Goal: Task Accomplishment & Management: Complete application form

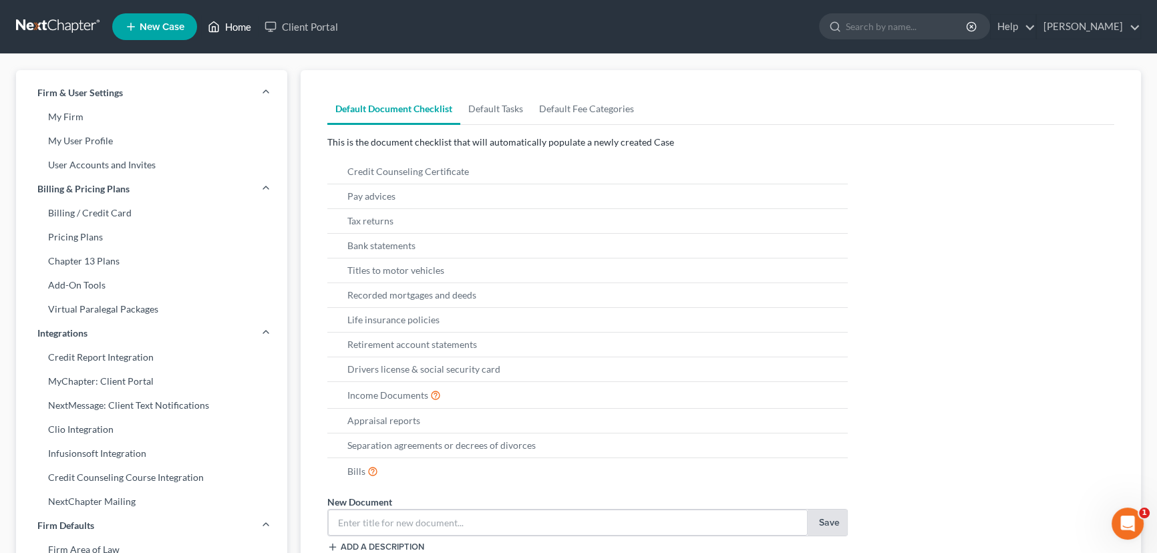
click at [237, 27] on link "Home" at bounding box center [229, 27] width 57 height 24
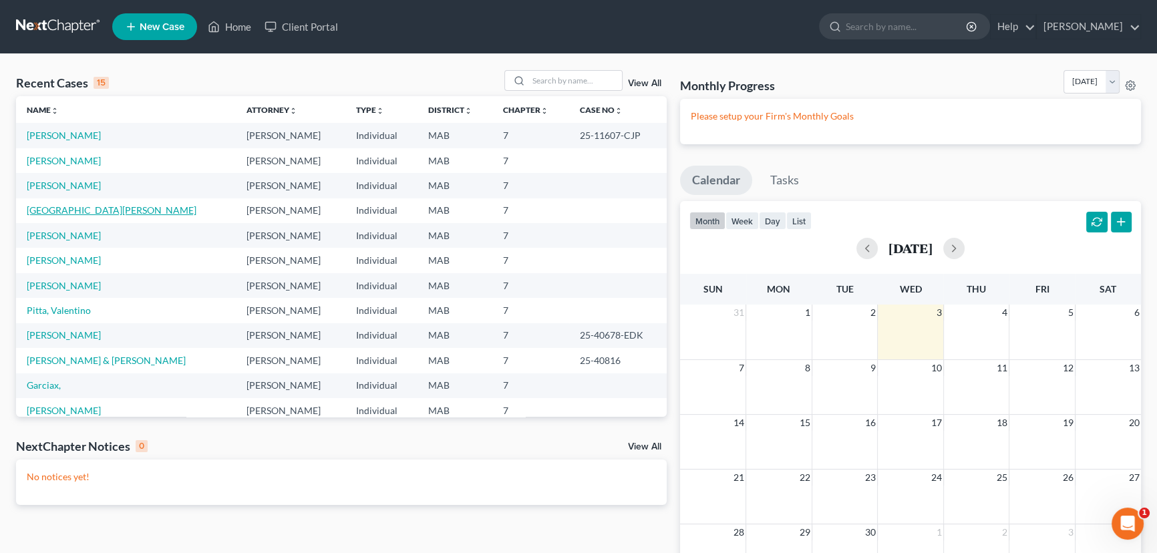
click at [49, 213] on link "[GEOGRAPHIC_DATA][PERSON_NAME]" at bounding box center [112, 209] width 170 height 11
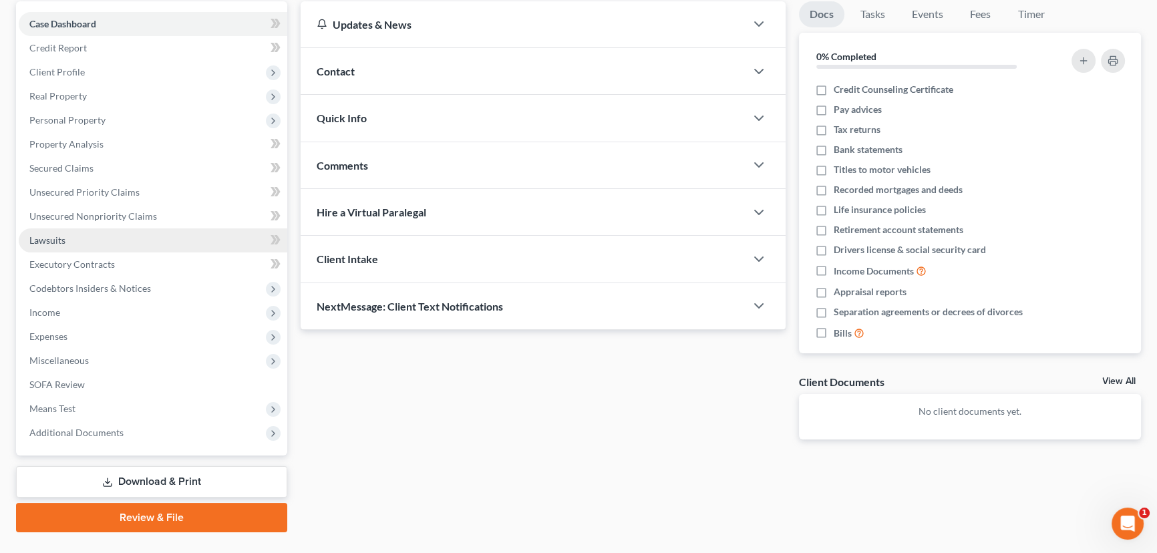
scroll to position [155, 0]
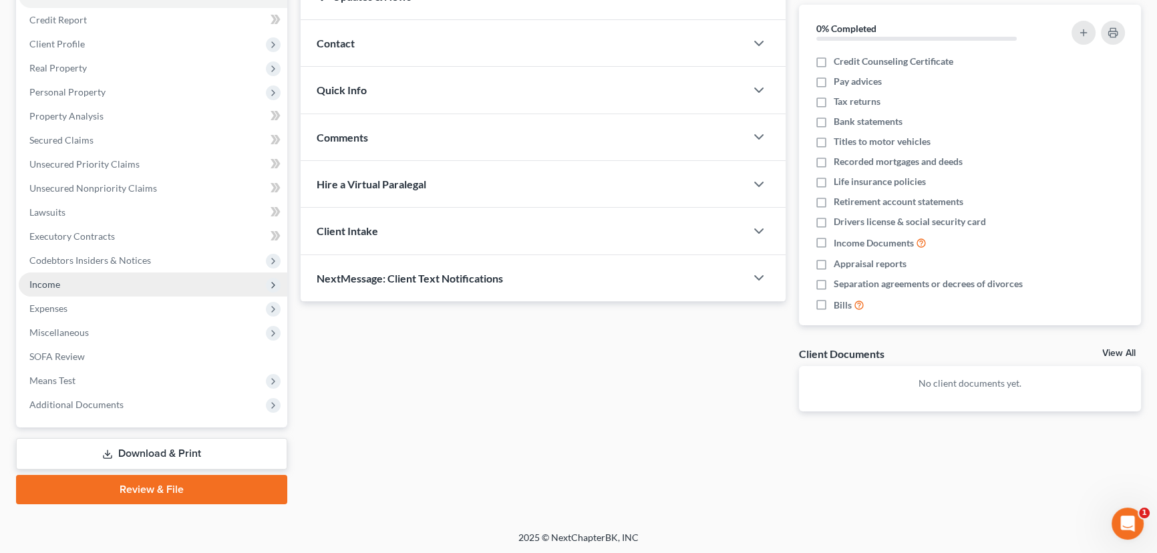
click at [50, 282] on span "Income" at bounding box center [44, 284] width 31 height 11
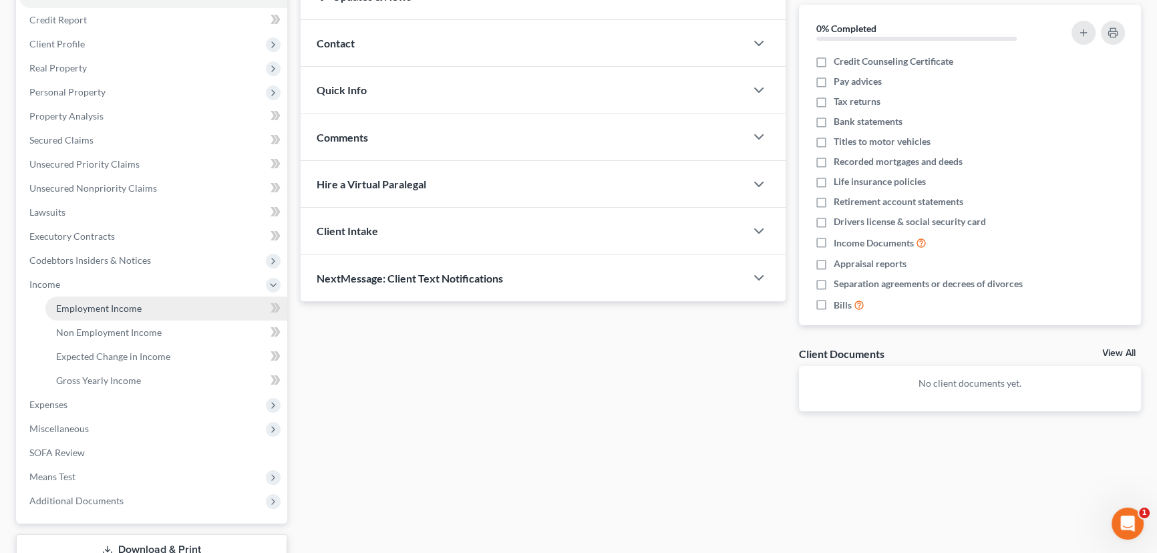
click at [88, 304] on span "Employment Income" at bounding box center [99, 308] width 86 height 11
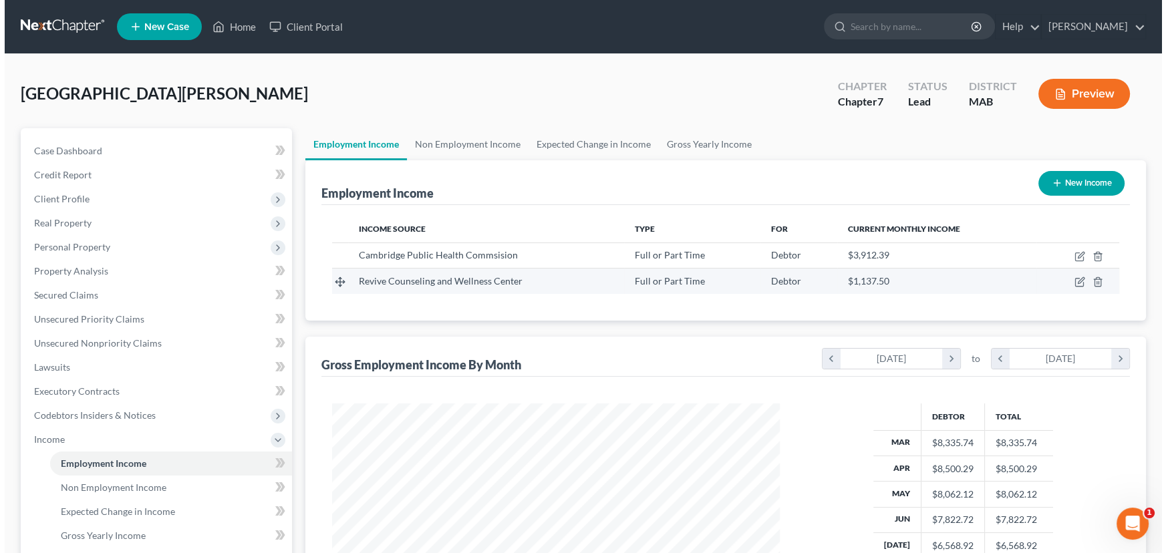
scroll to position [239, 474]
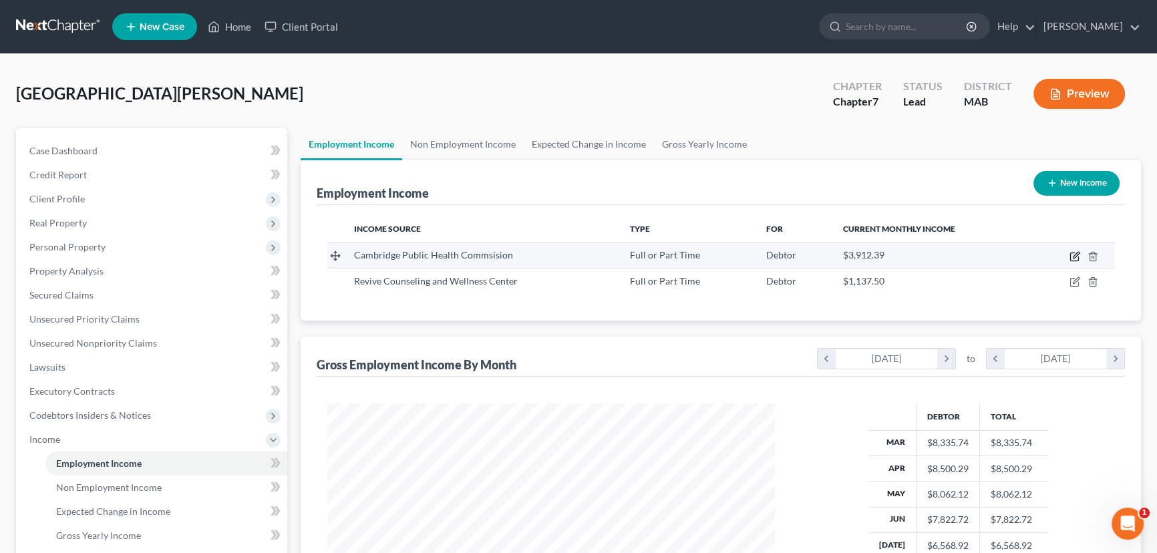
click at [1077, 253] on icon "button" at bounding box center [1076, 255] width 6 height 6
select select "0"
select select "22"
select select "2"
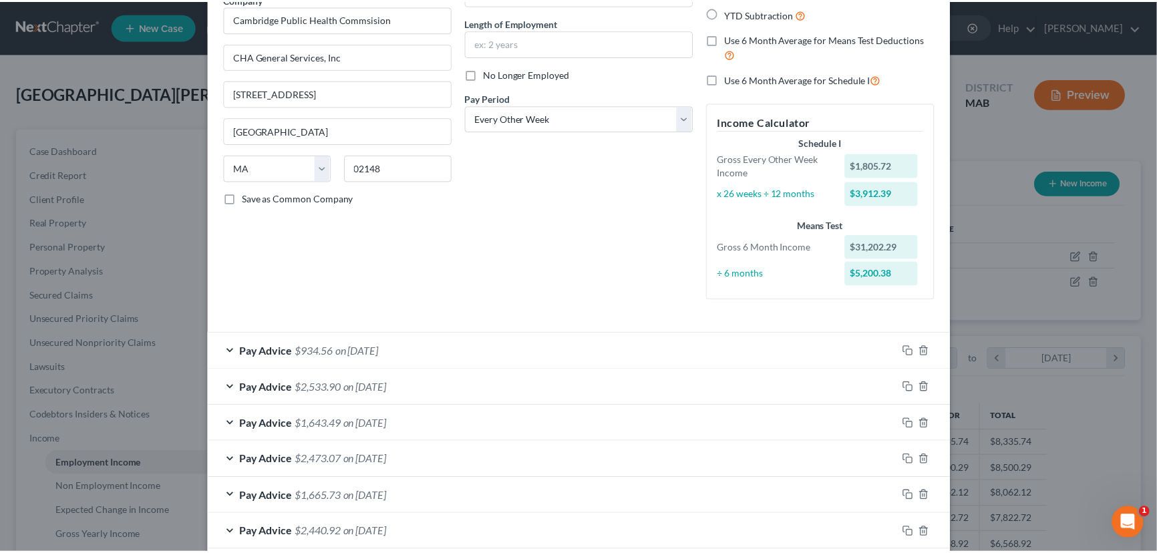
scroll to position [0, 0]
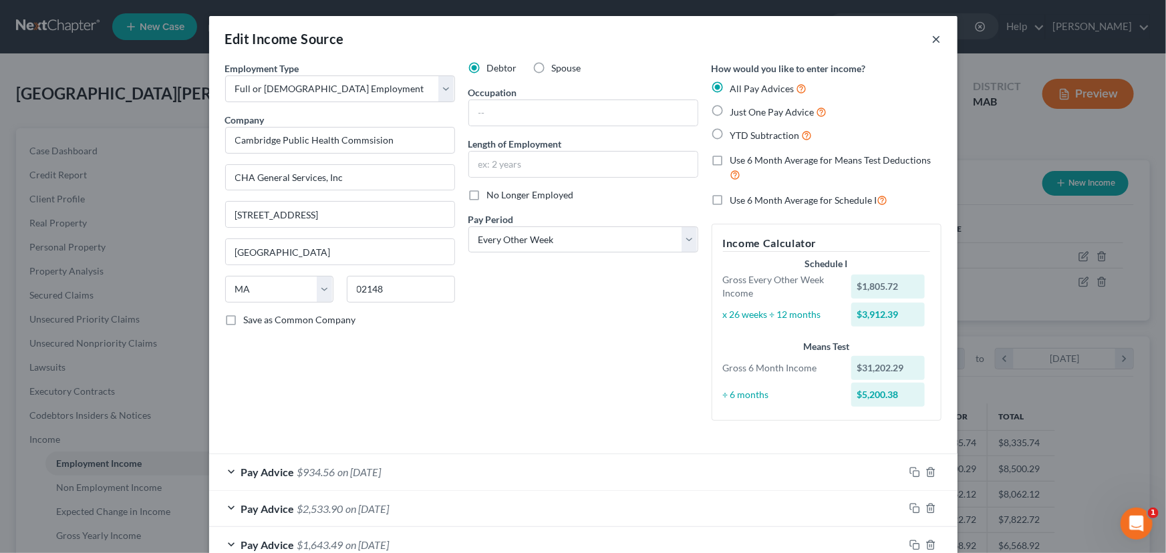
click at [934, 37] on button "×" at bounding box center [936, 39] width 9 height 16
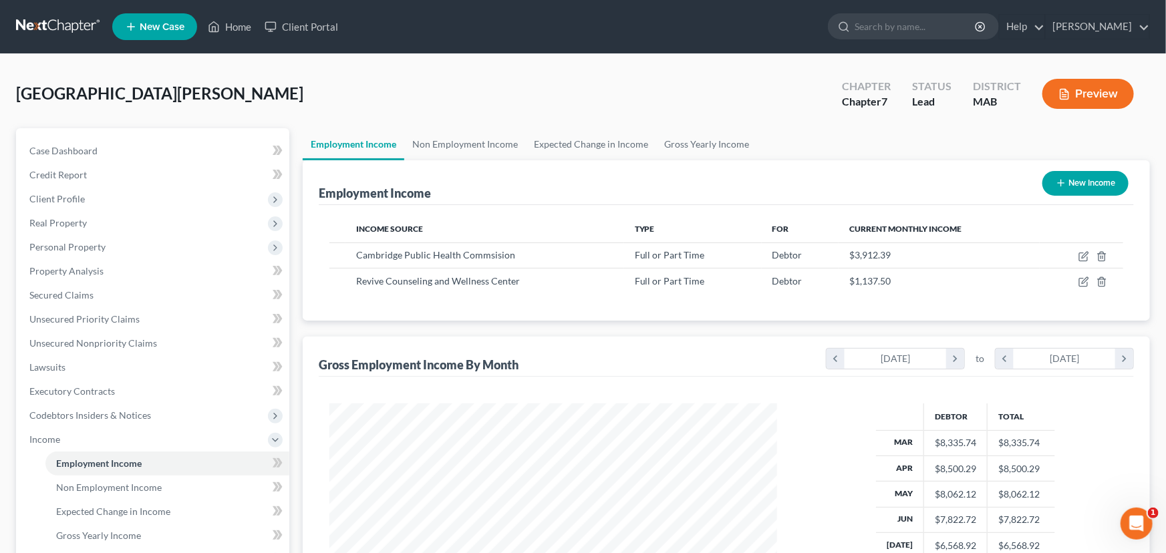
scroll to position [668046, 667811]
click at [1073, 279] on icon "button" at bounding box center [1075, 282] width 11 height 11
select select "0"
select select "22"
select select "2"
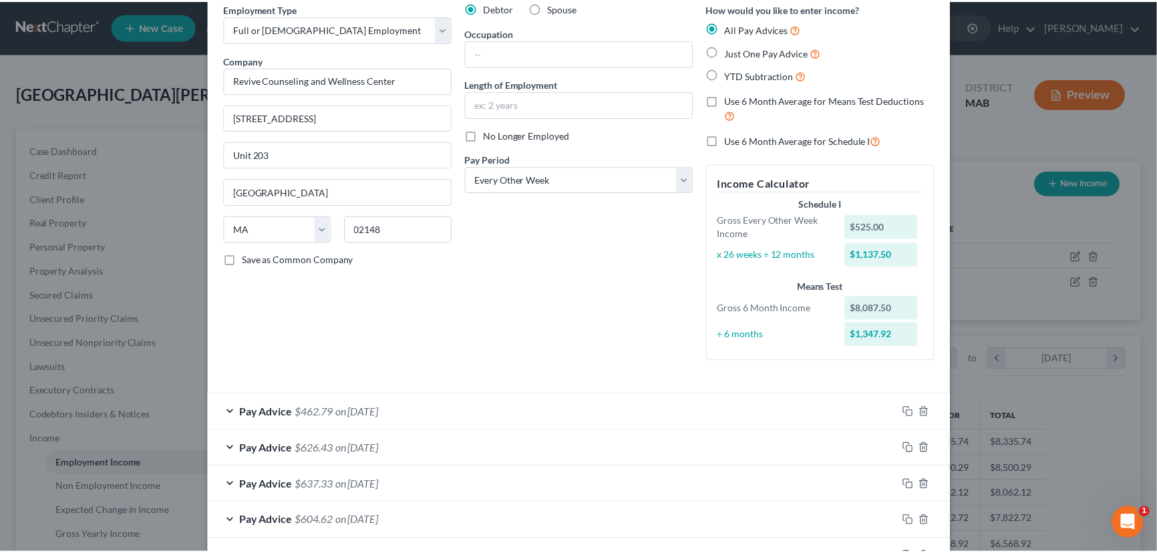
scroll to position [0, 0]
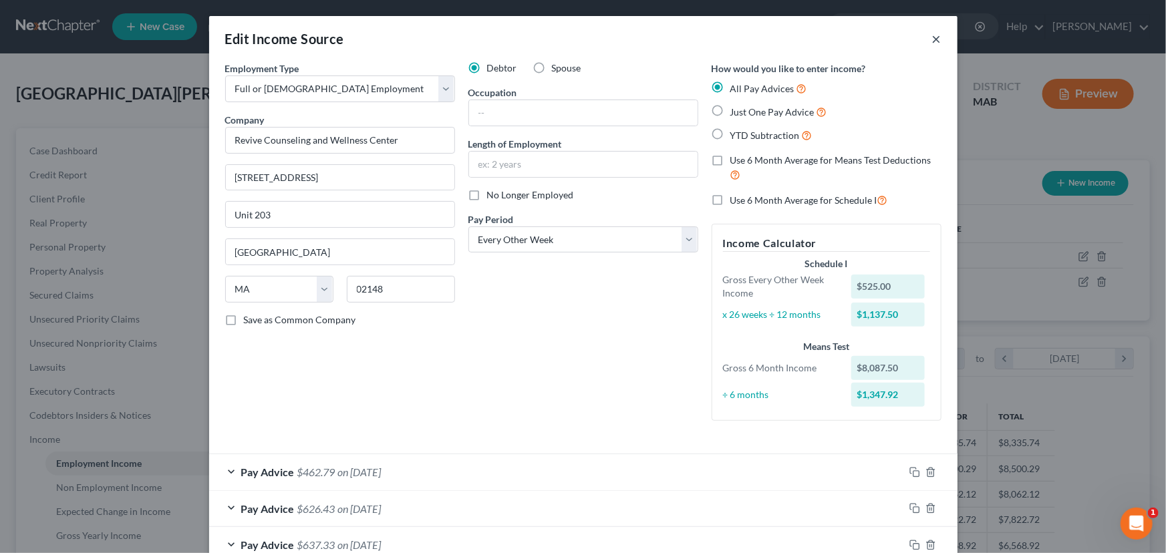
click at [935, 35] on button "×" at bounding box center [936, 39] width 9 height 16
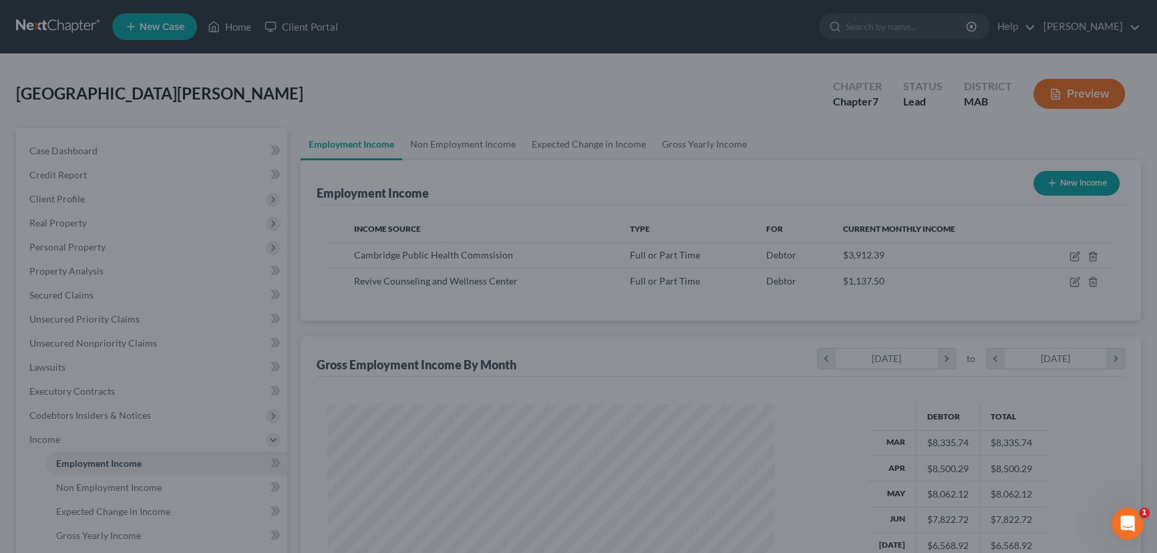
scroll to position [668046, 667811]
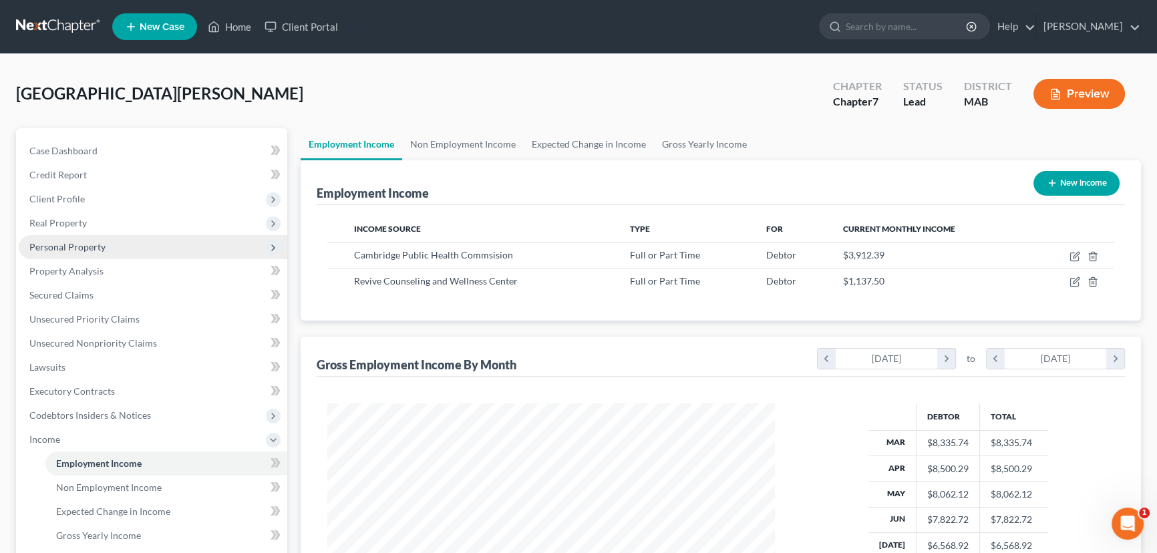
click at [74, 246] on span "Personal Property" at bounding box center [67, 246] width 76 height 11
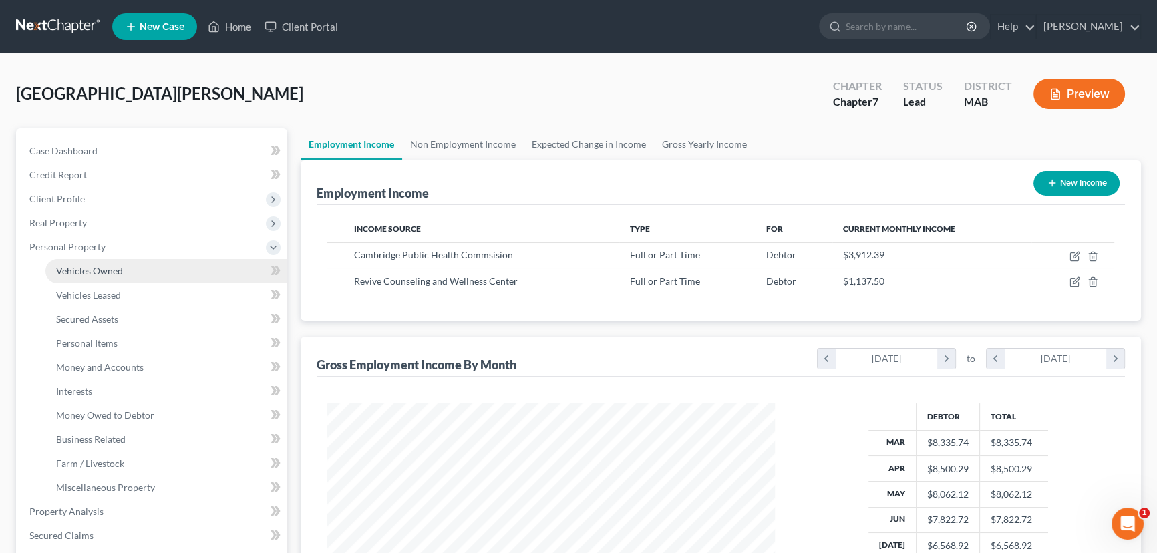
click at [95, 273] on span "Vehicles Owned" at bounding box center [89, 270] width 67 height 11
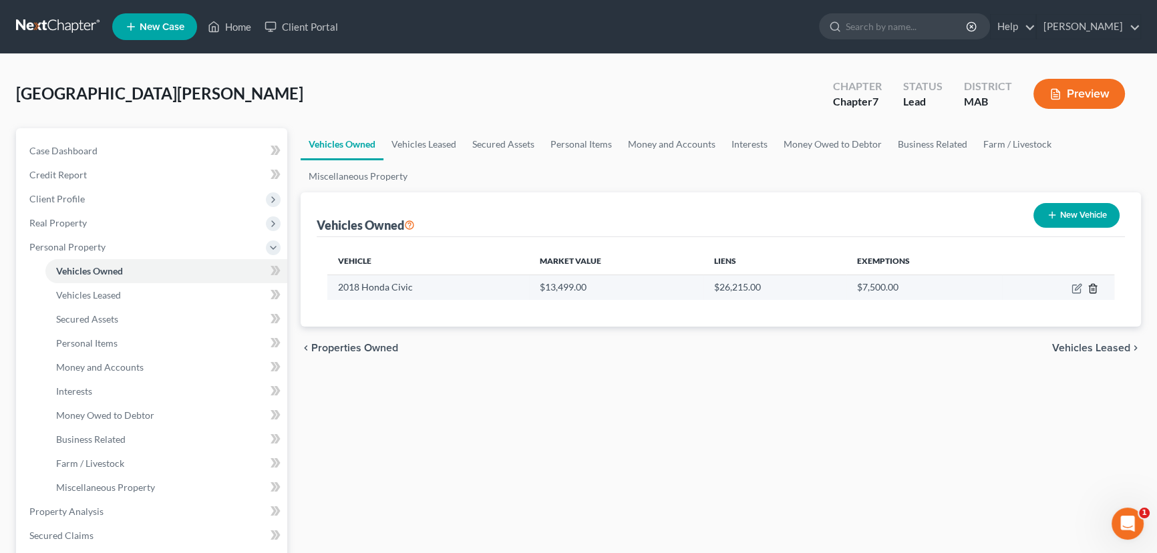
click at [1093, 284] on icon "button" at bounding box center [1093, 288] width 11 height 11
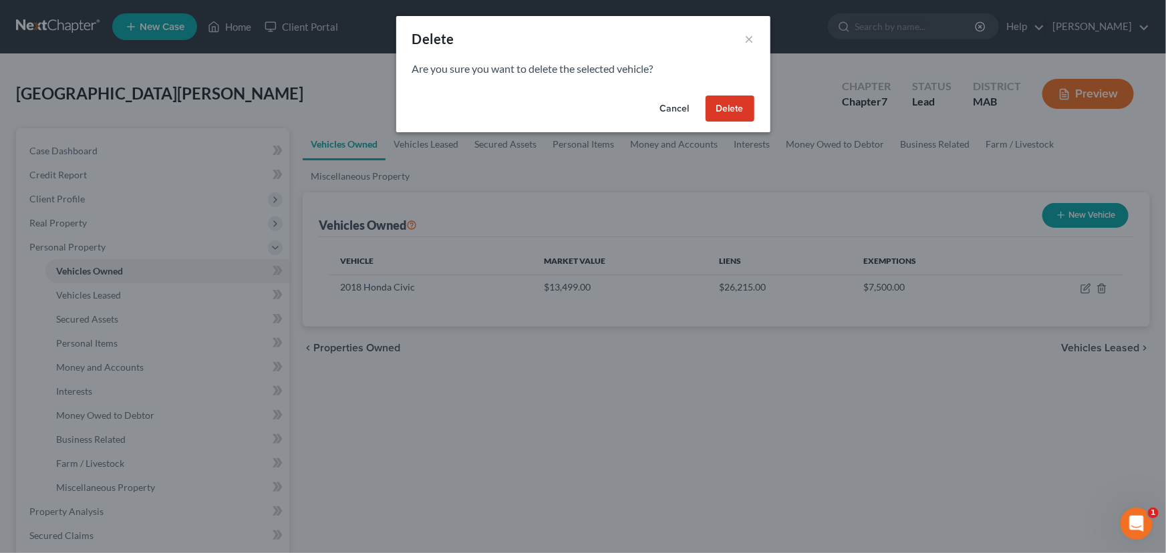
click at [724, 107] on button "Delete" at bounding box center [730, 109] width 49 height 27
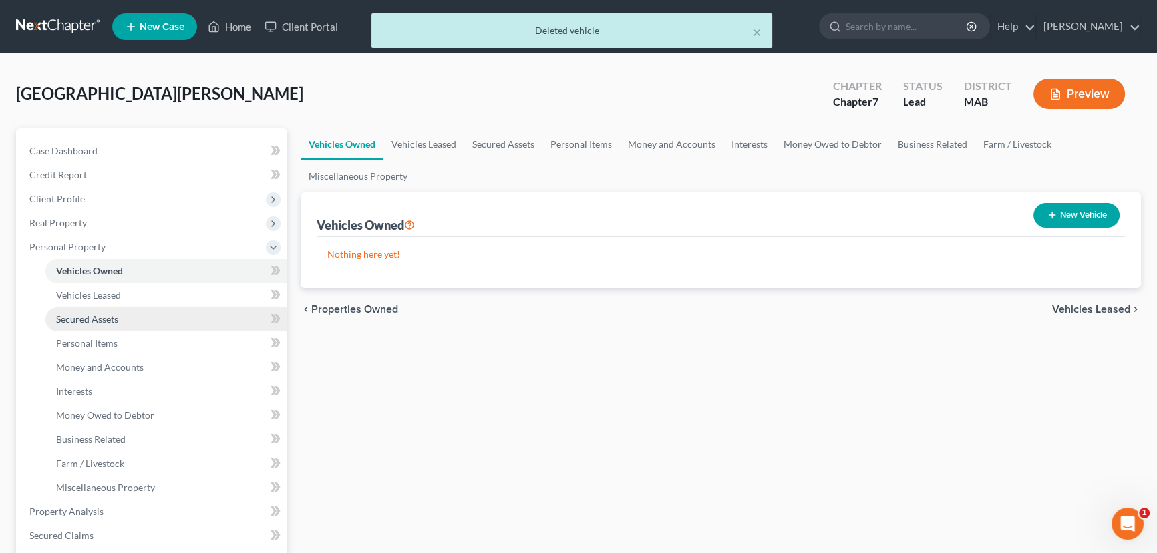
click at [84, 317] on span "Secured Assets" at bounding box center [87, 318] width 62 height 11
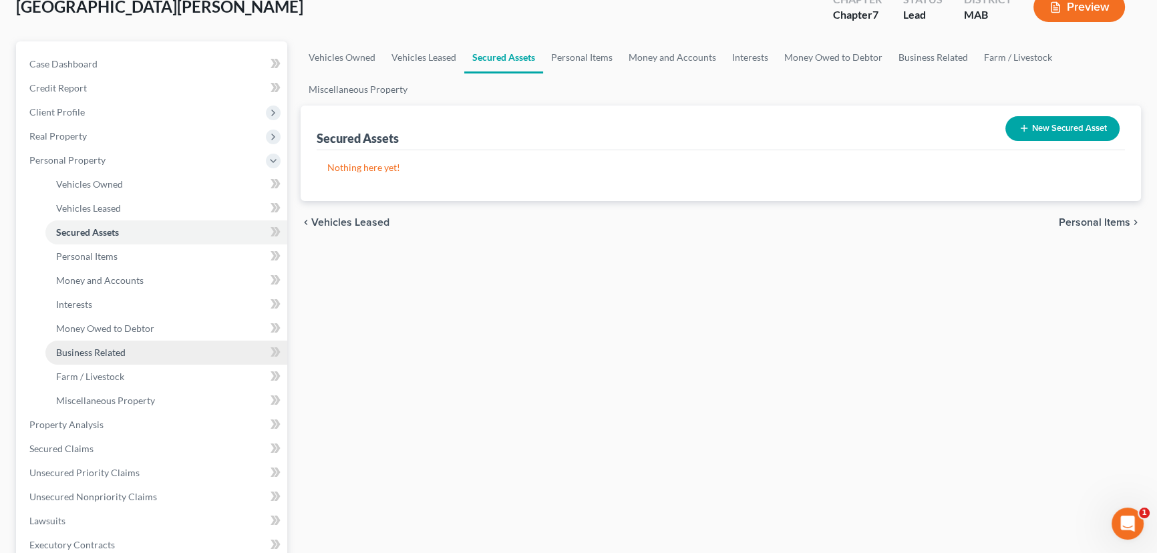
scroll to position [121, 0]
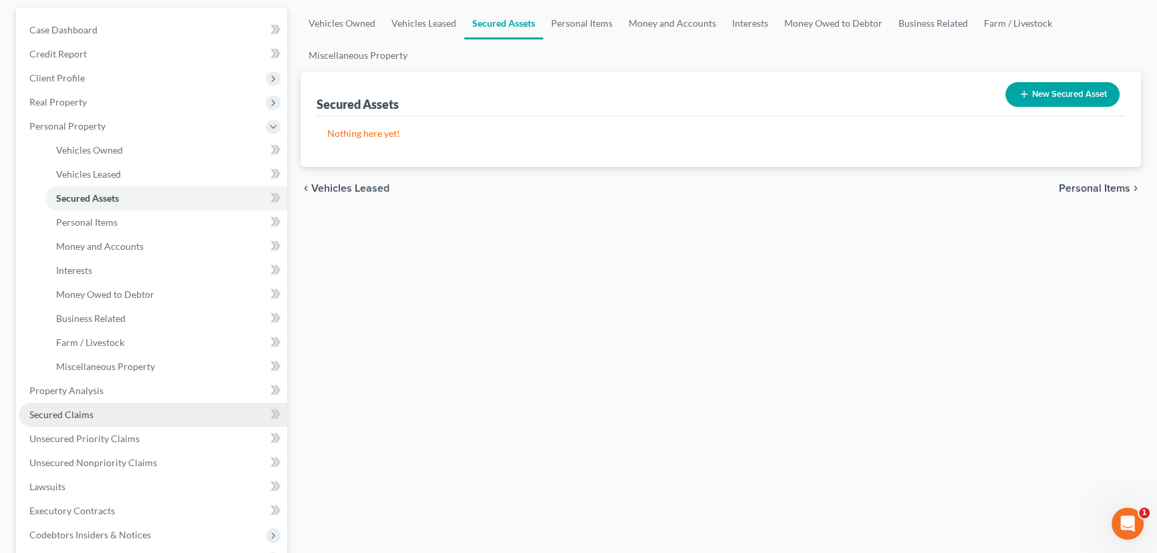
click at [67, 417] on span "Secured Claims" at bounding box center [61, 414] width 64 height 11
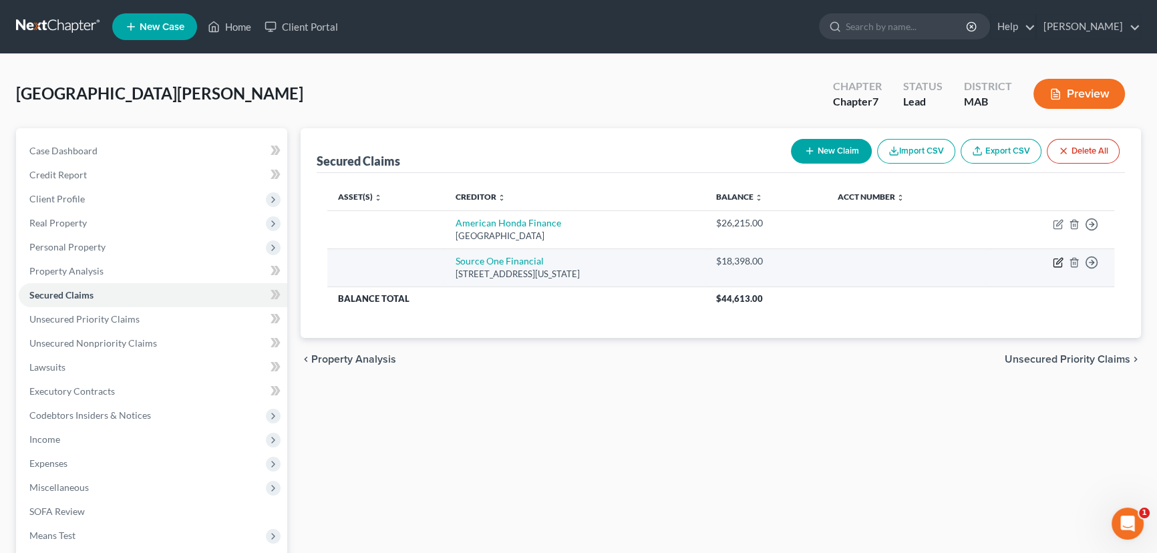
click at [1059, 263] on icon "button" at bounding box center [1058, 262] width 11 height 11
select select "22"
select select "0"
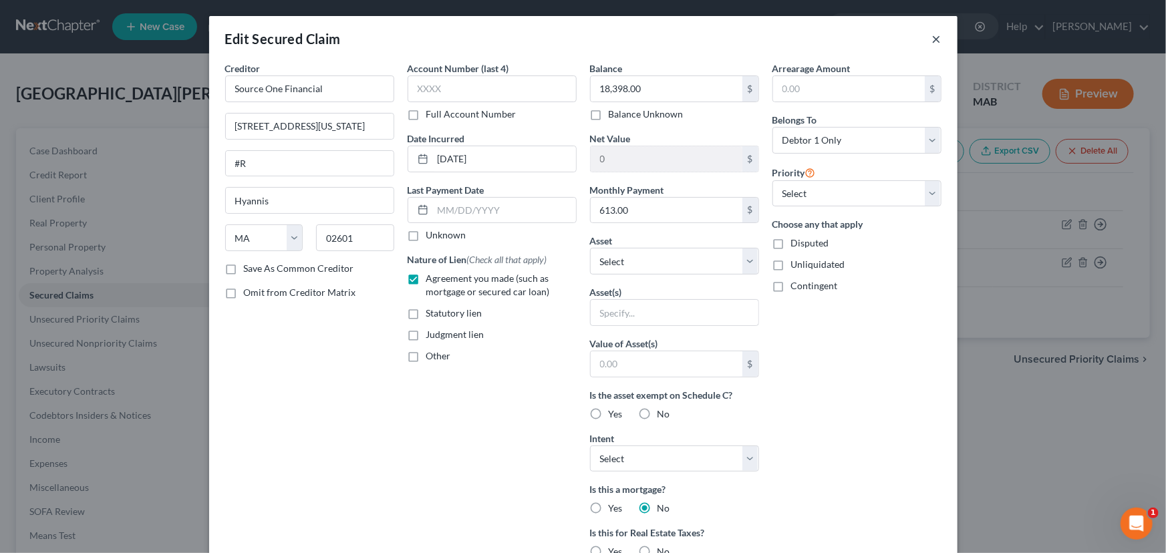
click at [936, 39] on button "×" at bounding box center [936, 39] width 9 height 16
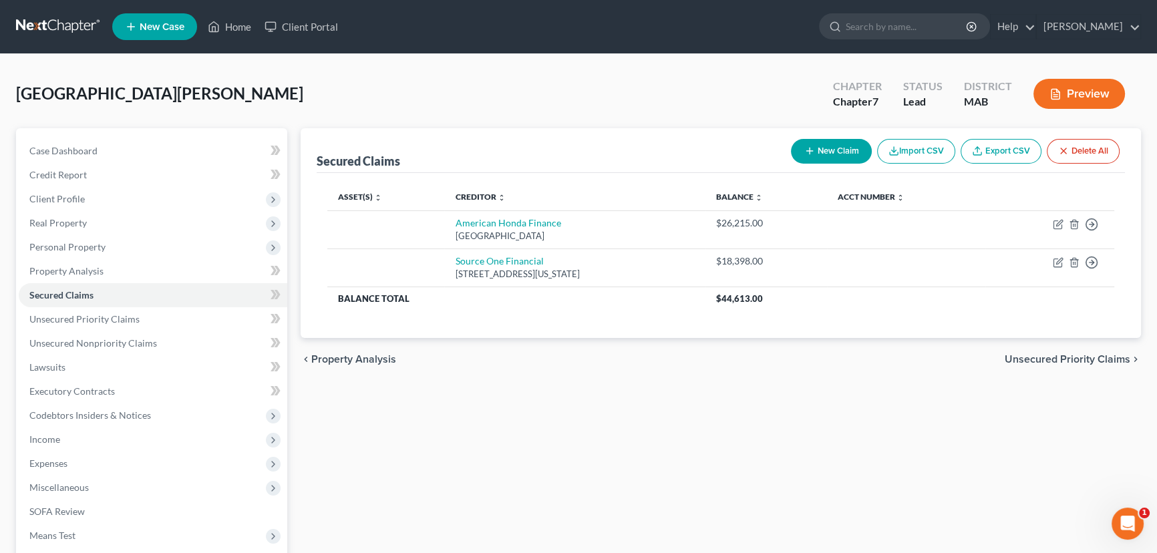
click at [920, 440] on div "Secured Claims New Claim Import CSV Export CSV Delete All Asset(s) expand_more …" at bounding box center [721, 393] width 854 height 531
click at [84, 340] on span "Unsecured Nonpriority Claims" at bounding box center [93, 342] width 128 height 11
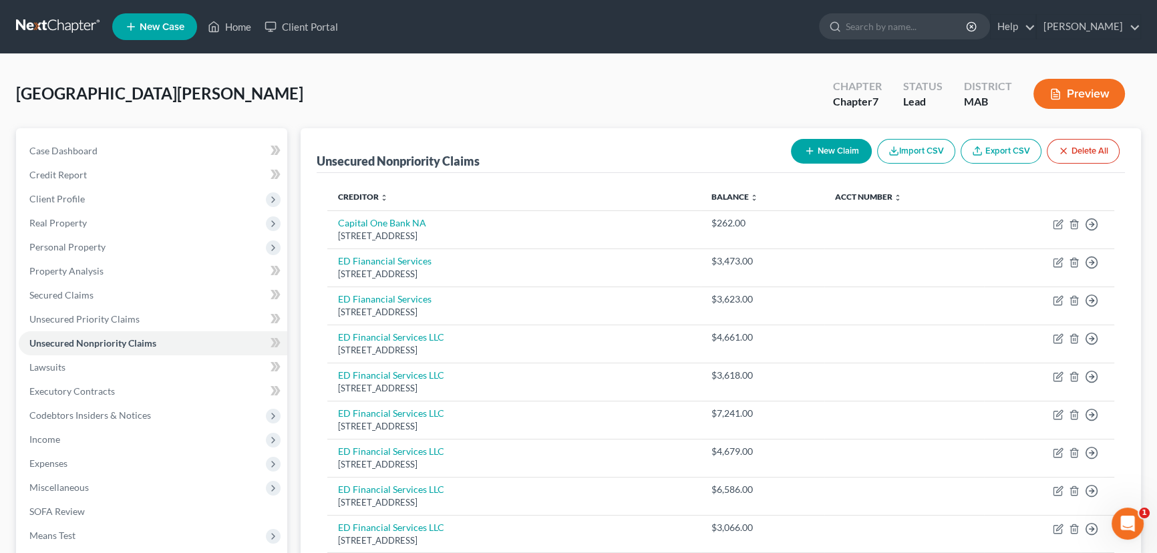
click at [836, 156] on button "New Claim" at bounding box center [831, 151] width 81 height 25
select select "0"
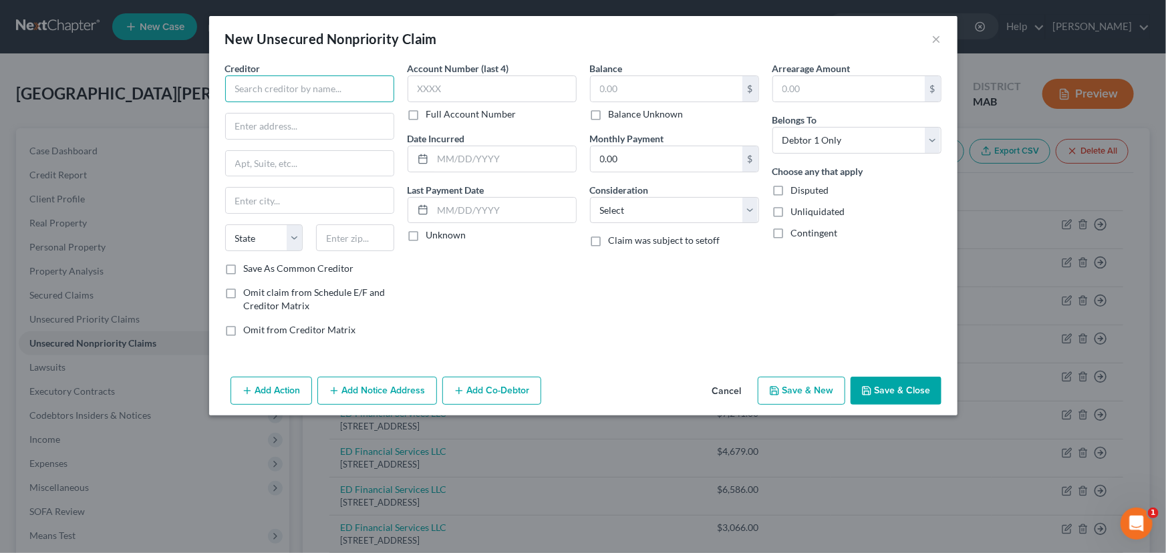
click at [289, 96] on input "text" at bounding box center [309, 89] width 169 height 27
click at [940, 34] on button "×" at bounding box center [936, 39] width 9 height 16
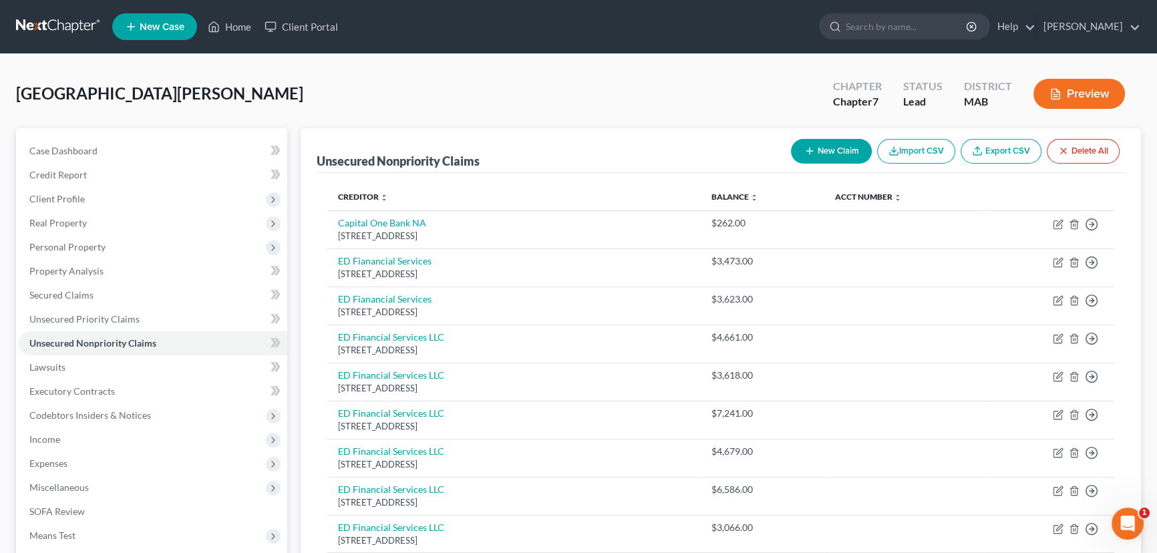
click at [800, 73] on div "[GEOGRAPHIC_DATA][PERSON_NAME] Upgraded Chapter Chapter 7 Status Lead District …" at bounding box center [578, 99] width 1125 height 58
click at [829, 145] on button "New Claim" at bounding box center [831, 151] width 81 height 25
select select "0"
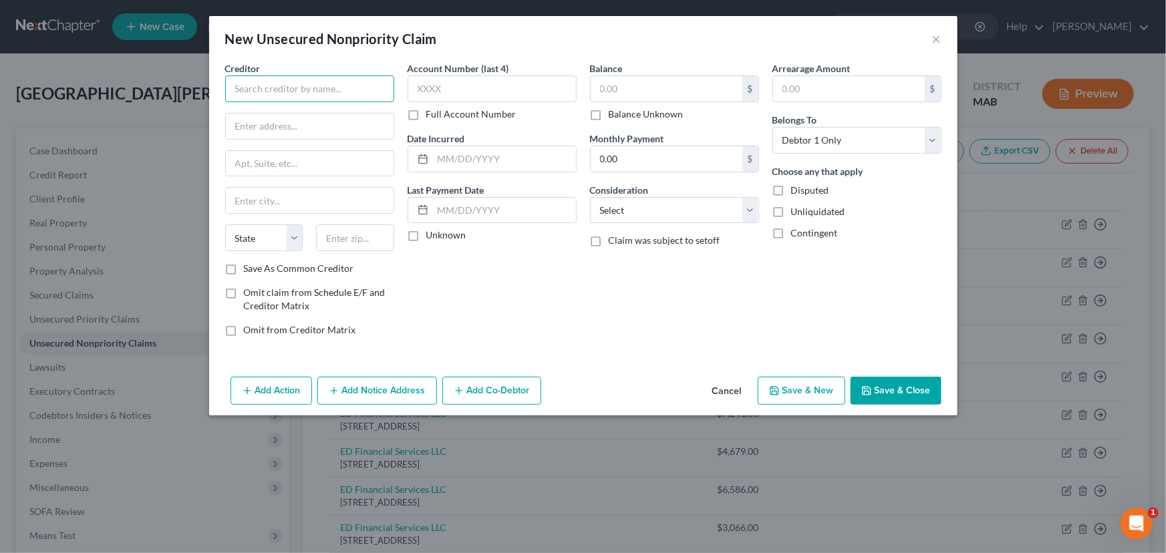
click at [293, 94] on input "text" at bounding box center [309, 89] width 169 height 27
click at [861, 37] on div "New Unsecured Nonpriority Claim ×" at bounding box center [583, 38] width 748 height 45
click at [305, 85] on input "Source One" at bounding box center [309, 89] width 169 height 27
type input "Source One Financial"
click at [858, 303] on div "Arrearage Amount $ Belongs To * Select Debtor 1 Only Debtor 2 Only Debtor 1 And…" at bounding box center [857, 204] width 182 height 286
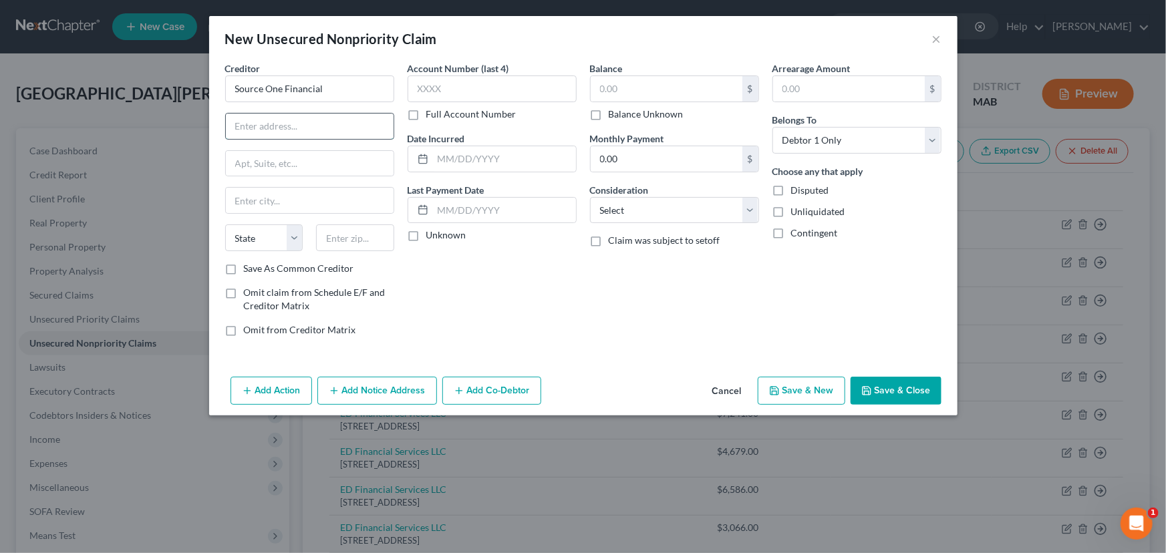
click at [276, 124] on input "text" at bounding box center [310, 126] width 168 height 25
type input "[STREET_ADDRESS][US_STATE]"
click at [253, 166] on input "text" at bounding box center [310, 163] width 168 height 25
type input "#R"
click at [340, 231] on input "text" at bounding box center [355, 238] width 78 height 27
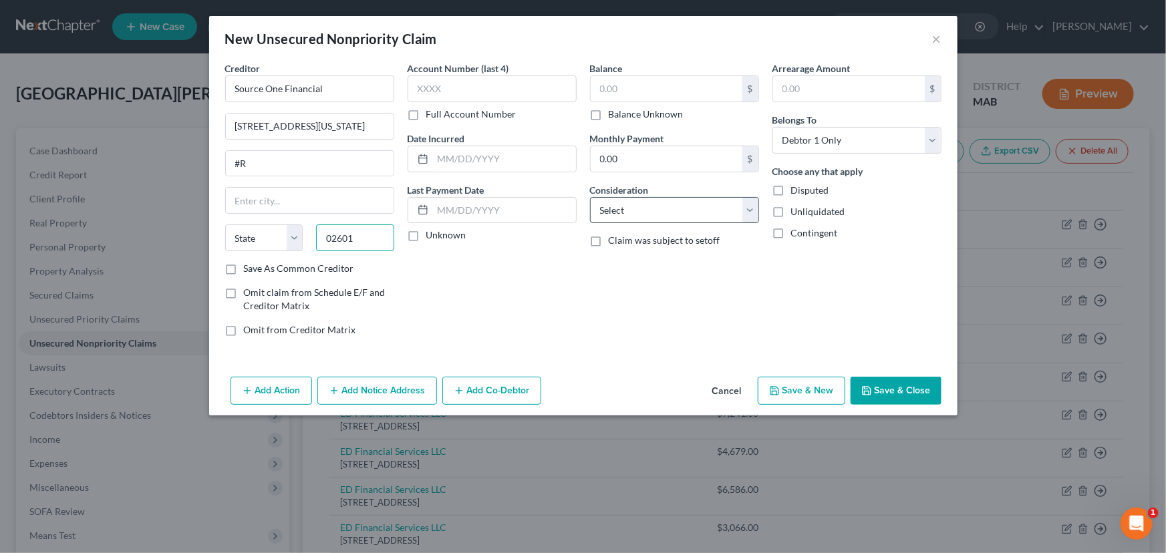
type input "02601"
click at [750, 207] on select "Select Cable / Satellite Services Collection Agency Credit Card Debt Debt Couns…" at bounding box center [674, 210] width 169 height 27
type input "Hyannis"
select select "22"
select select "4"
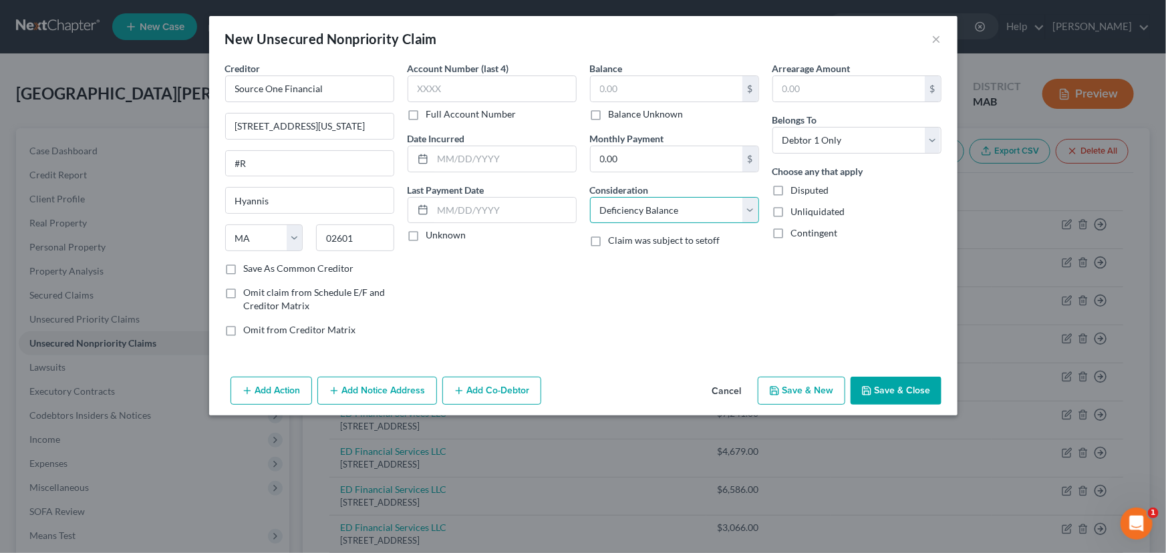
click at [590, 197] on select "Select Cable / Satellite Services Collection Agency Credit Card Debt Debt Couns…" at bounding box center [674, 210] width 169 height 27
click at [595, 86] on input "text" at bounding box center [667, 88] width 152 height 25
type input "18,398.00"
click at [909, 389] on button "Save & Close" at bounding box center [896, 391] width 91 height 28
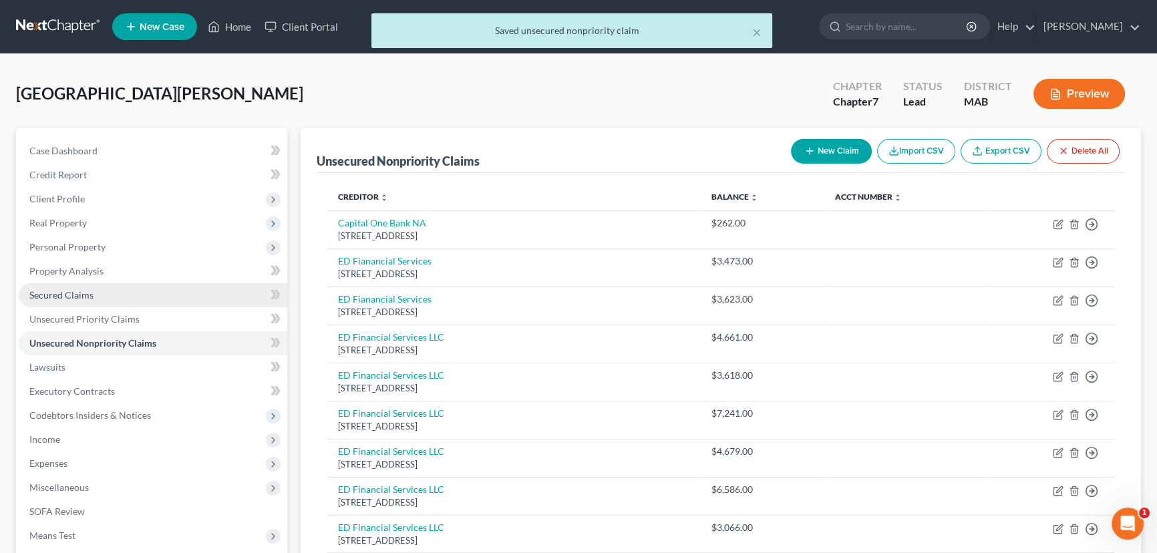
drag, startPoint x: 59, startPoint y: 297, endPoint x: 67, endPoint y: 290, distance: 11.0
click at [59, 297] on span "Secured Claims" at bounding box center [61, 294] width 64 height 11
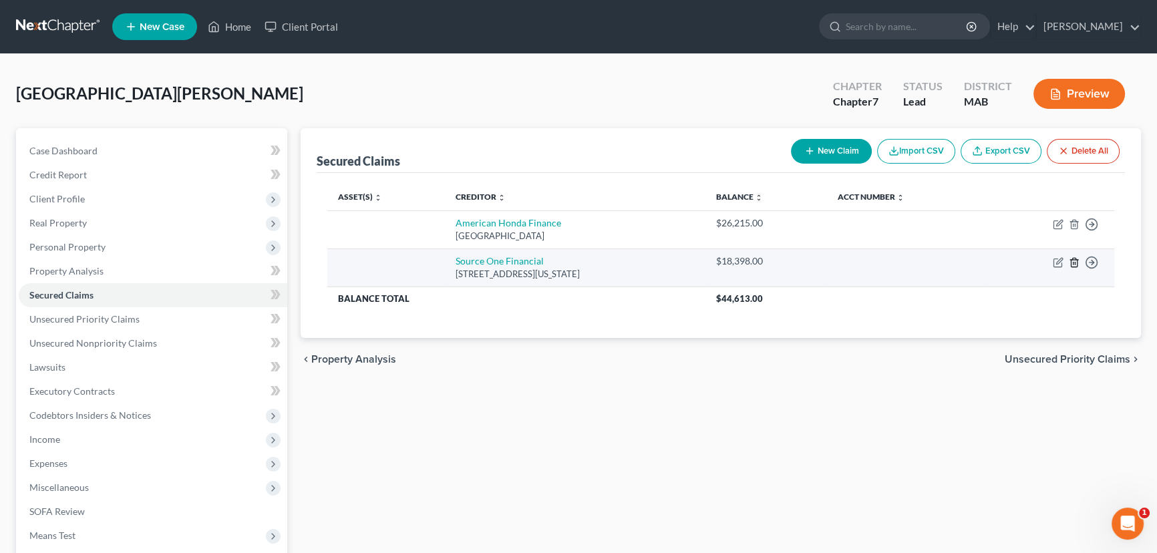
click at [1072, 262] on icon "button" at bounding box center [1074, 262] width 11 height 11
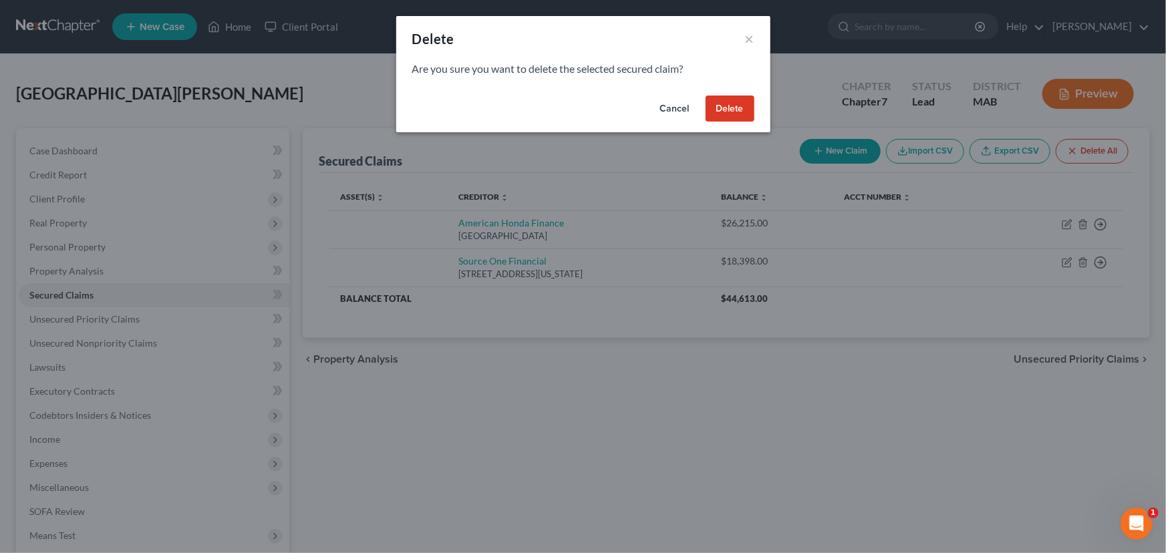
click at [718, 110] on button "Delete" at bounding box center [730, 109] width 49 height 27
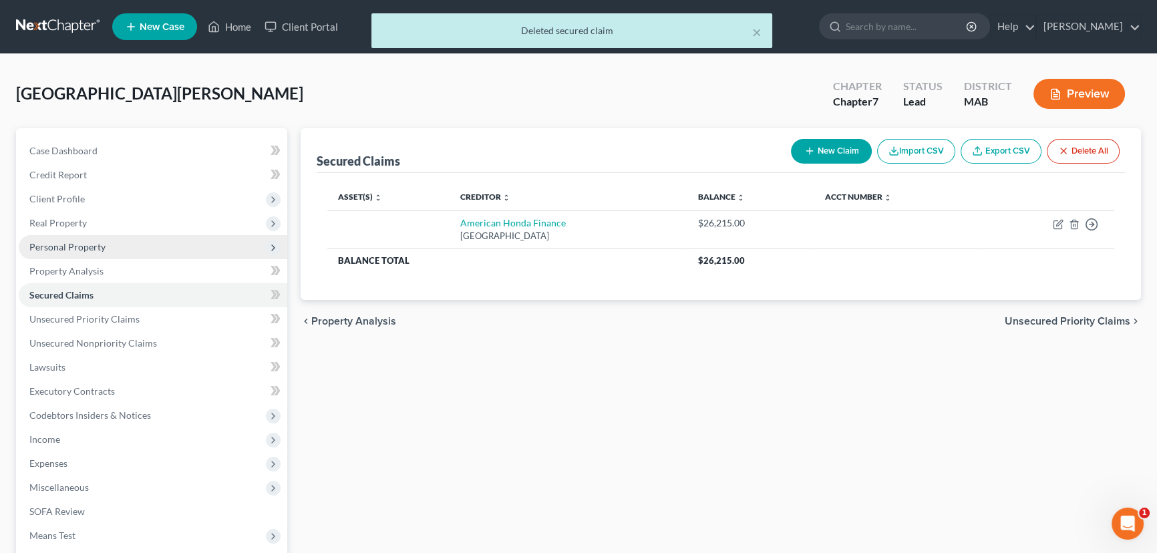
click at [72, 245] on span "Personal Property" at bounding box center [67, 246] width 76 height 11
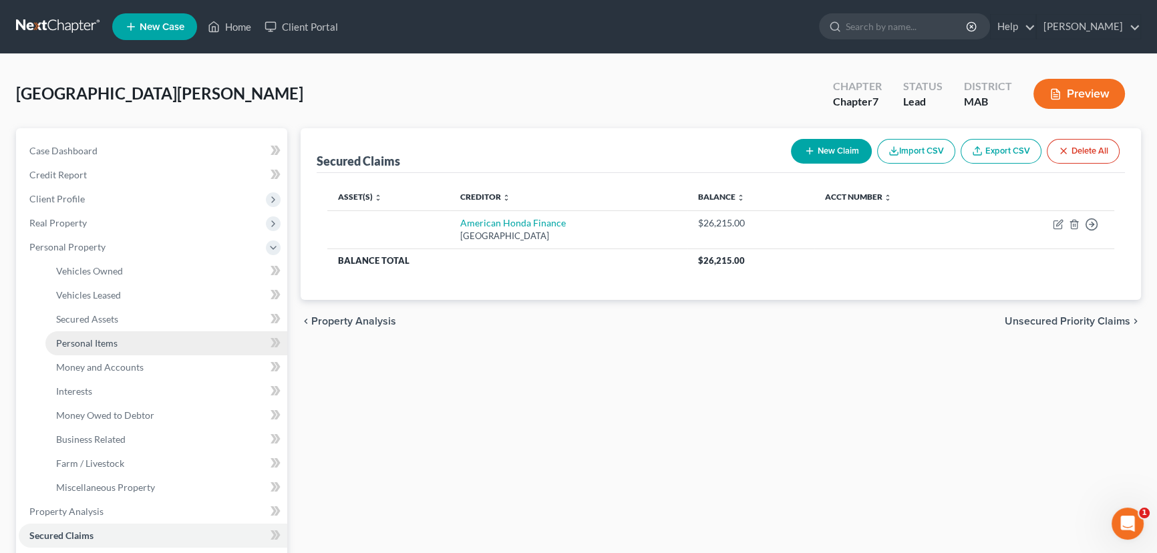
click at [78, 346] on span "Personal Items" at bounding box center [86, 342] width 61 height 11
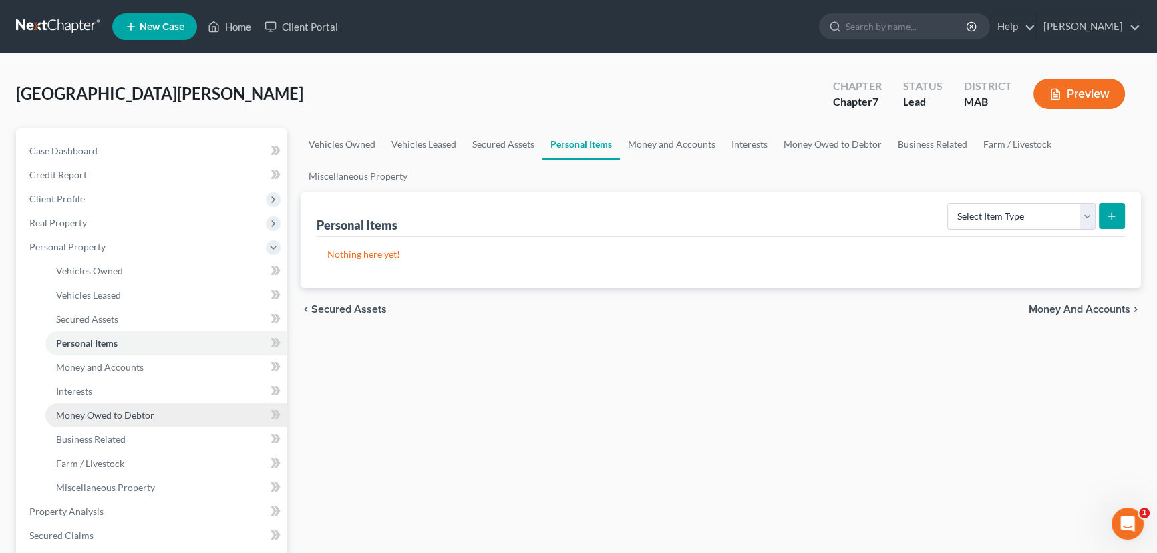
click at [92, 410] on span "Money Owed to Debtor" at bounding box center [105, 415] width 98 height 11
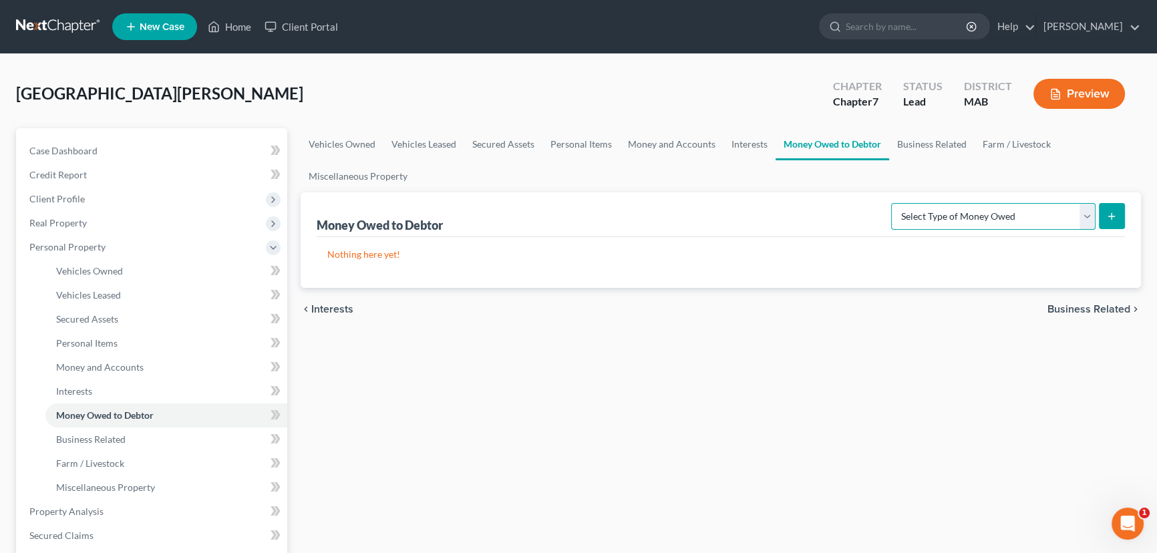
click at [1087, 213] on select "Select Type of Money Owed Accounts Receivable Alimony Child Support Claims Agai…" at bounding box center [993, 216] width 204 height 27
select select "claims_against_third_parties"
click at [894, 203] on select "Select Type of Money Owed Accounts Receivable Alimony Child Support Claims Agai…" at bounding box center [993, 216] width 204 height 27
click at [1117, 213] on icon "submit" at bounding box center [1112, 216] width 11 height 11
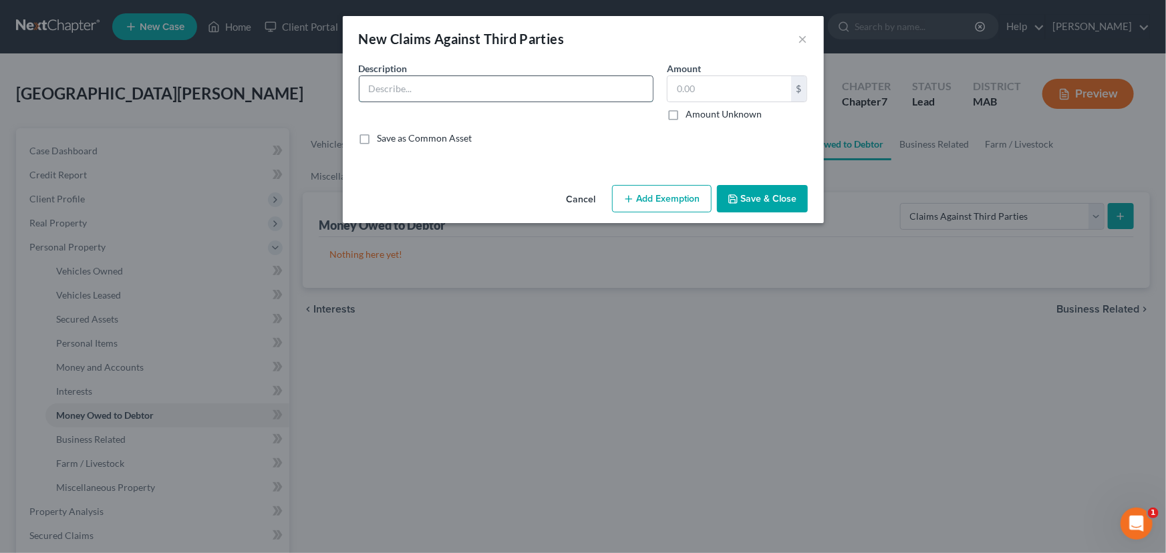
click at [388, 88] on input "text" at bounding box center [506, 88] width 293 height 25
type input "Claims v City of [GEOGRAPHIC_DATA]"
click at [686, 118] on label "Amount Unknown" at bounding box center [724, 114] width 76 height 13
click at [691, 116] on input "Amount Unknown" at bounding box center [695, 112] width 9 height 9
checkbox input "true"
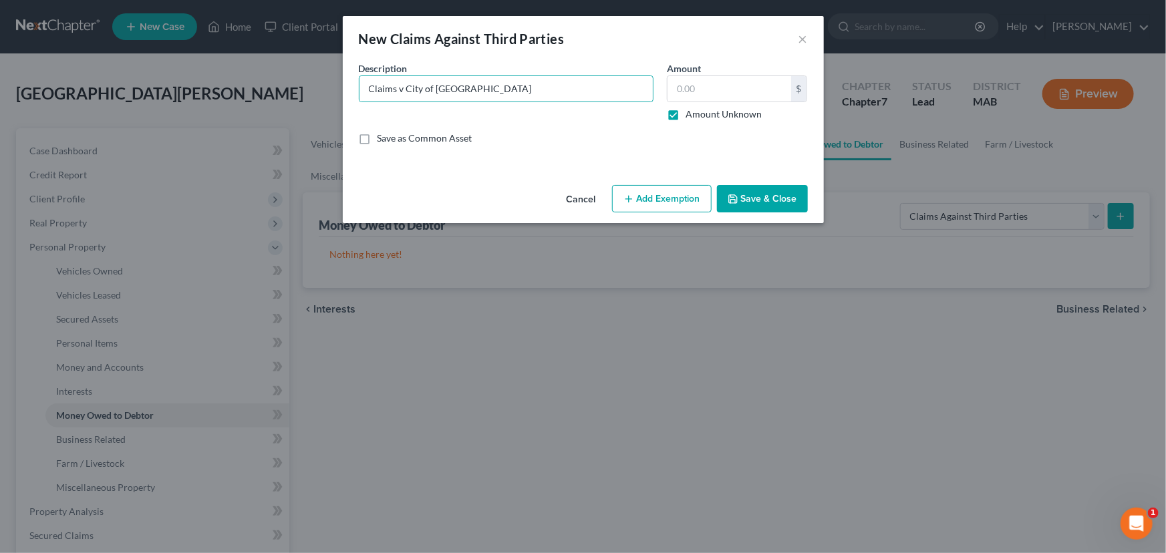
type input "0.00"
drag, startPoint x: 801, startPoint y: 38, endPoint x: 824, endPoint y: 35, distance: 23.5
click at [801, 37] on button "×" at bounding box center [803, 39] width 9 height 16
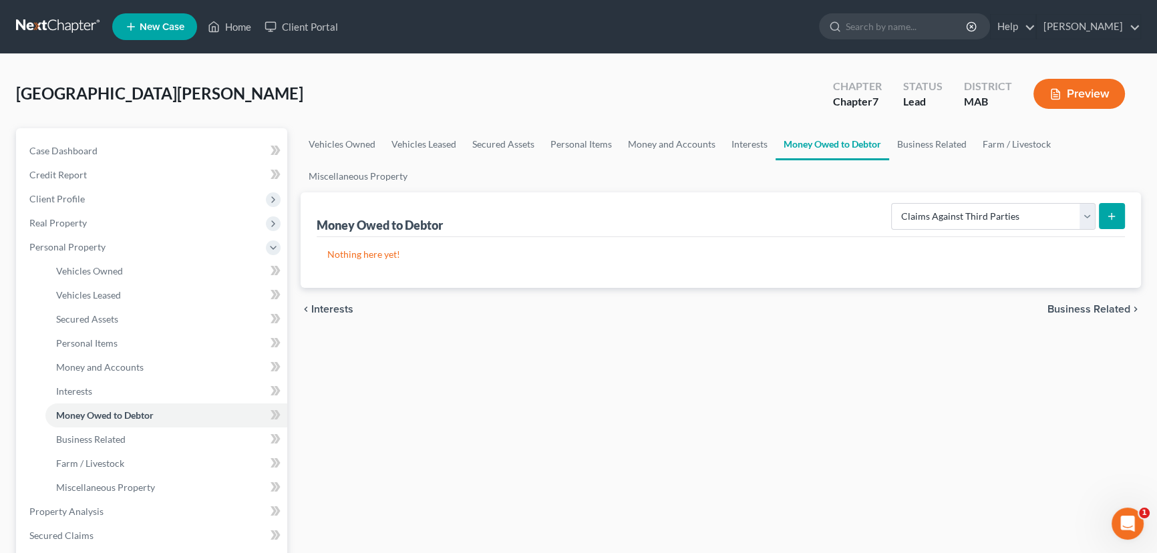
click at [807, 485] on div "Vehicles Owned Vehicles Leased Secured Assets Personal Items Money and Accounts…" at bounding box center [721, 514] width 854 height 772
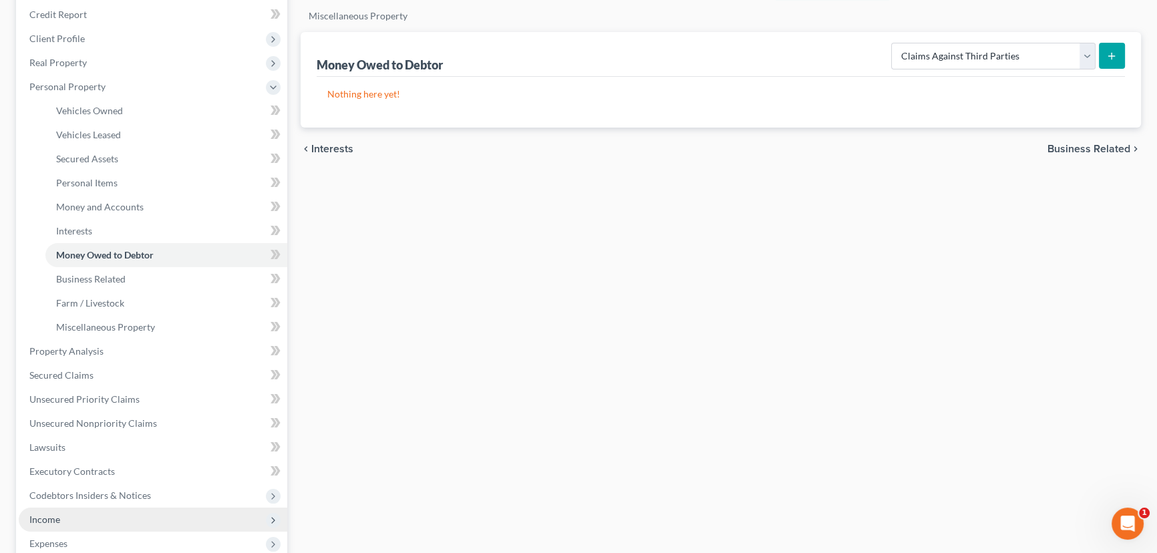
scroll to position [182, 0]
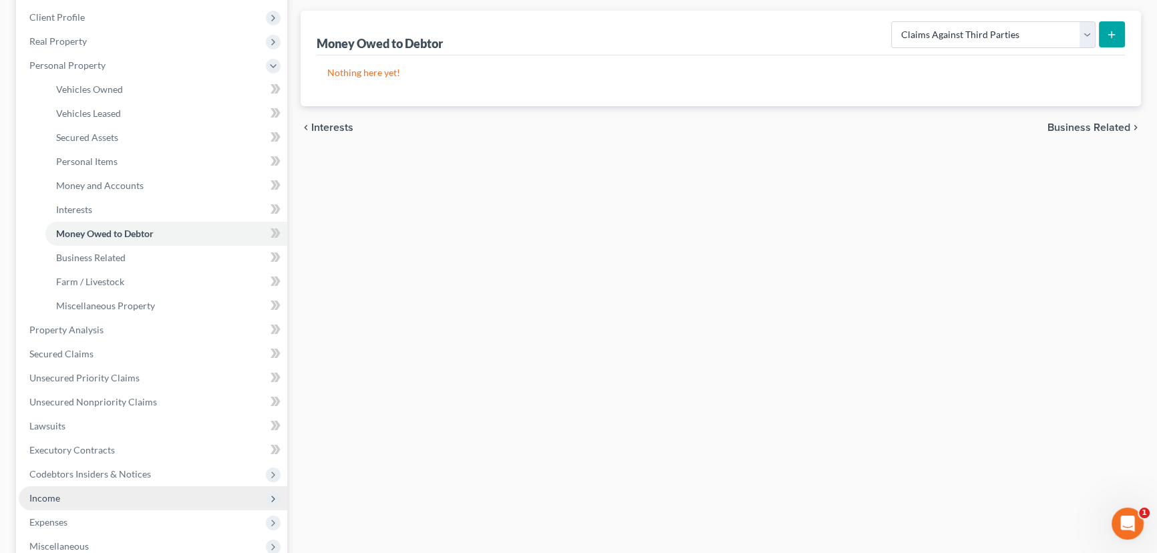
click at [64, 501] on span "Income" at bounding box center [153, 499] width 269 height 24
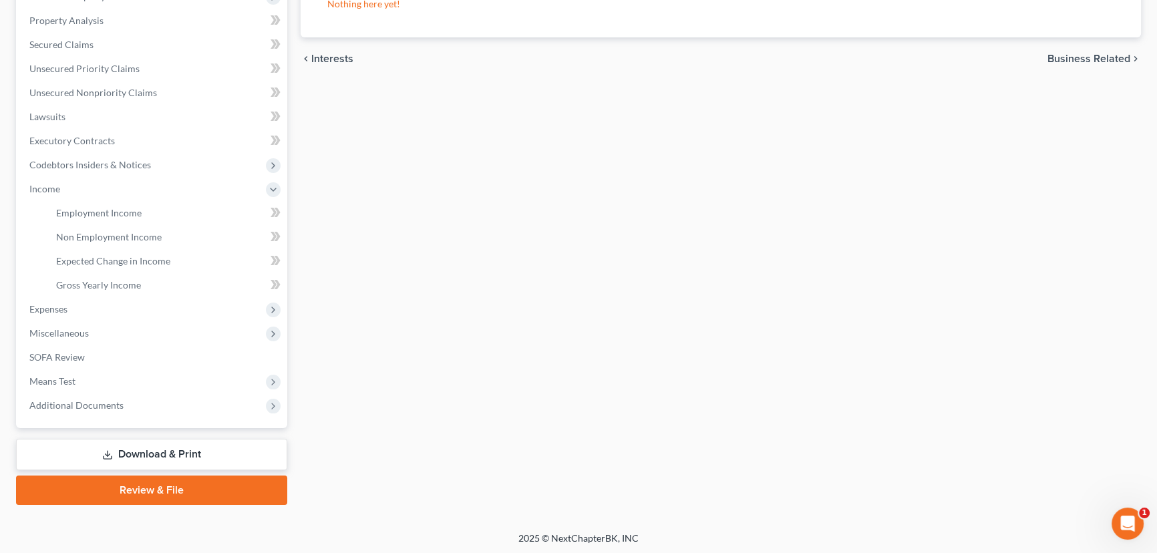
scroll to position [251, 0]
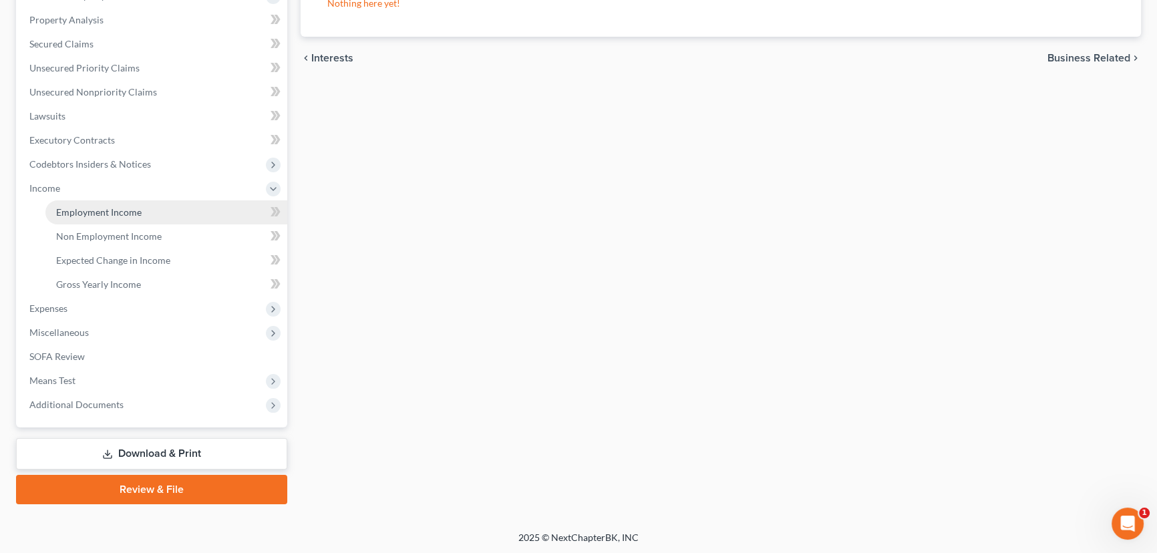
click at [104, 209] on span "Employment Income" at bounding box center [99, 212] width 86 height 11
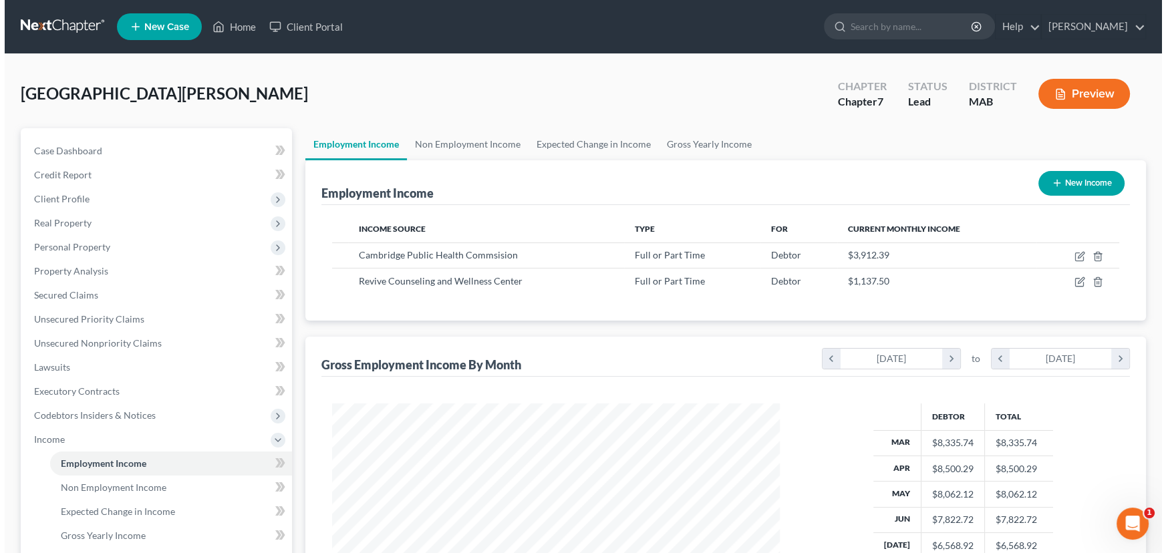
scroll to position [239, 474]
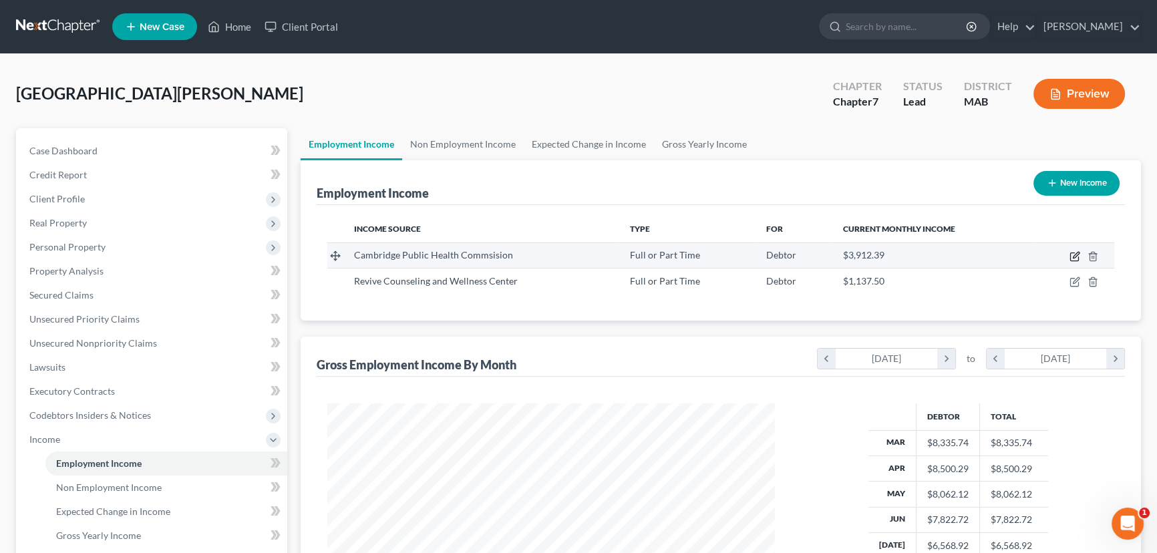
click at [1075, 253] on icon "button" at bounding box center [1075, 256] width 11 height 11
select select "0"
select select "22"
select select "2"
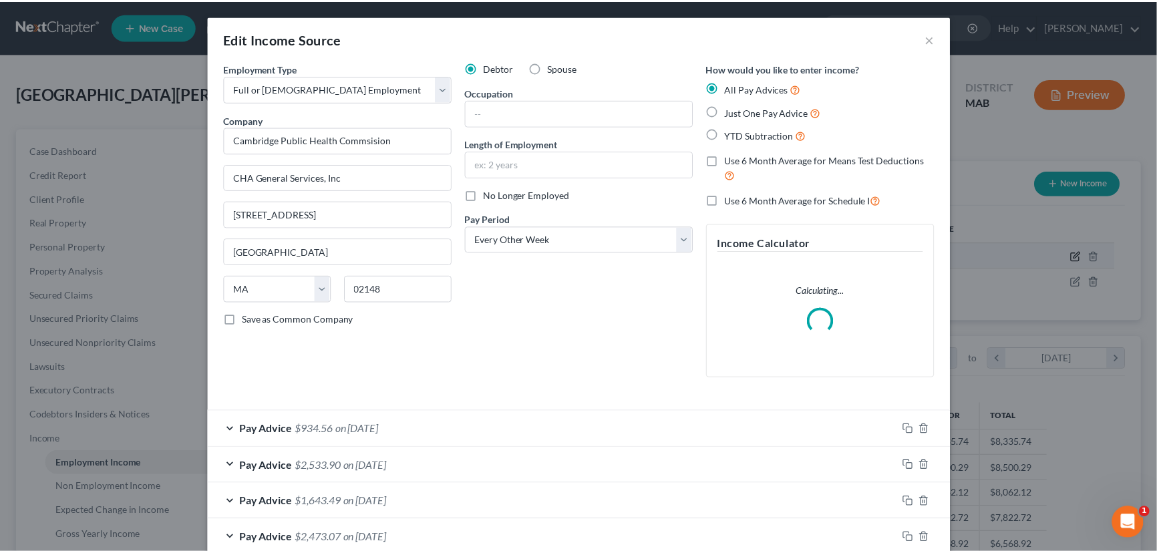
scroll to position [239, 478]
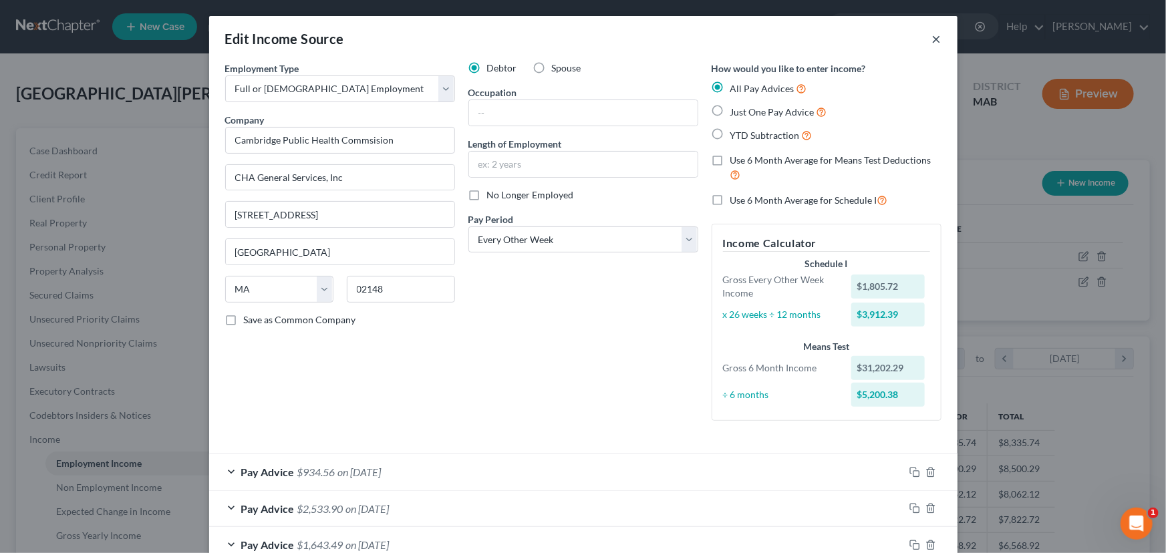
click at [933, 33] on button "×" at bounding box center [936, 39] width 9 height 16
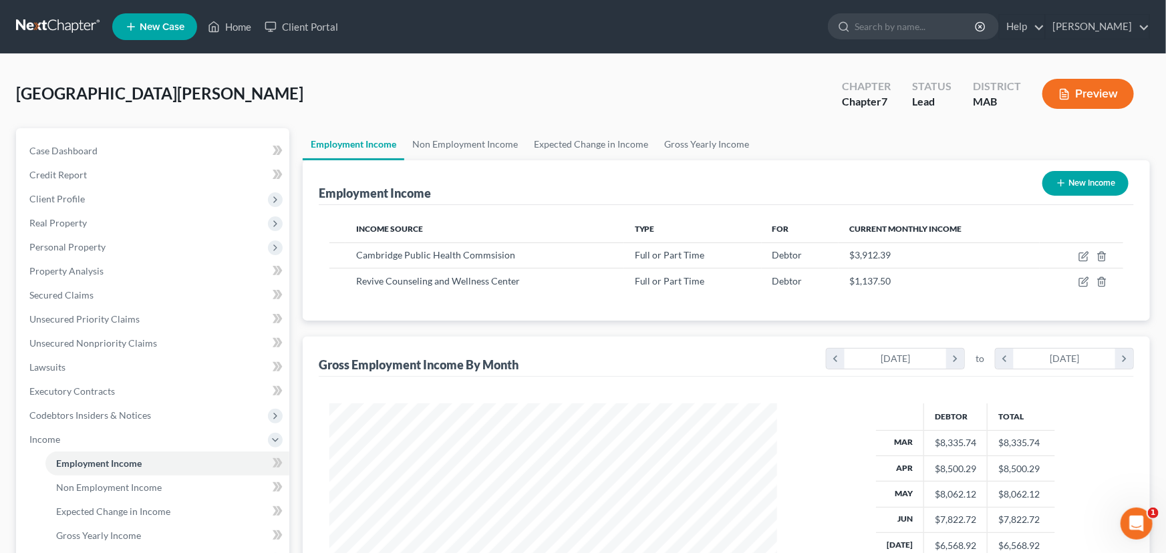
scroll to position [668046, 667811]
click at [1075, 281] on icon "button" at bounding box center [1075, 282] width 11 height 11
select select "0"
select select "22"
select select "2"
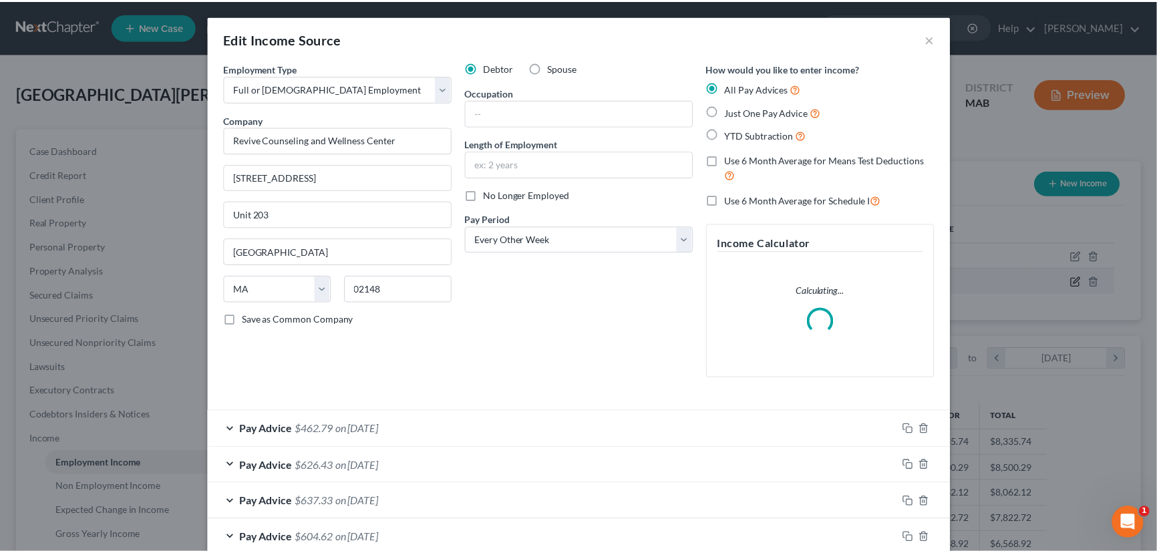
scroll to position [239, 478]
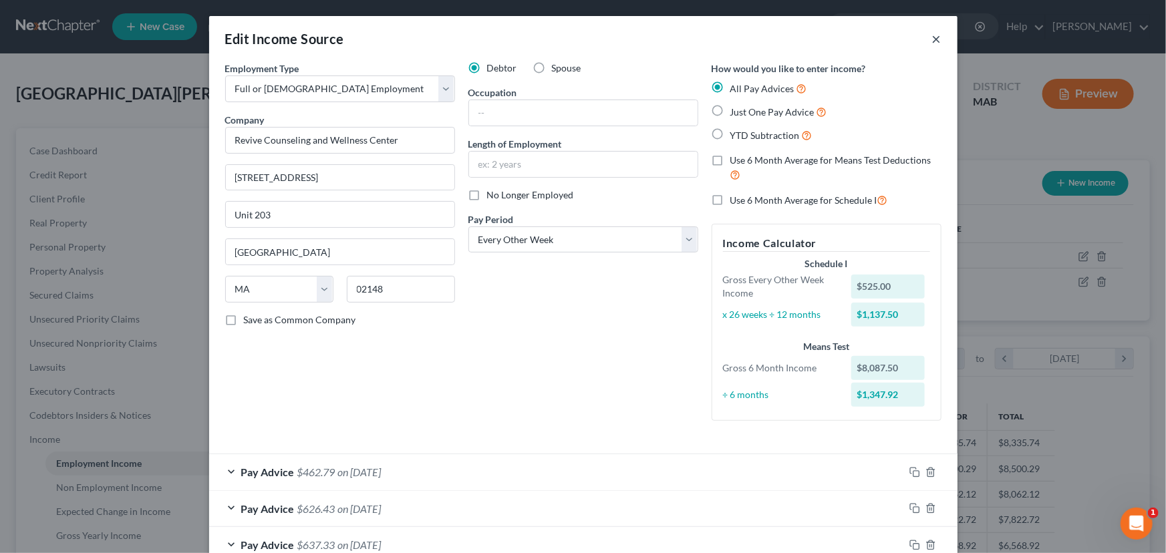
click at [932, 37] on button "×" at bounding box center [936, 39] width 9 height 16
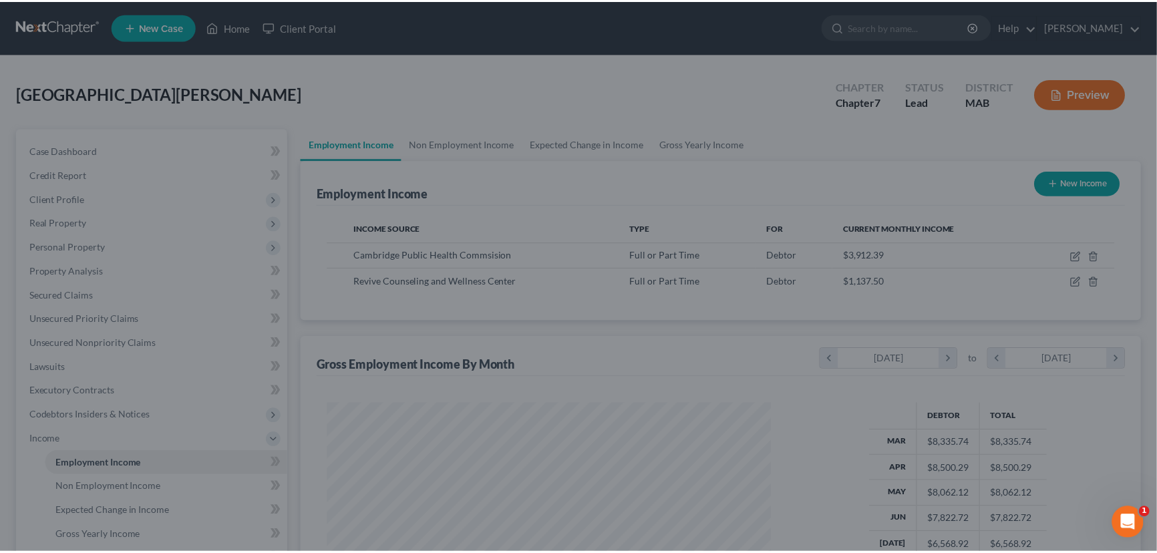
scroll to position [668046, 667811]
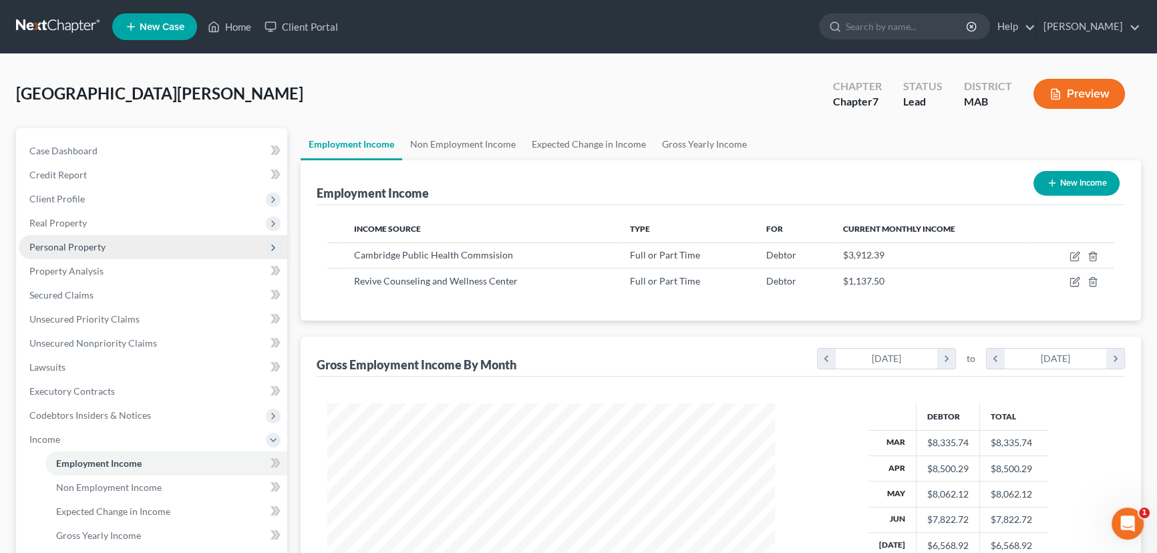
click at [65, 242] on span "Personal Property" at bounding box center [67, 246] width 76 height 11
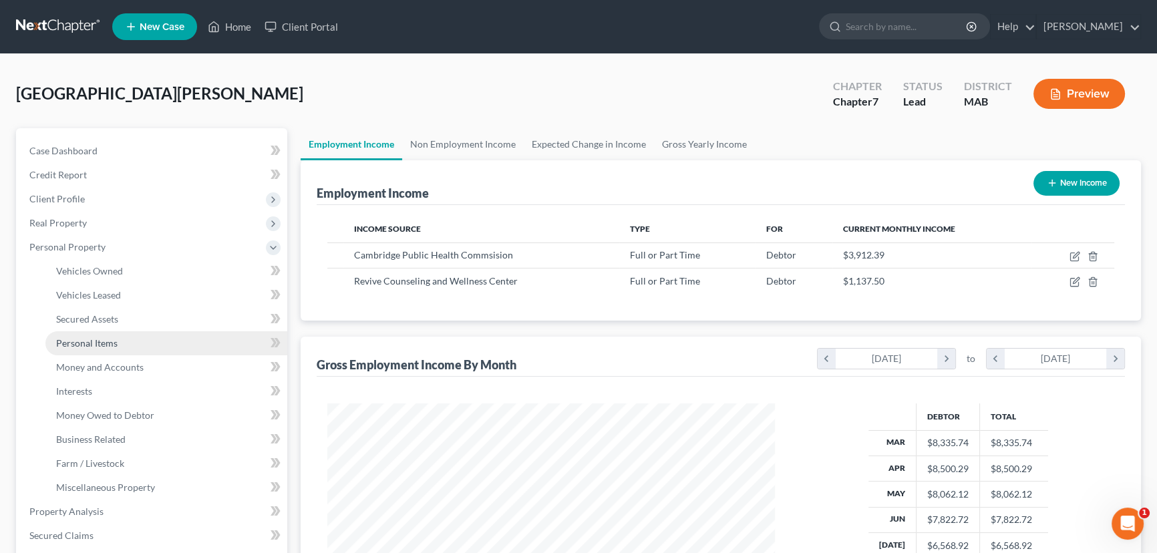
click at [94, 345] on span "Personal Items" at bounding box center [86, 342] width 61 height 11
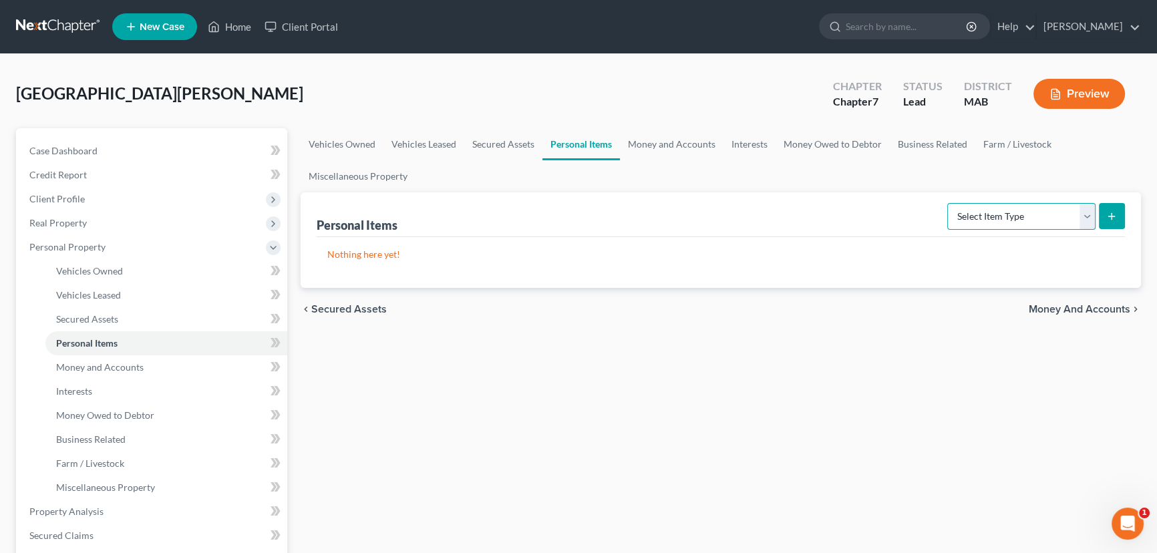
click at [1083, 215] on select "Select Item Type Clothing Collectibles Of Value Electronics Firearms Household …" at bounding box center [1022, 216] width 148 height 27
select select "pets"
click at [949, 203] on select "Select Item Type Clothing Collectibles Of Value Electronics Firearms Household …" at bounding box center [1022, 216] width 148 height 27
click at [1111, 217] on icon "submit" at bounding box center [1112, 216] width 11 height 11
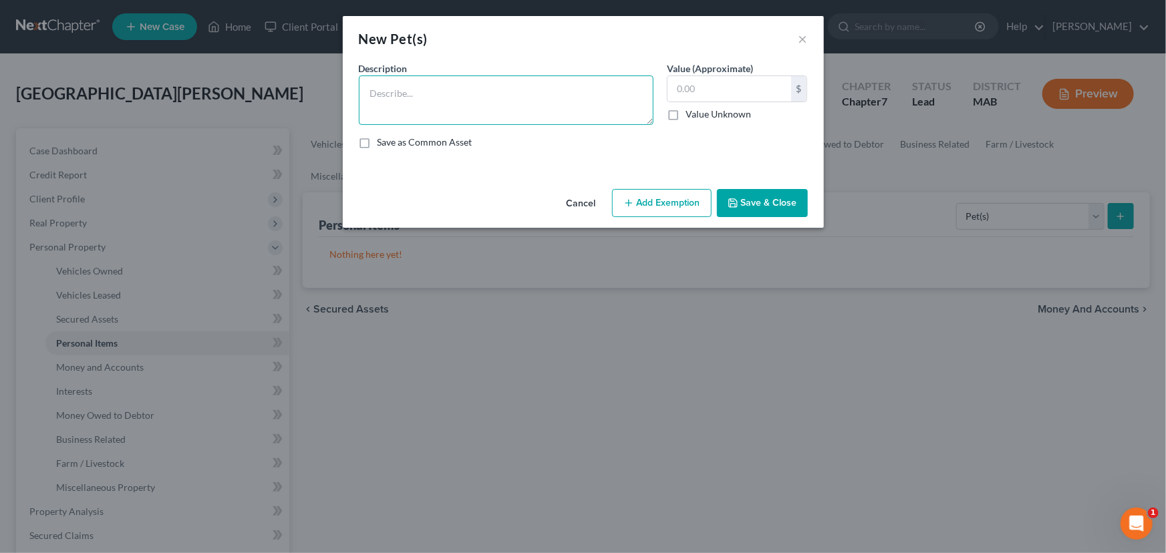
click at [426, 92] on textarea at bounding box center [506, 100] width 295 height 49
type textarea "Dog"
click at [680, 84] on input "text" at bounding box center [730, 88] width 124 height 25
type input "1.00"
click at [746, 196] on button "Save & Close" at bounding box center [762, 203] width 91 height 28
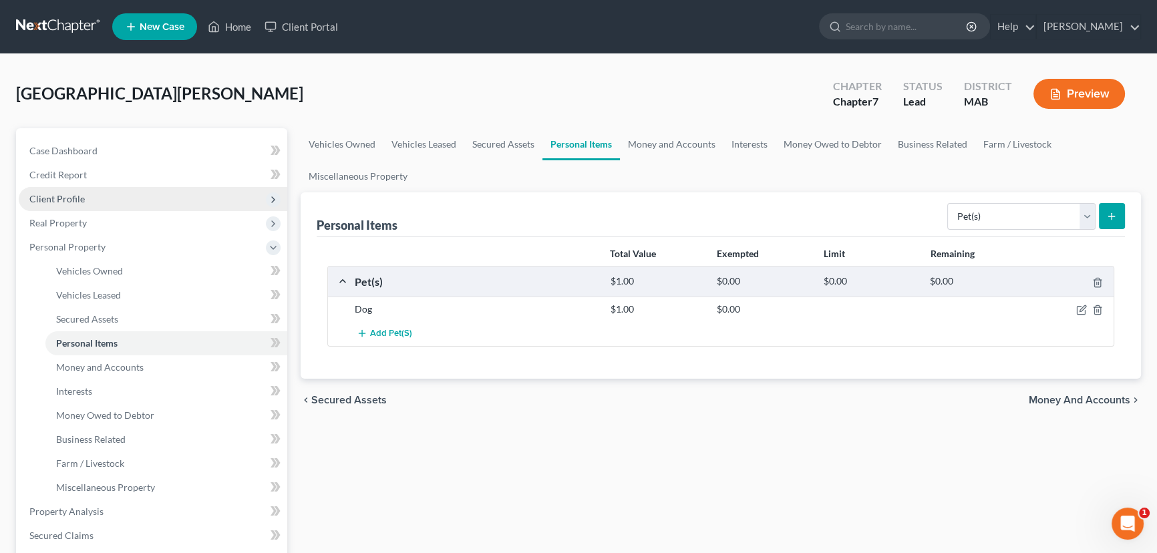
click at [64, 193] on span "Client Profile" at bounding box center [56, 198] width 55 height 11
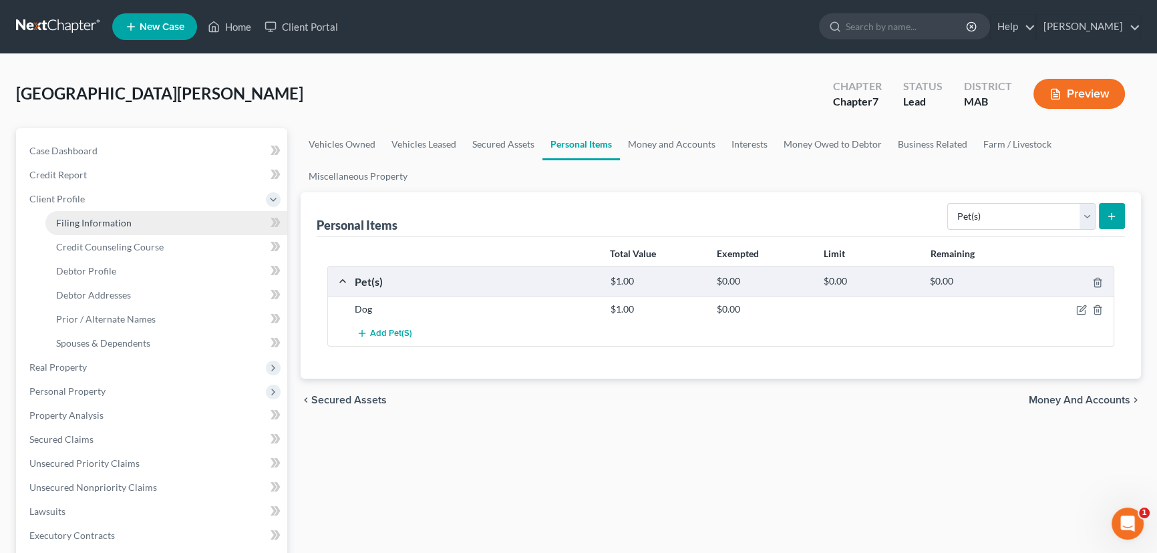
click at [69, 219] on span "Filing Information" at bounding box center [94, 222] width 76 height 11
select select "1"
select select "0"
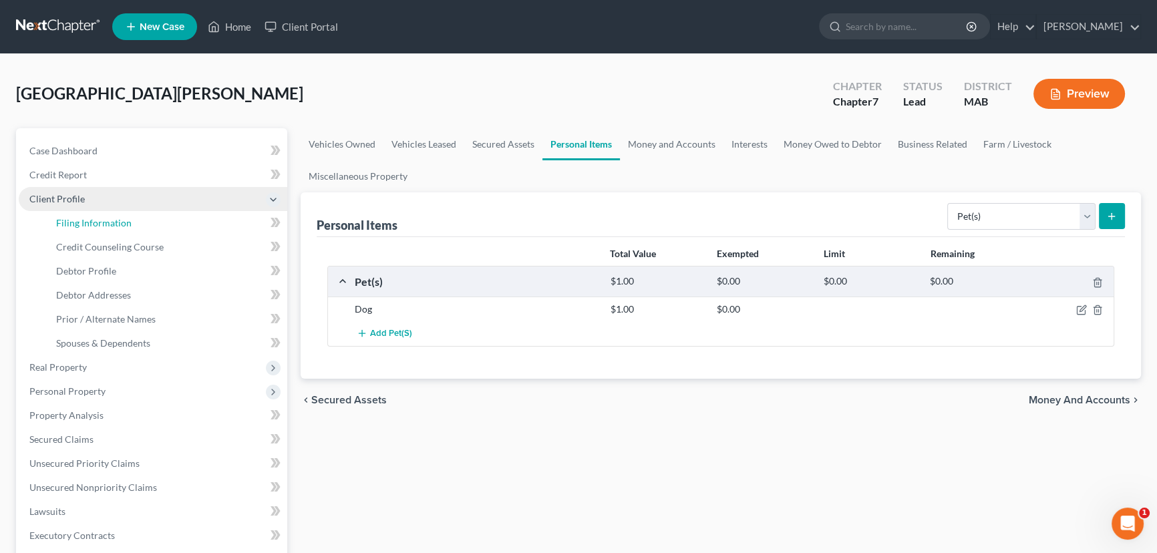
select select "22"
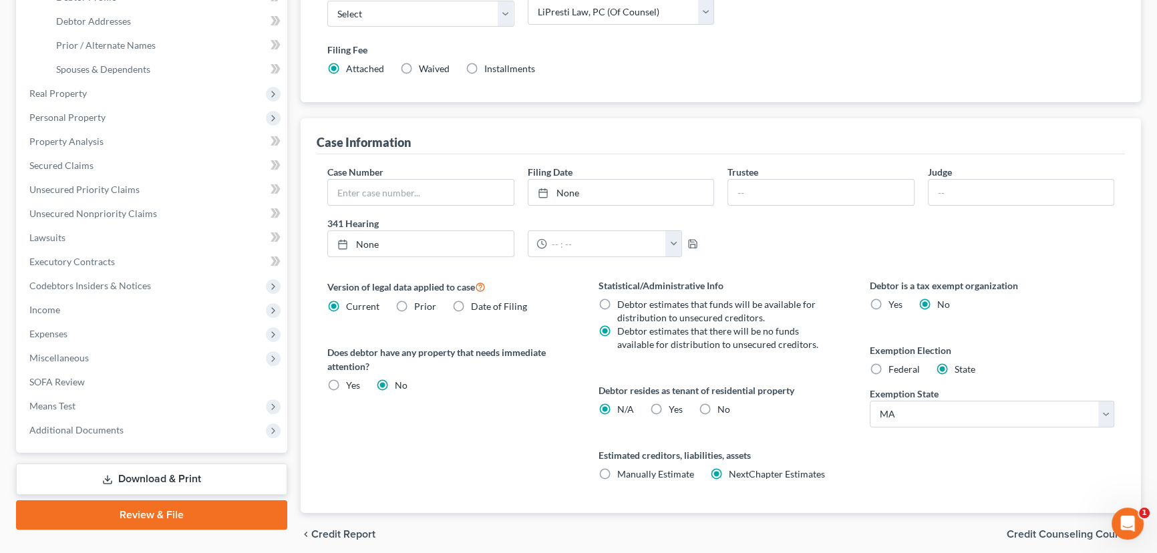
scroll to position [303, 0]
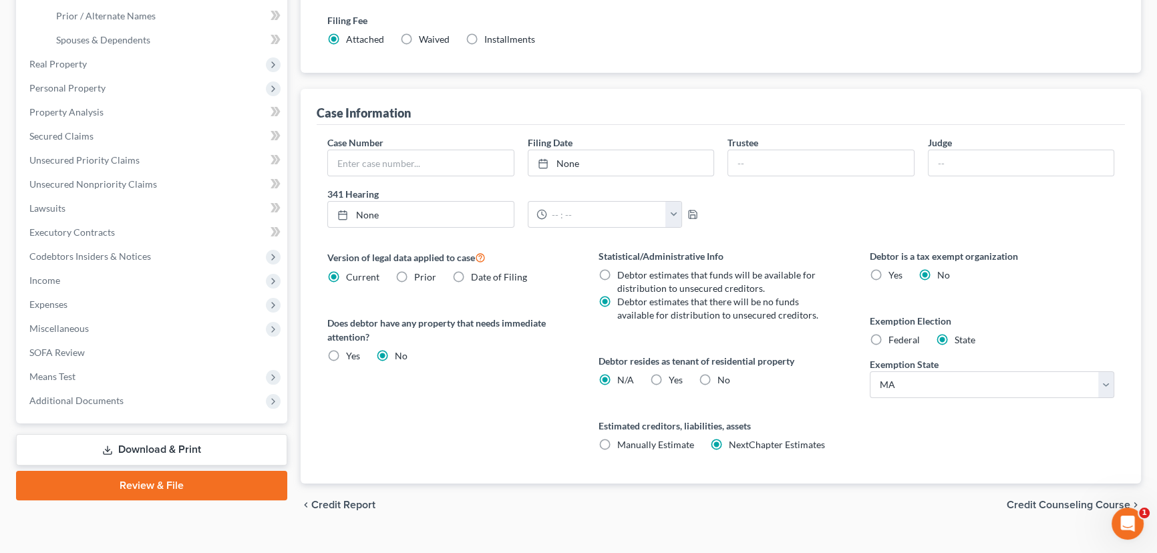
click at [889, 340] on label "Federal" at bounding box center [904, 339] width 31 height 13
click at [894, 340] on input "Federal" at bounding box center [898, 337] width 9 height 9
radio input "true"
radio input "false"
click at [89, 186] on span "Unsecured Nonpriority Claims" at bounding box center [93, 183] width 128 height 11
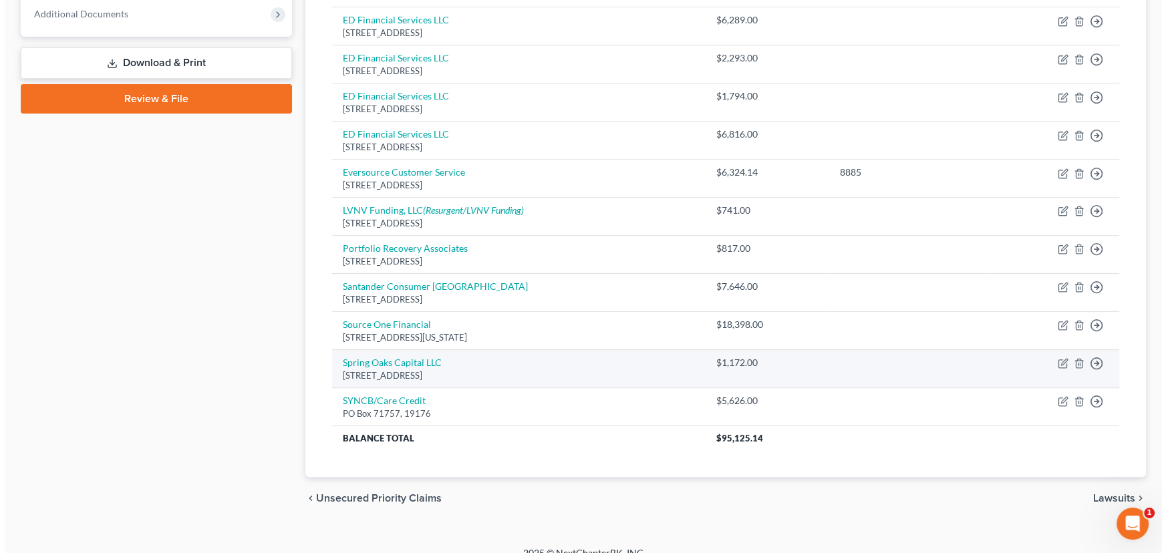
scroll to position [561, 0]
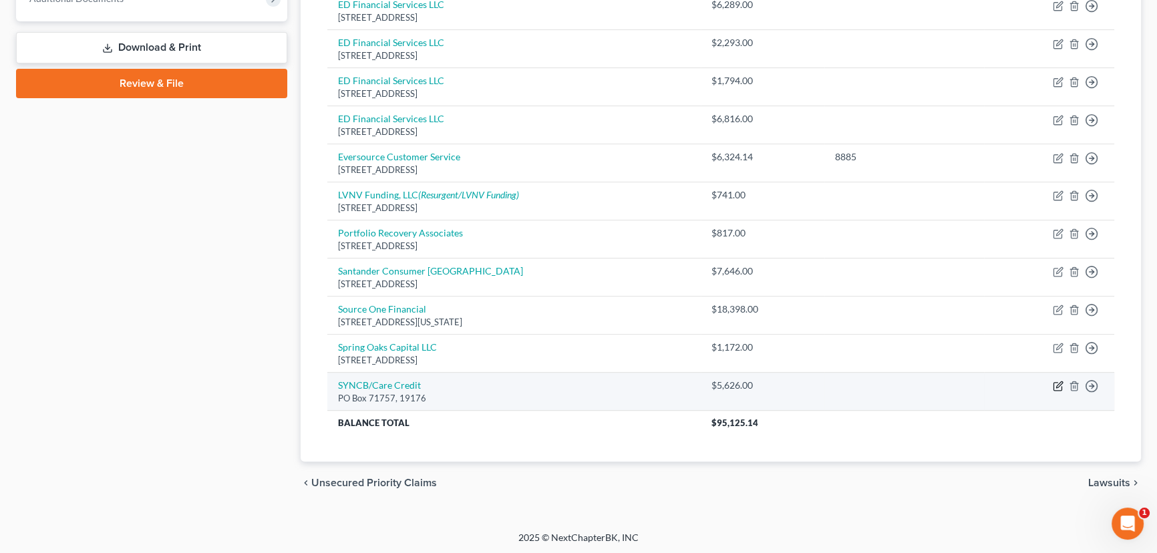
click at [1061, 385] on icon "button" at bounding box center [1058, 386] width 11 height 11
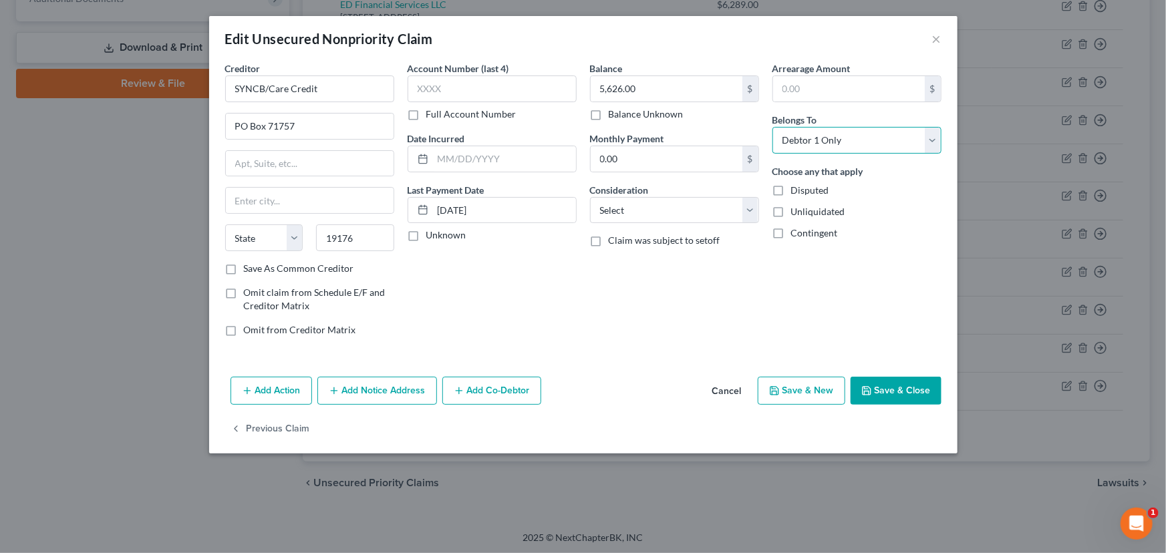
click at [932, 144] on select "Select Debtor 1 Only Debtor 2 Only Debtor 1 And Debtor 2 Only At Least One Of T…" at bounding box center [857, 140] width 169 height 27
select select "3"
click at [773, 127] on select "Select Debtor 1 Only Debtor 2 Only Debtor 1 And Debtor 2 Only At Least One Of T…" at bounding box center [857, 140] width 169 height 27
click at [515, 384] on button "Add Co-Debtor" at bounding box center [491, 391] width 99 height 28
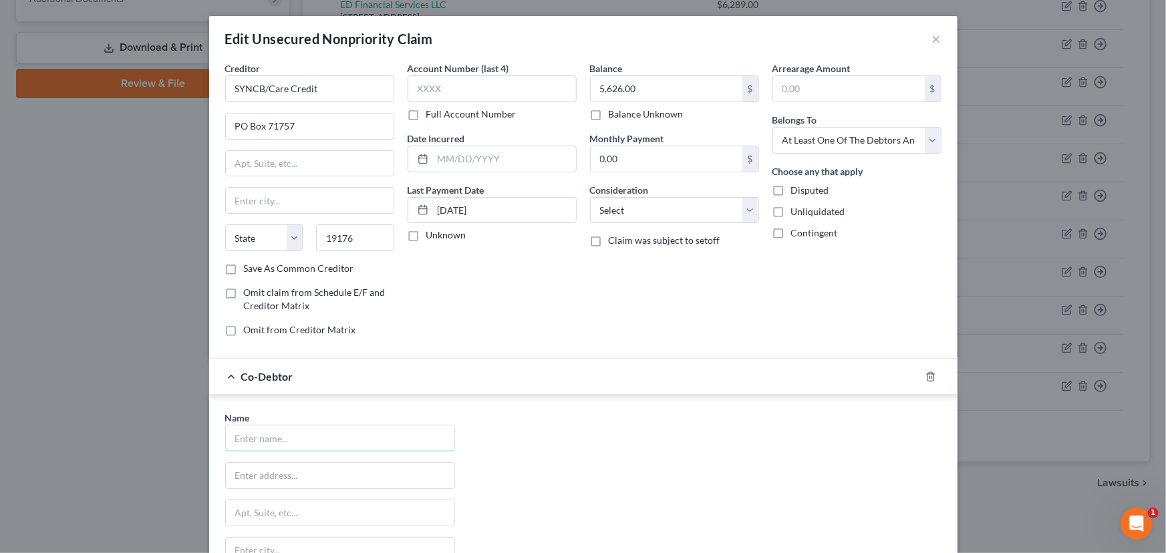
drag, startPoint x: 267, startPoint y: 435, endPoint x: 267, endPoint y: 422, distance: 12.7
click at [267, 435] on input "text" at bounding box center [340, 438] width 229 height 25
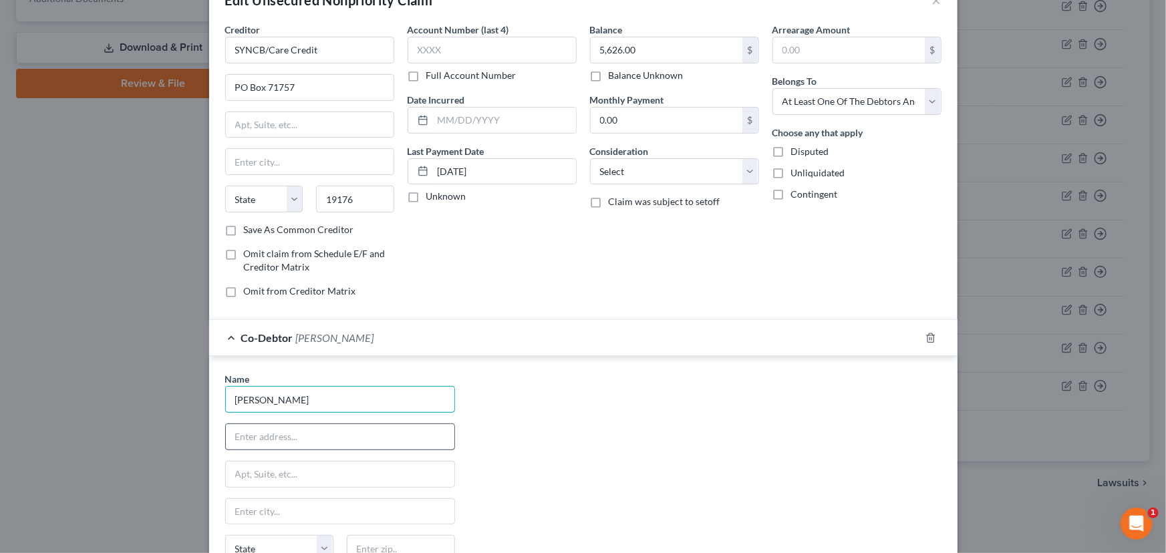
scroll to position [60, 0]
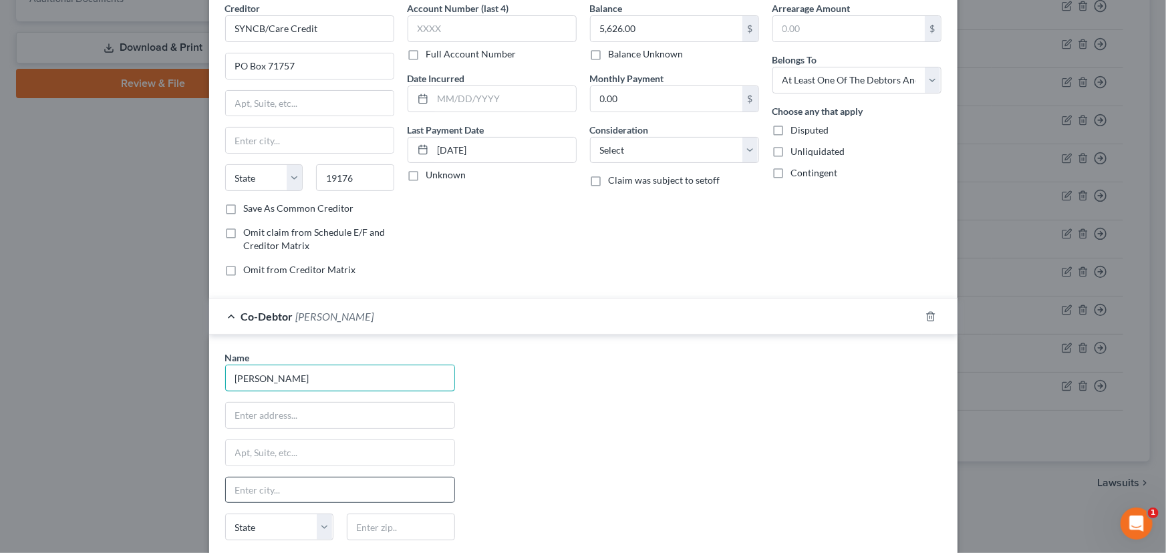
type input "[PERSON_NAME]"
click at [247, 489] on input "text" at bounding box center [340, 490] width 229 height 25
type input "Melrose"
click at [234, 521] on select "State [US_STATE] AK AR AZ CA CO CT DE DC [GEOGRAPHIC_DATA] [GEOGRAPHIC_DATA] GU…" at bounding box center [279, 527] width 108 height 27
select select "22"
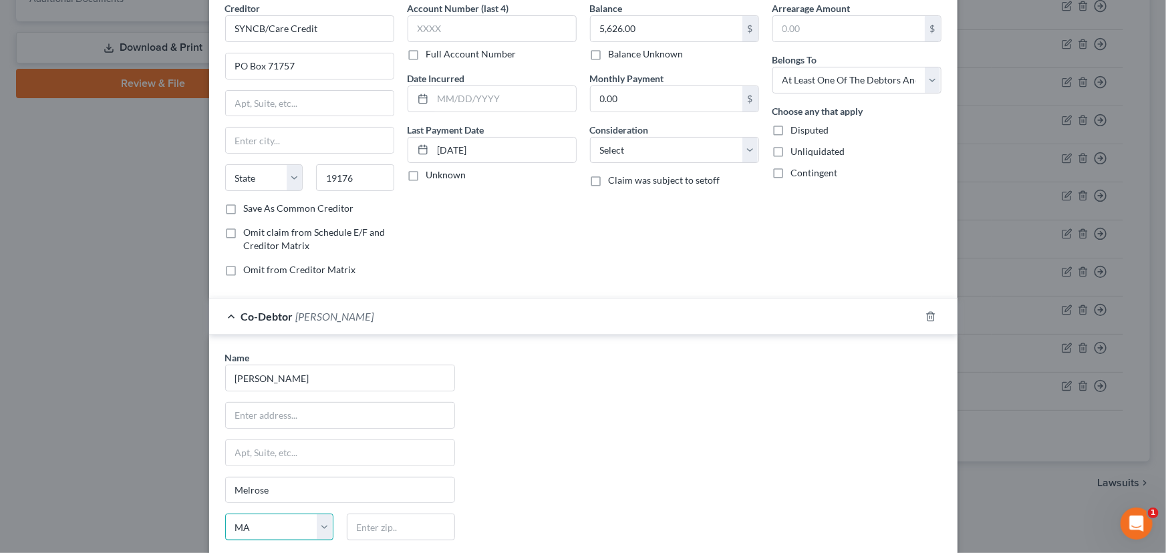
click at [225, 514] on select "State [US_STATE] AK AR AZ CA CO CT DE DC [GEOGRAPHIC_DATA] [GEOGRAPHIC_DATA] GU…" at bounding box center [279, 527] width 108 height 27
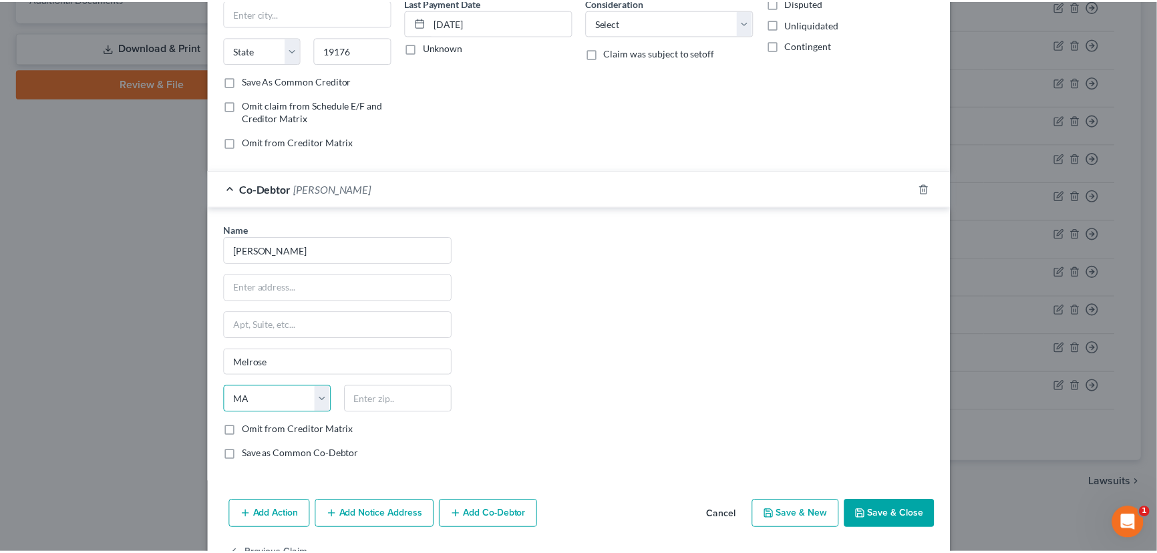
scroll to position [227, 0]
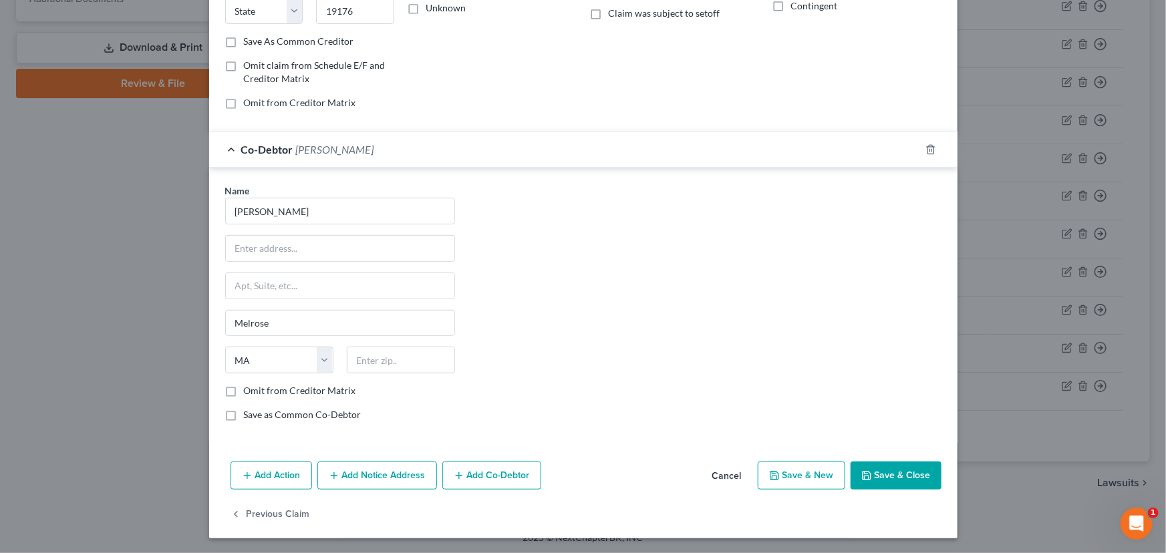
click at [889, 478] on button "Save & Close" at bounding box center [896, 476] width 91 height 28
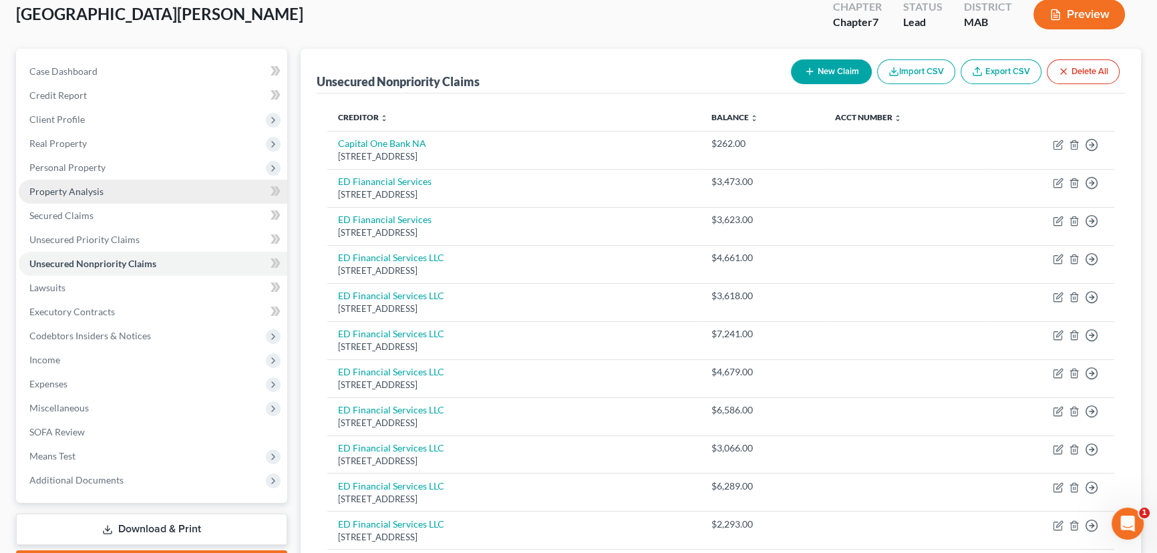
scroll to position [14, 0]
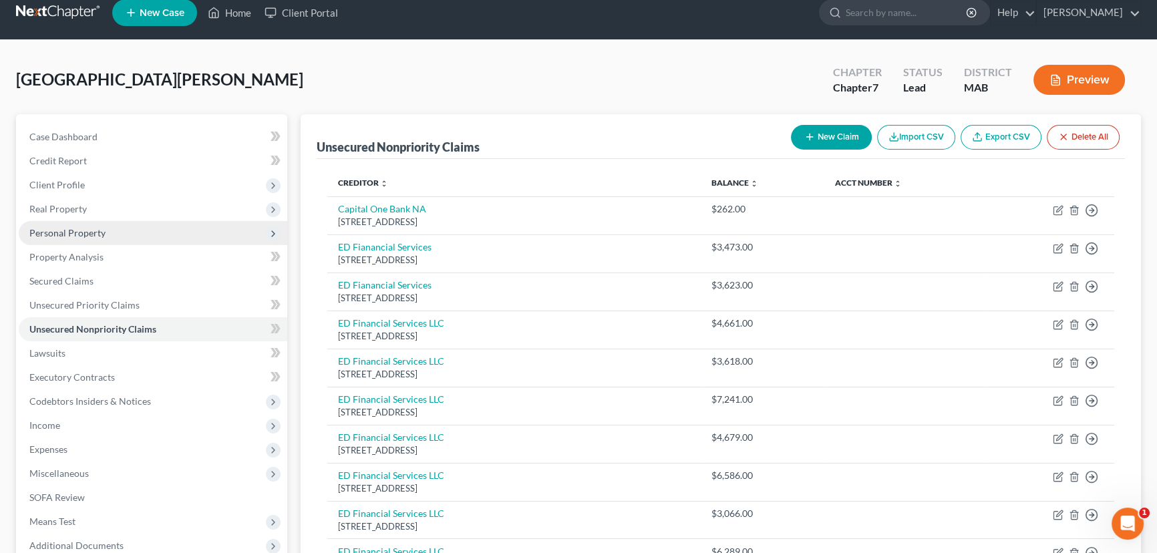
click at [85, 229] on span "Personal Property" at bounding box center [67, 232] width 76 height 11
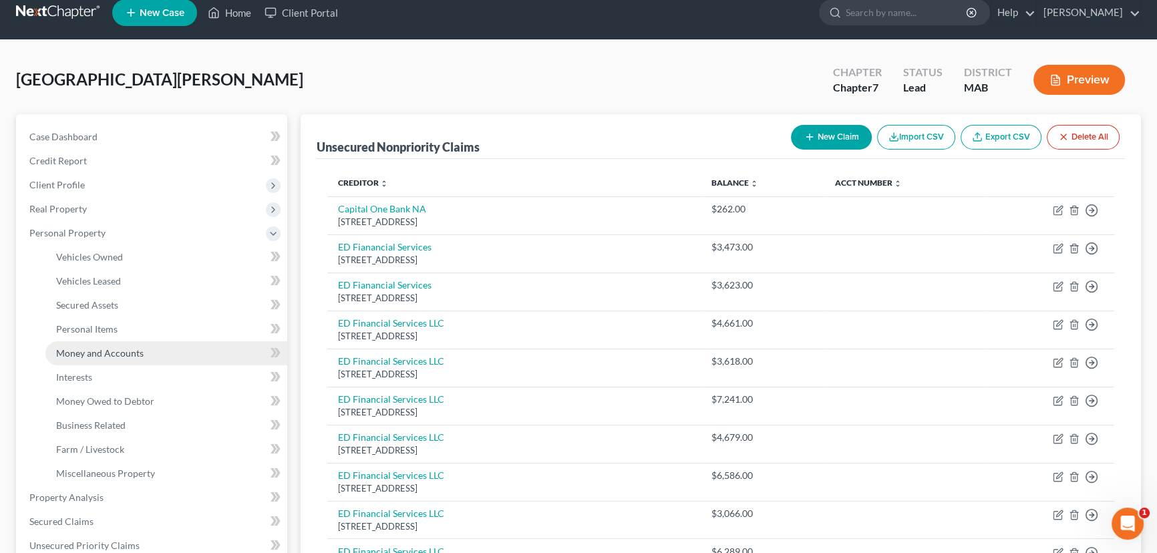
click at [87, 354] on span "Money and Accounts" at bounding box center [100, 353] width 88 height 11
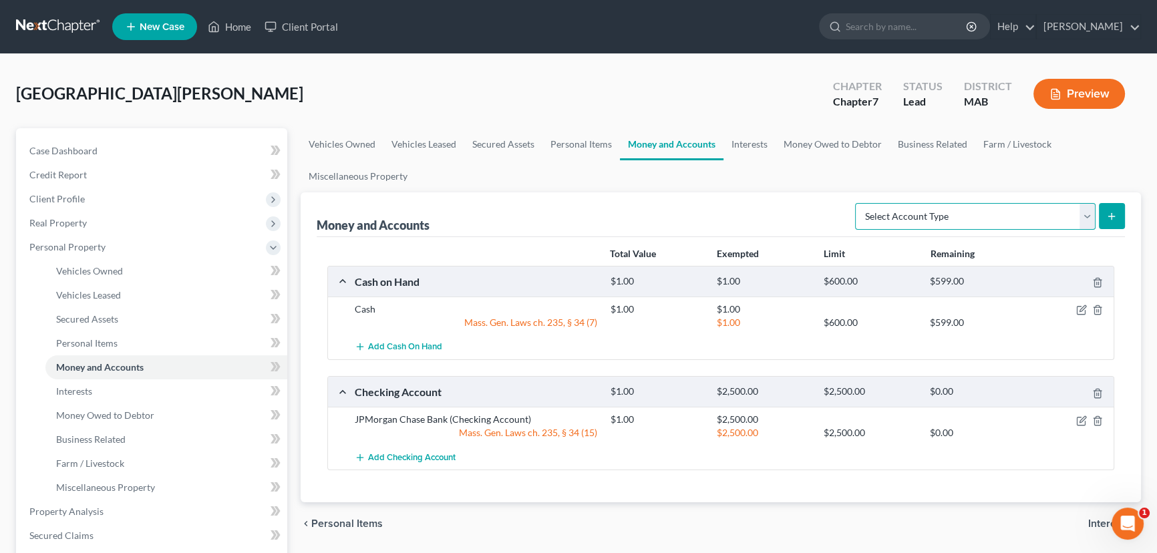
click at [1089, 211] on select "Select Account Type Brokerage Cash on Hand Certificates of Deposit Checking Acc…" at bounding box center [975, 216] width 241 height 27
select select "security_deposits"
click at [858, 203] on select "Select Account Type Brokerage Cash on Hand Certificates of Deposit Checking Acc…" at bounding box center [975, 216] width 241 height 27
click at [1114, 214] on icon "submit" at bounding box center [1112, 216] width 11 height 11
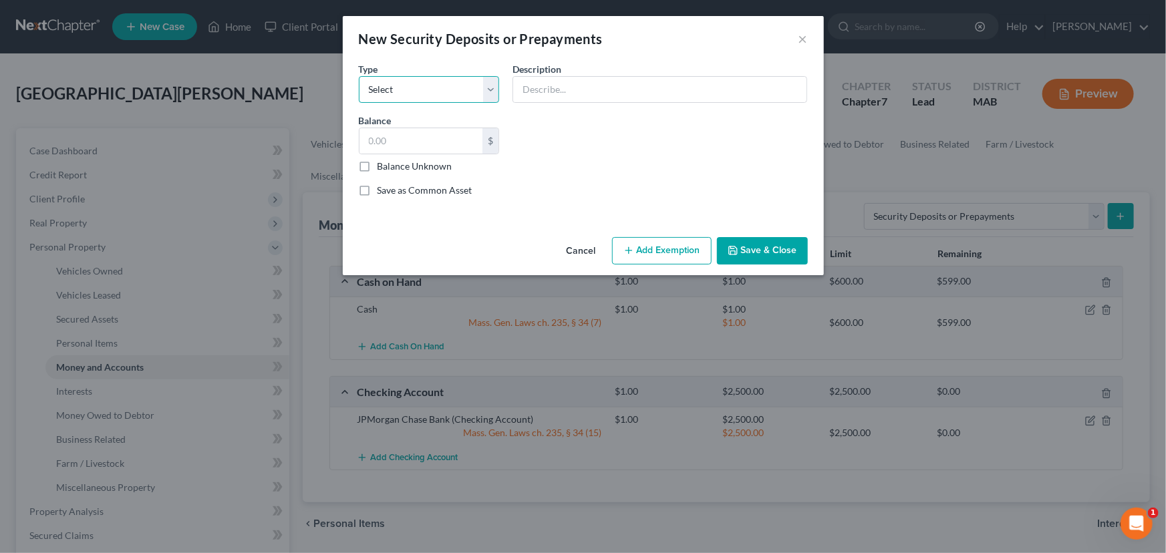
click at [385, 88] on select "Select Electric Gas Heating Oil Security Deposit On Rental Unit Prepaid Rent Te…" at bounding box center [429, 89] width 141 height 27
select select "3"
click at [359, 76] on select "Select Electric Gas Heating Oil Security Deposit On Rental Unit Prepaid Rent Te…" at bounding box center [429, 89] width 141 height 27
click at [388, 138] on input "text" at bounding box center [422, 140] width 124 height 25
type input "1,566"
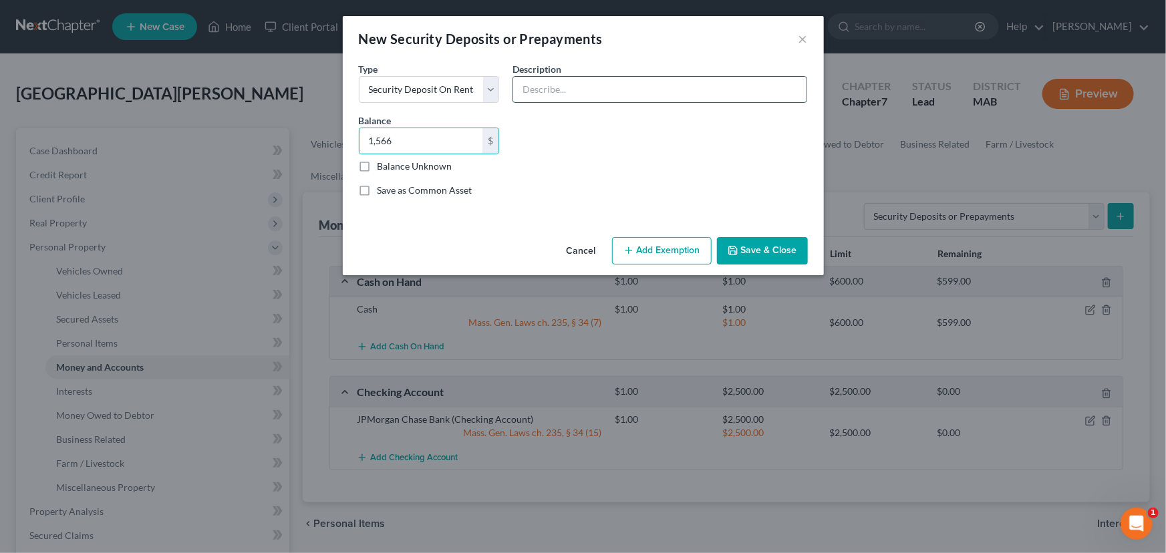
click at [531, 87] on input "text" at bounding box center [659, 89] width 293 height 25
type input "Security deposit landlord"
click at [790, 247] on button "Save & Close" at bounding box center [762, 251] width 91 height 28
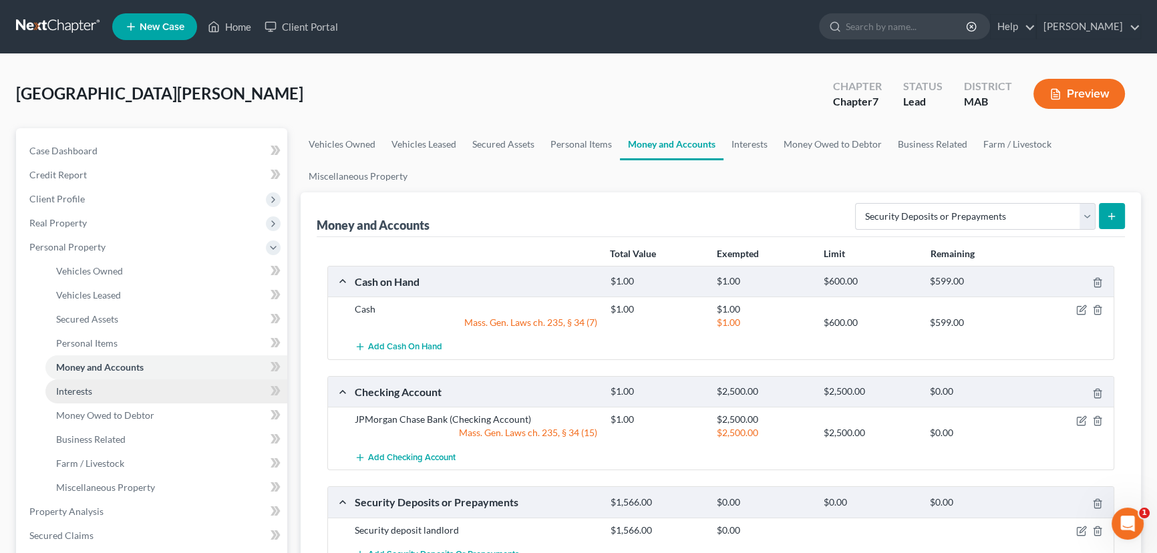
click at [104, 392] on link "Interests" at bounding box center [166, 392] width 242 height 24
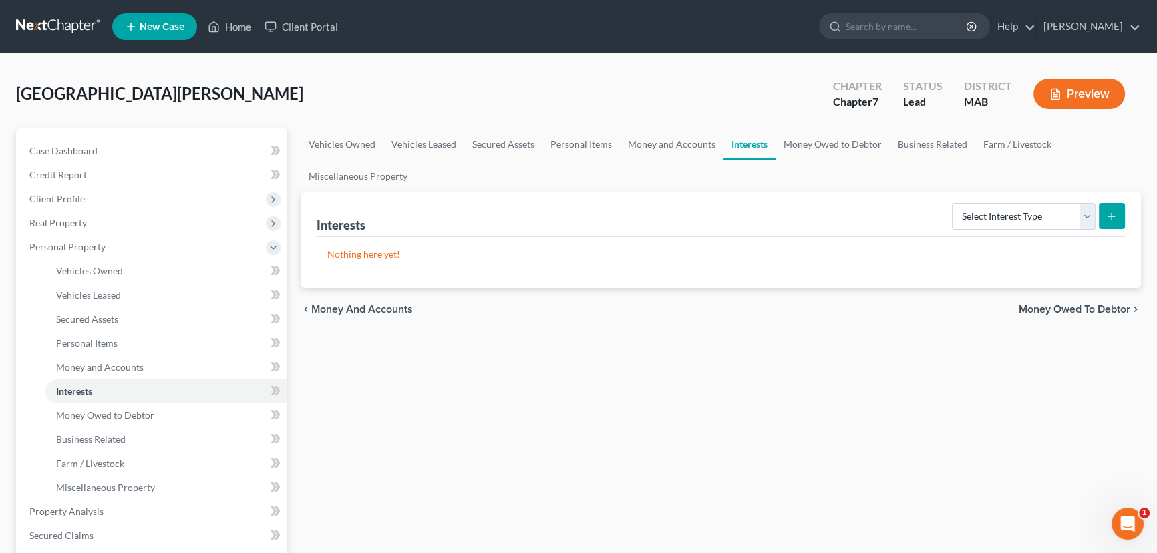
click at [1116, 215] on icon "submit" at bounding box center [1112, 216] width 11 height 11
click at [1087, 213] on select "Select Interest Type 401K Annuity Bond Education IRA Government Bond Government…" at bounding box center [1024, 216] width 144 height 27
select select "whole_life_insurance"
click at [954, 203] on select "Select Interest Type 401K Annuity Bond Education IRA Government Bond Government…" at bounding box center [1024, 216] width 144 height 27
click at [1113, 220] on icon "submit" at bounding box center [1112, 216] width 11 height 11
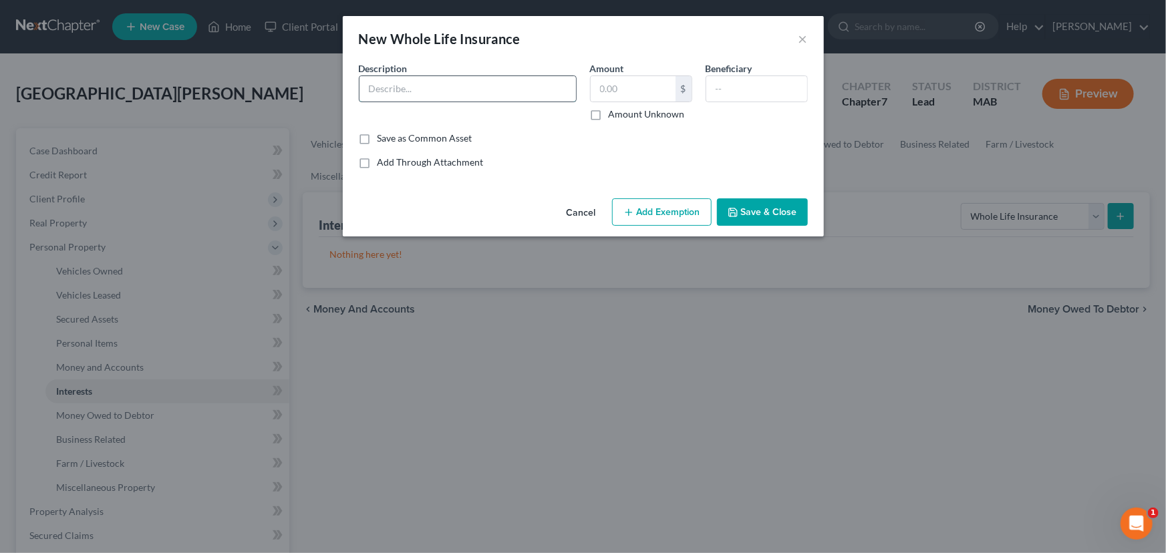
click at [372, 87] on input "text" at bounding box center [468, 88] width 217 height 25
type input "Whole life policy"
click at [632, 214] on icon "button" at bounding box center [629, 212] width 11 height 11
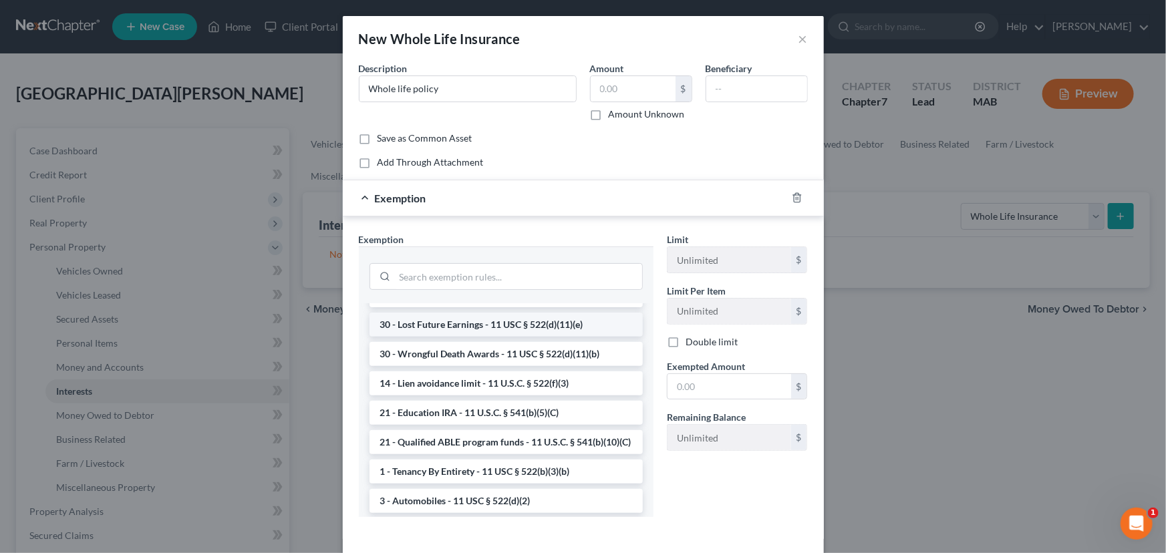
scroll to position [182, 0]
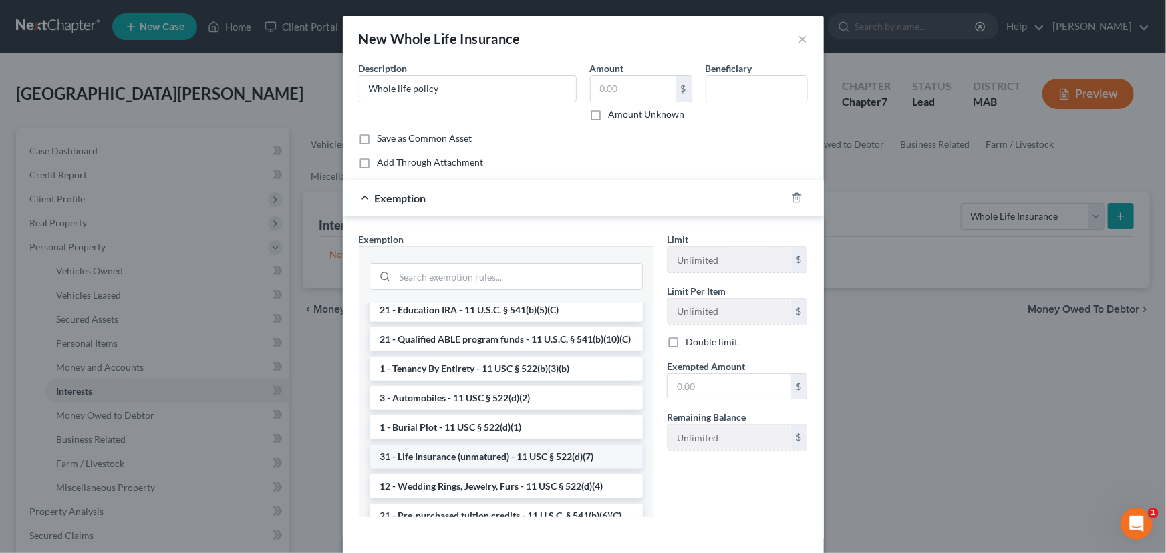
click at [428, 469] on li "31 - Life Insurance (unmatured) - 11 USC § 522(d)(7)" at bounding box center [506, 457] width 273 height 24
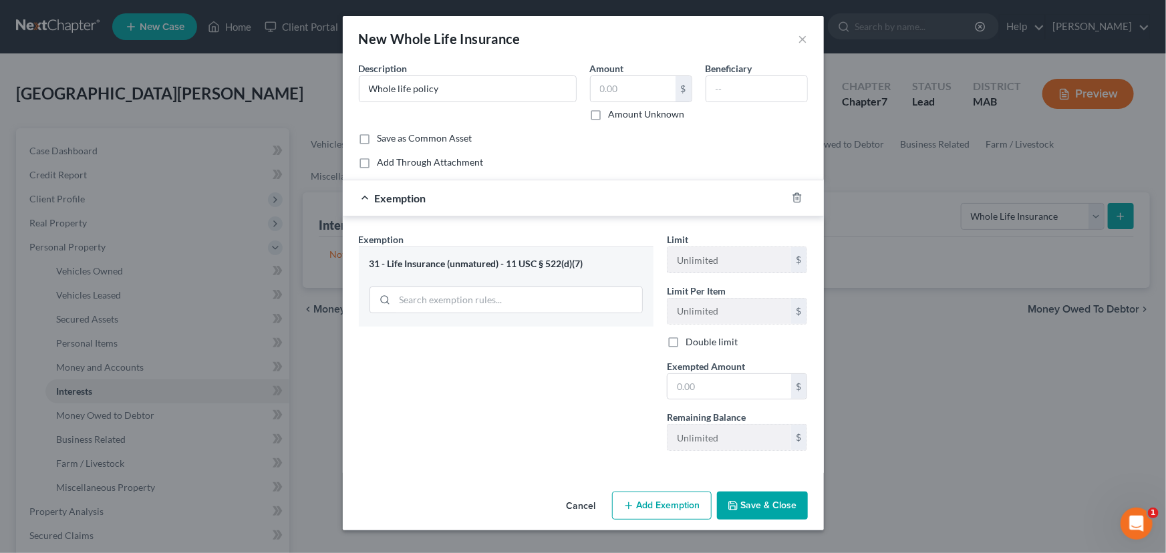
click at [763, 501] on button "Save & Close" at bounding box center [762, 506] width 91 height 28
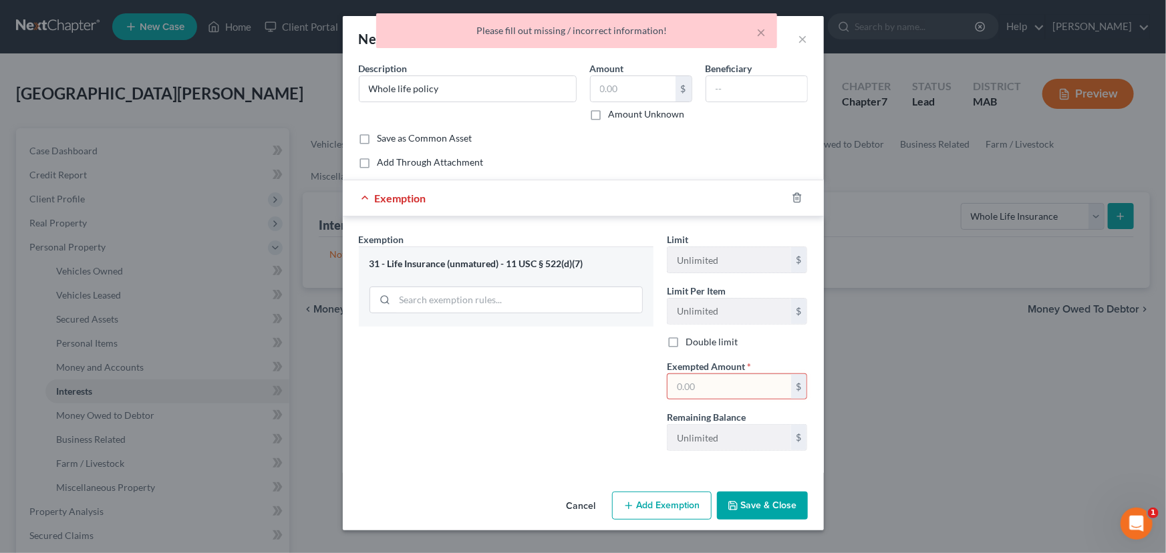
click at [609, 113] on label "Amount Unknown" at bounding box center [647, 114] width 76 height 13
click at [614, 113] on input "Amount Unknown" at bounding box center [618, 112] width 9 height 9
checkbox input "true"
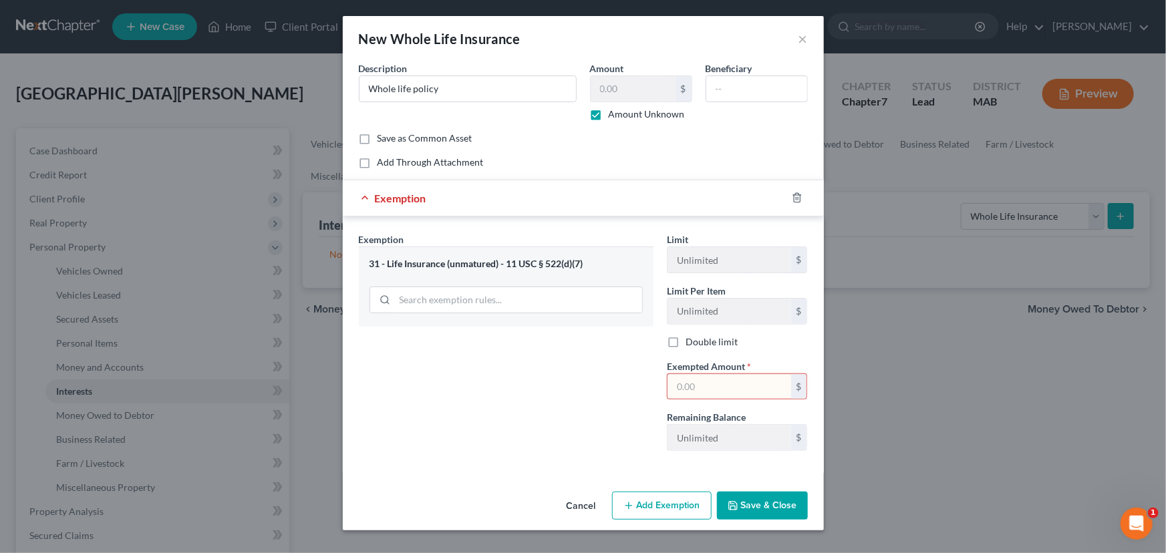
click at [682, 384] on input "text" at bounding box center [730, 386] width 124 height 25
type input "1.00"
click at [760, 507] on button "Save & Close" at bounding box center [762, 506] width 91 height 28
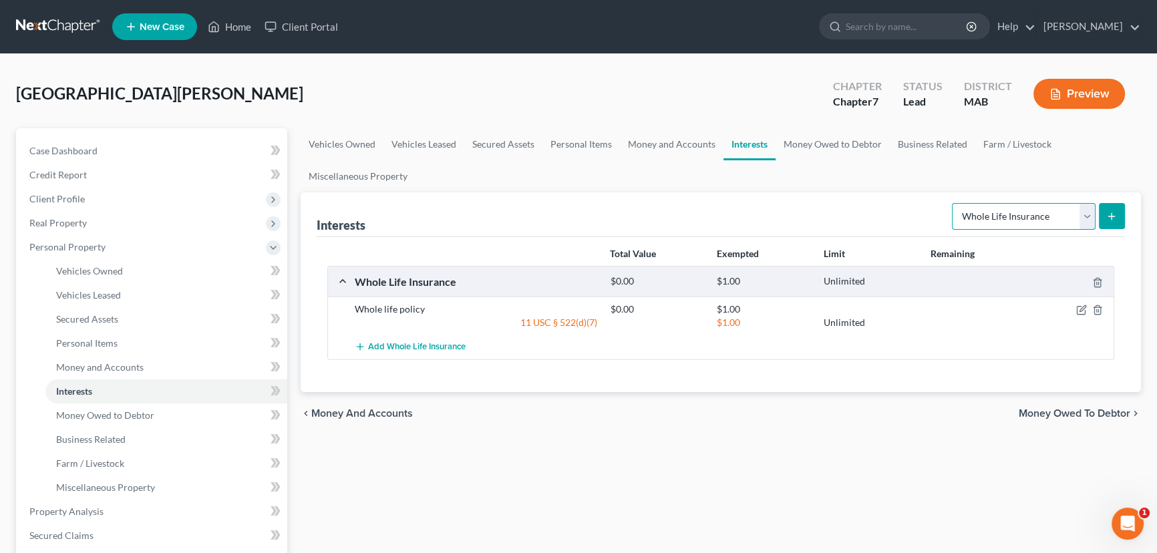
click at [1090, 213] on select "Select Interest Type 401K Annuity Bond Education IRA Government Bond Government…" at bounding box center [1024, 216] width 144 height 27
select select "401k"
click at [954, 203] on select "Select Interest Type 401K Annuity Bond Education IRA Government Bond Government…" at bounding box center [1024, 216] width 144 height 27
click at [1113, 216] on icon "submit" at bounding box center [1112, 216] width 11 height 11
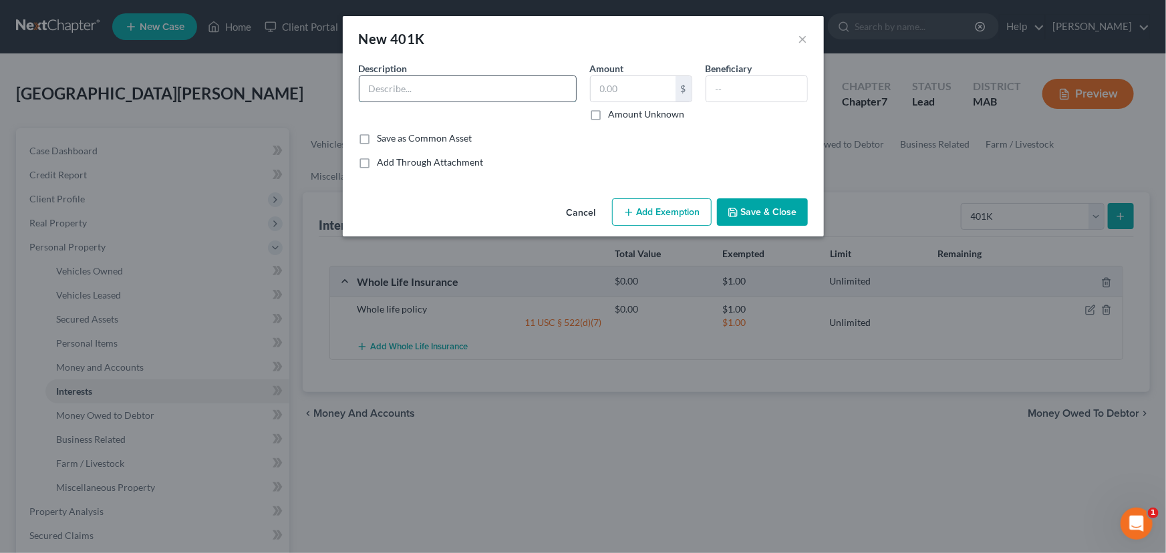
click at [475, 80] on input "text" at bounding box center [468, 88] width 217 height 25
type input "401k"
click at [632, 213] on line "button" at bounding box center [629, 213] width 6 height 0
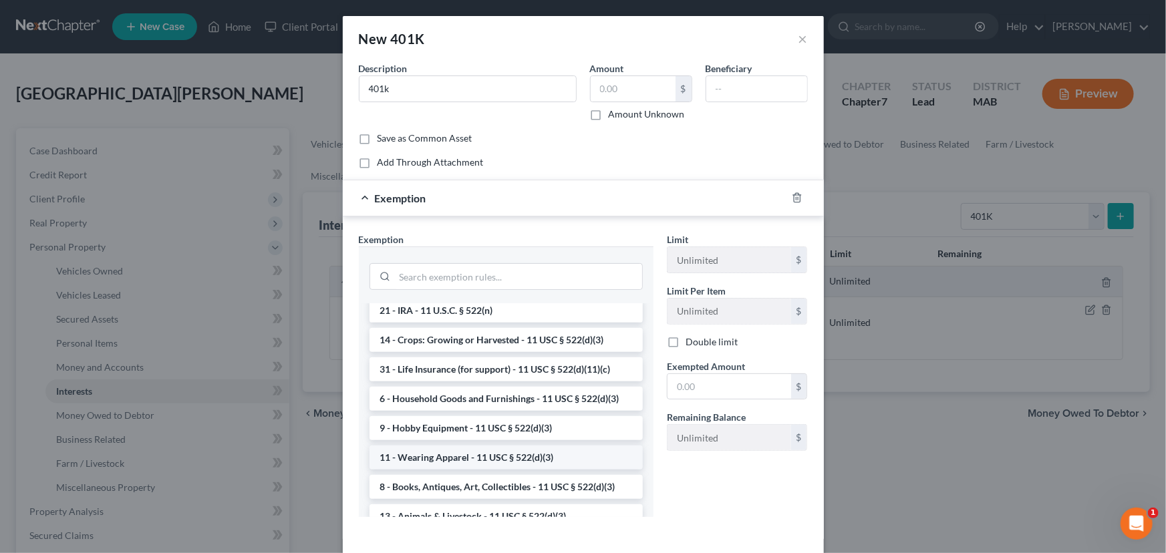
scroll to position [850, 0]
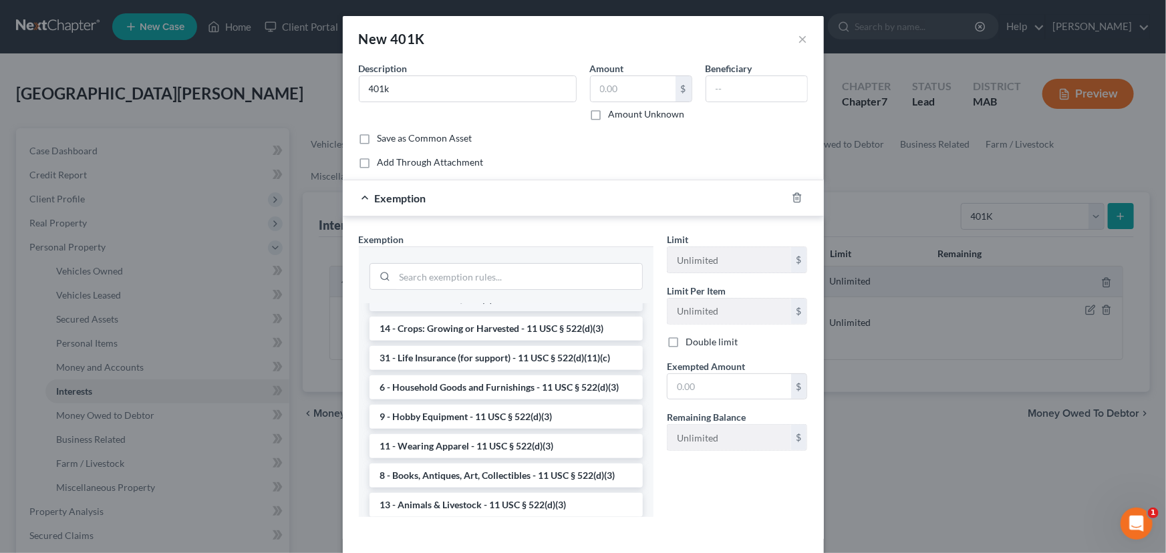
click at [420, 311] on li "21 - IRA - 11 U.S.C. § 522(n)" at bounding box center [506, 299] width 273 height 24
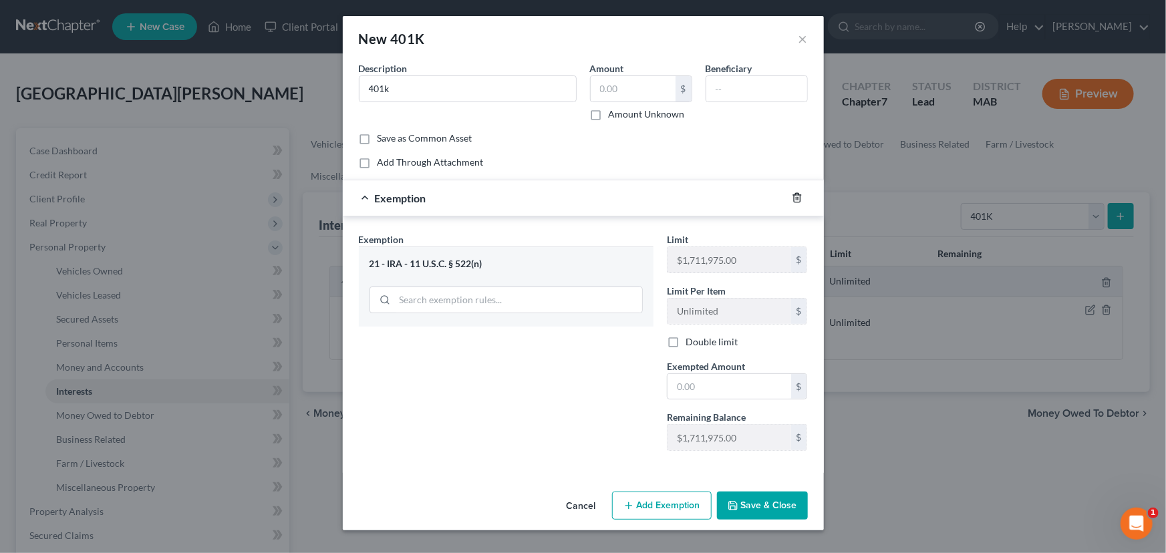
click at [797, 194] on icon "button" at bounding box center [797, 198] width 6 height 9
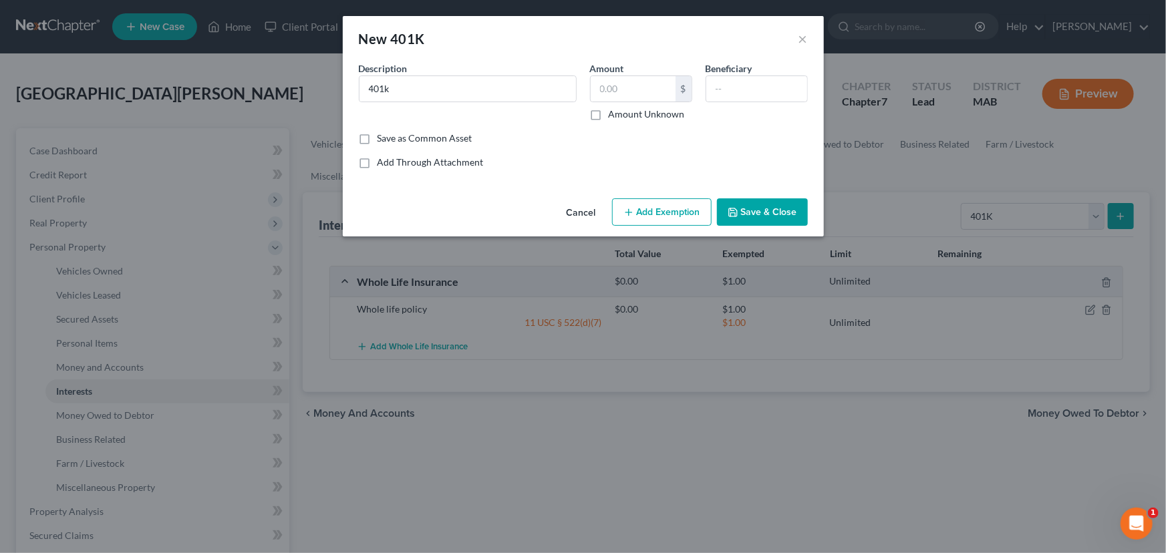
click at [665, 219] on button "Add Exemption" at bounding box center [662, 212] width 100 height 28
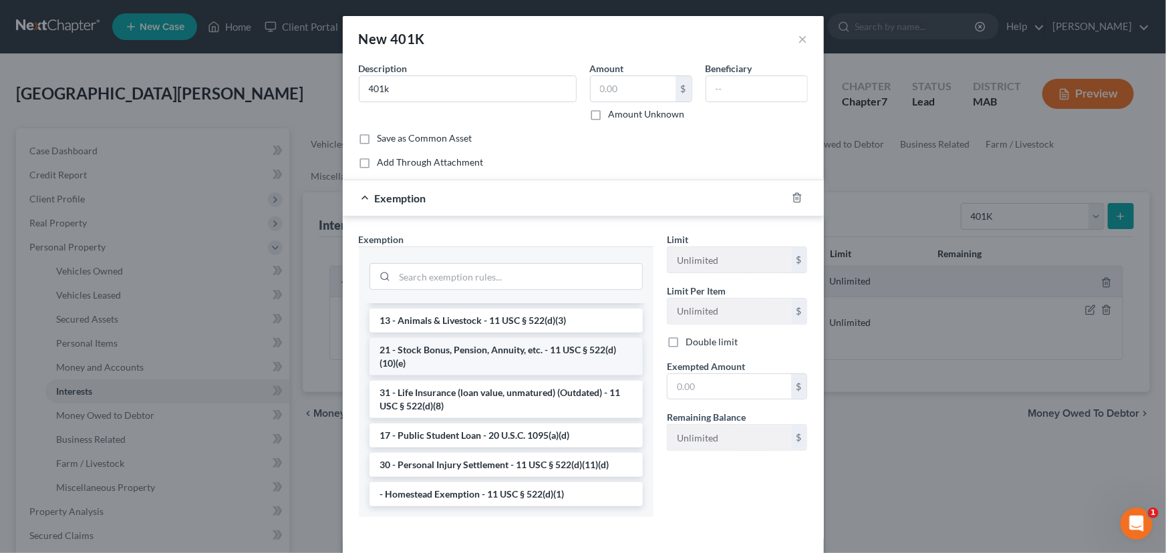
scroll to position [58, 0]
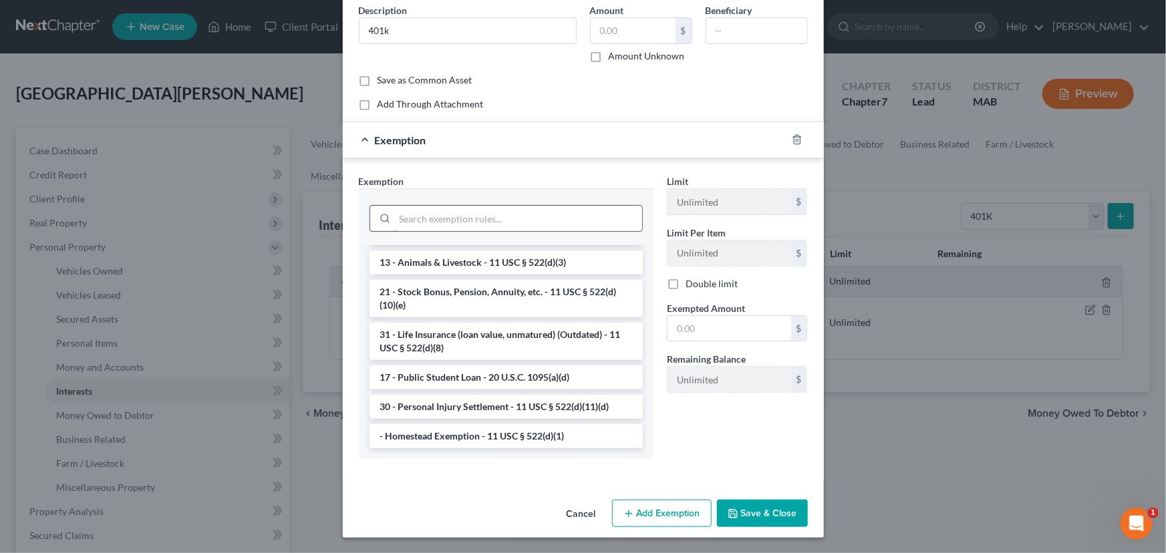
click at [436, 221] on input "search" at bounding box center [518, 218] width 247 height 25
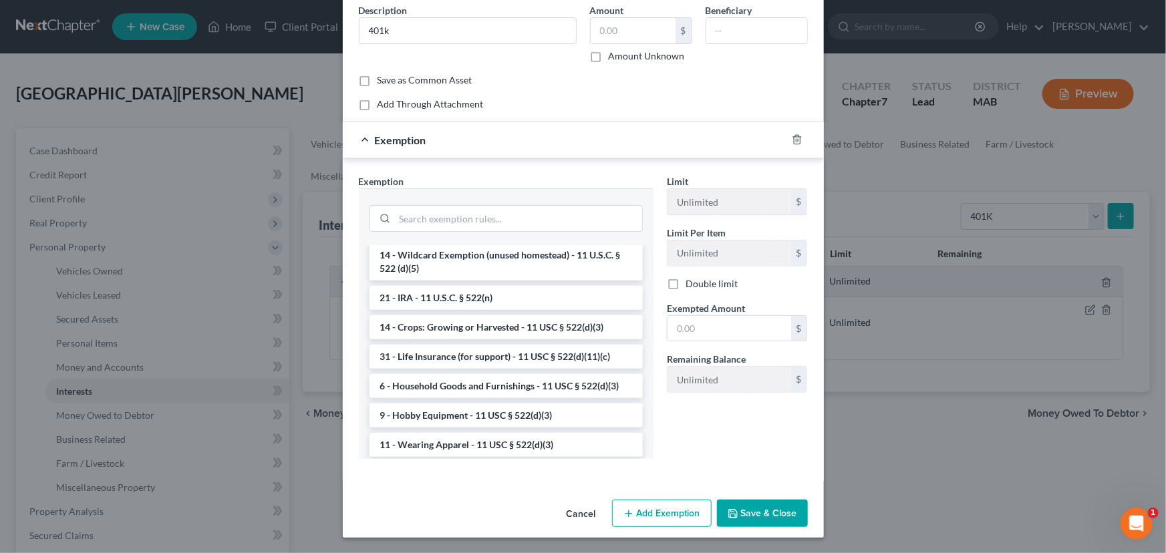
scroll to position [744, 0]
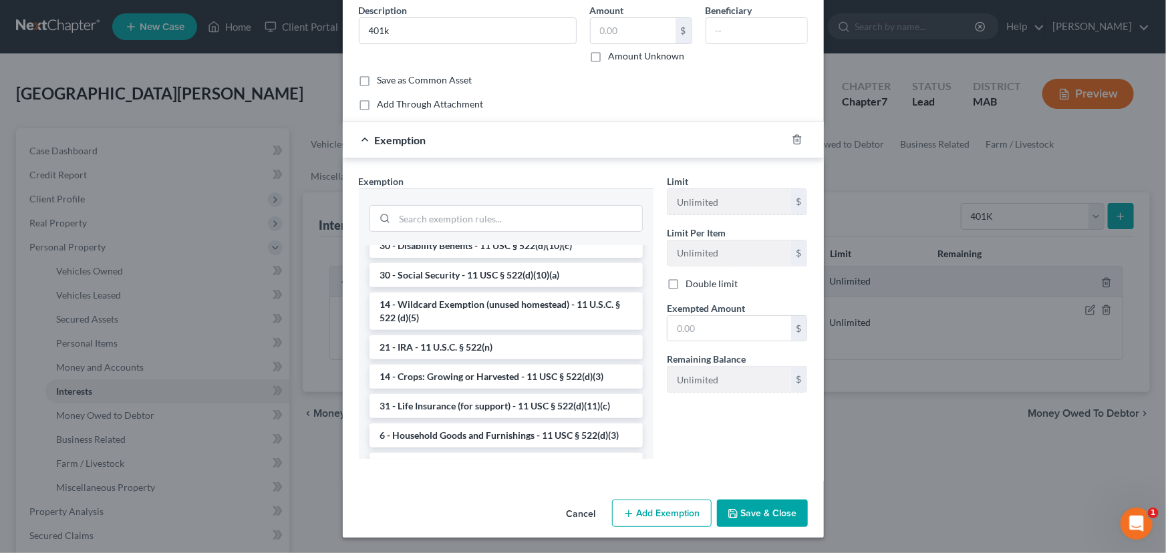
click at [756, 516] on button "Save & Close" at bounding box center [762, 514] width 91 height 28
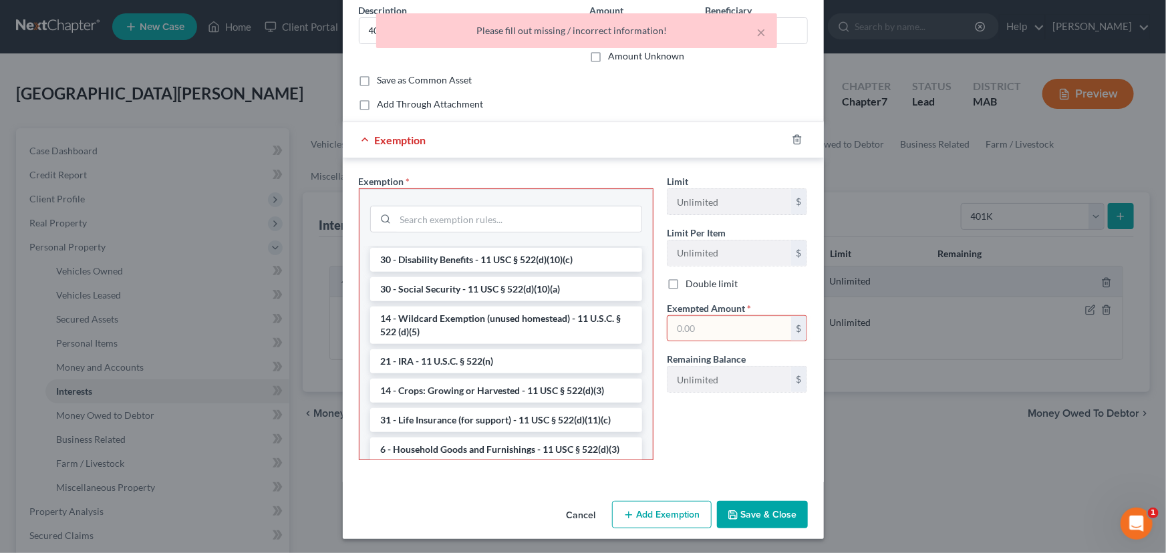
scroll to position [757, 0]
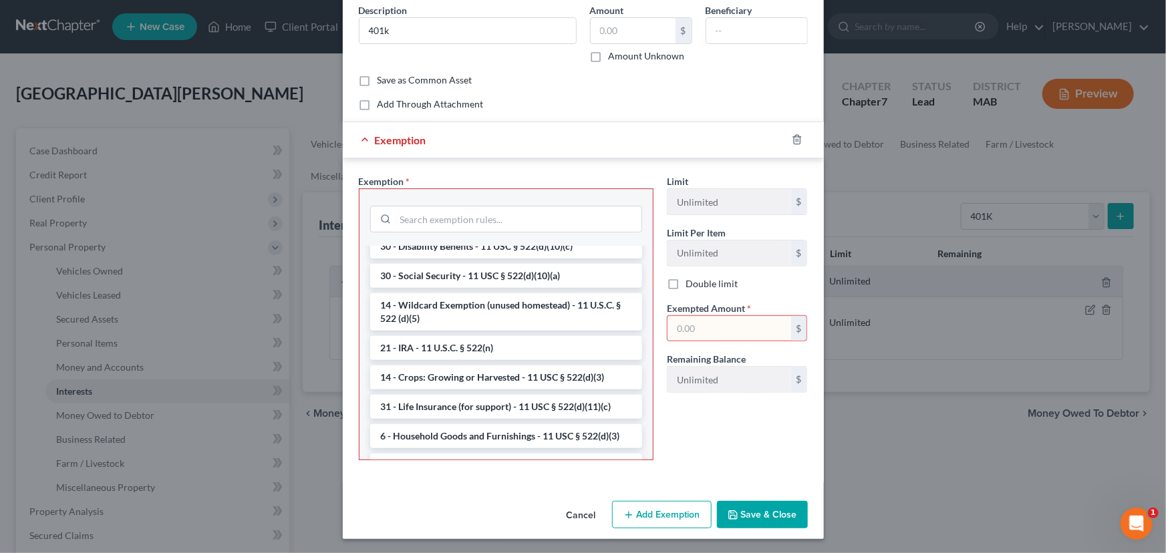
click at [755, 516] on button "Save & Close" at bounding box center [762, 515] width 91 height 28
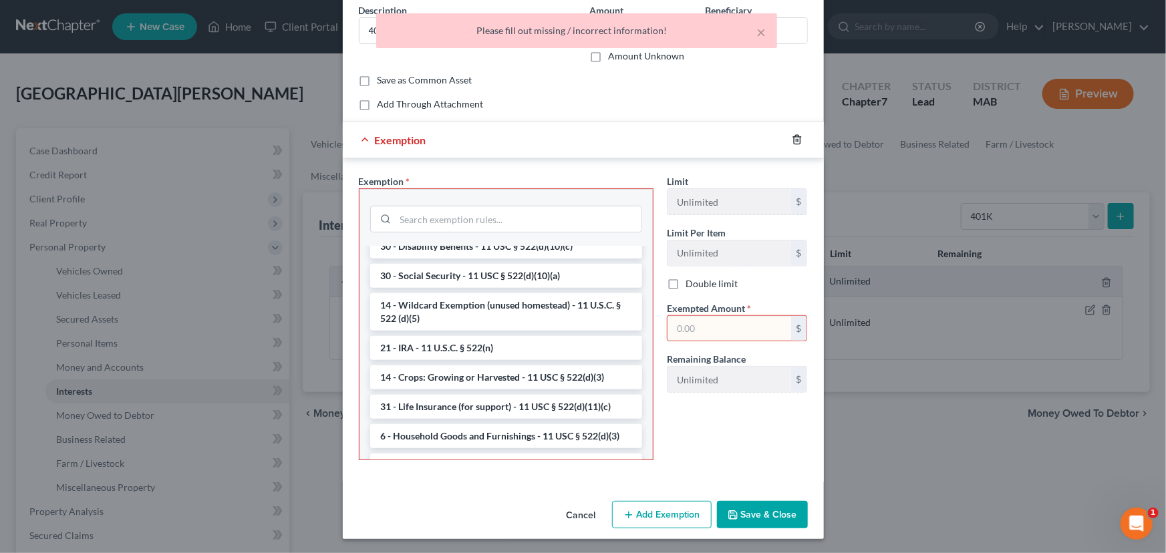
click at [794, 136] on icon "button" at bounding box center [797, 140] width 6 height 9
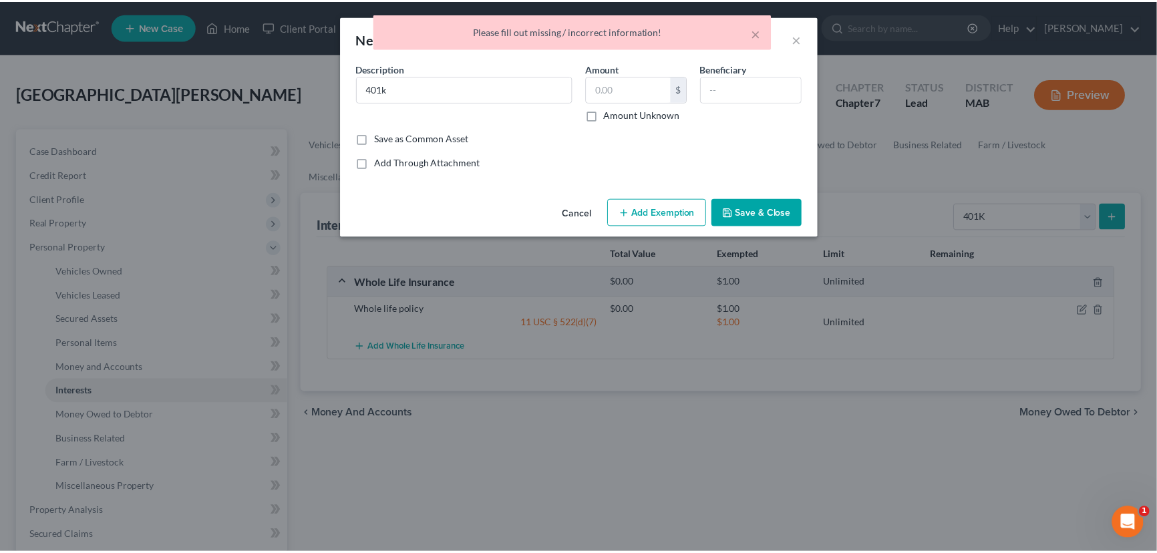
scroll to position [0, 0]
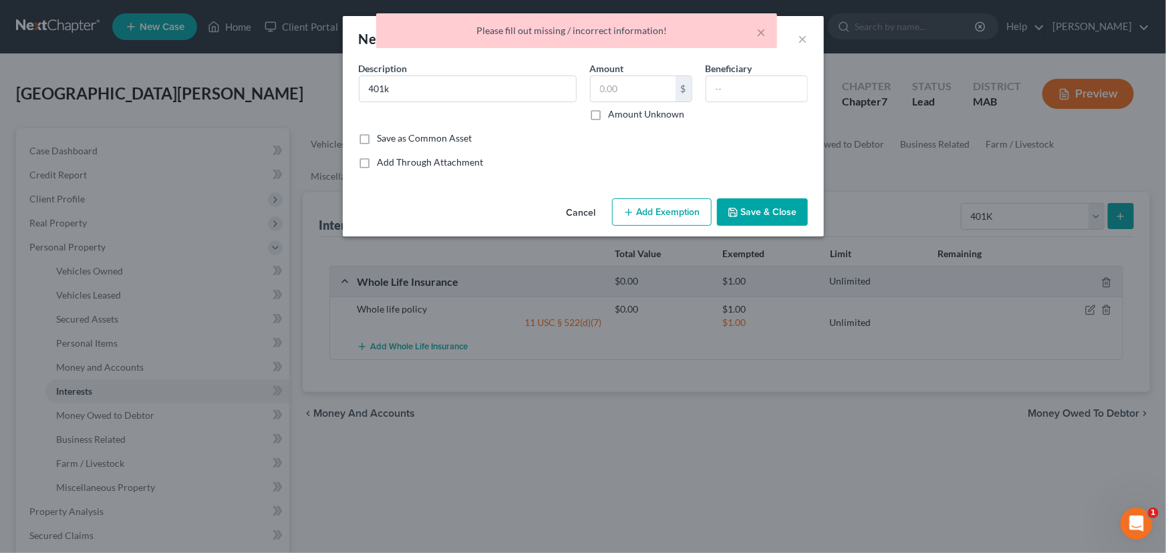
click at [609, 117] on label "Amount Unknown" at bounding box center [647, 114] width 76 height 13
click at [614, 116] on input "Amount Unknown" at bounding box center [618, 112] width 9 height 9
checkbox input "true"
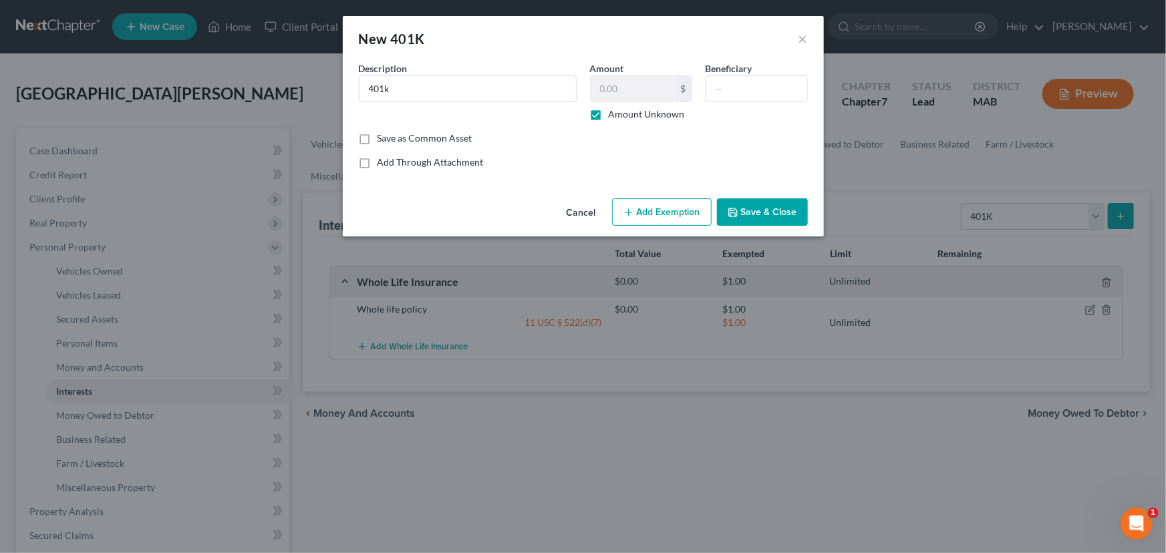
click at [745, 207] on button "Save & Close" at bounding box center [762, 212] width 91 height 28
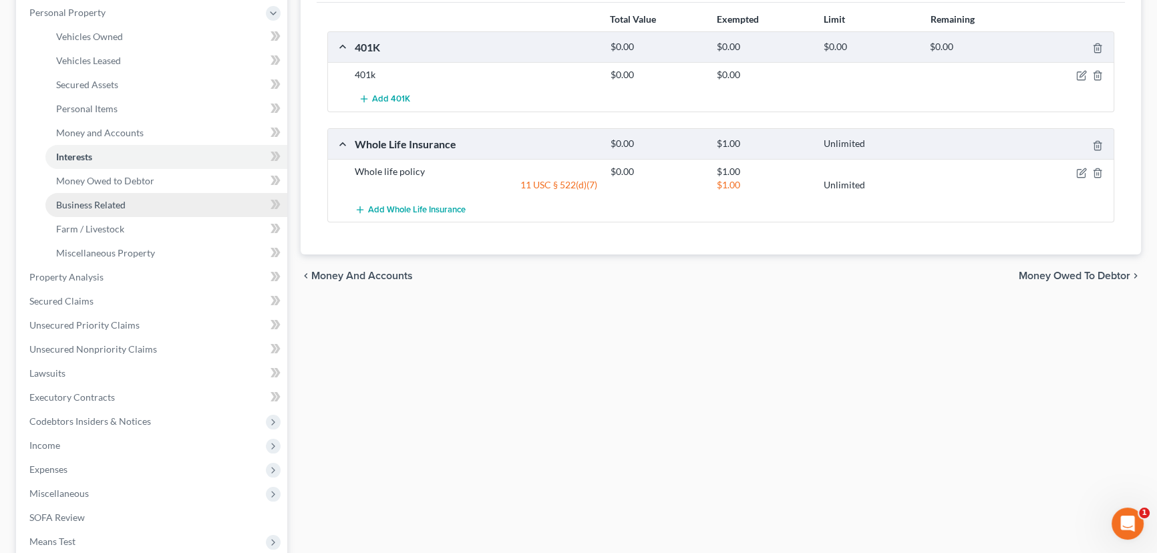
scroll to position [243, 0]
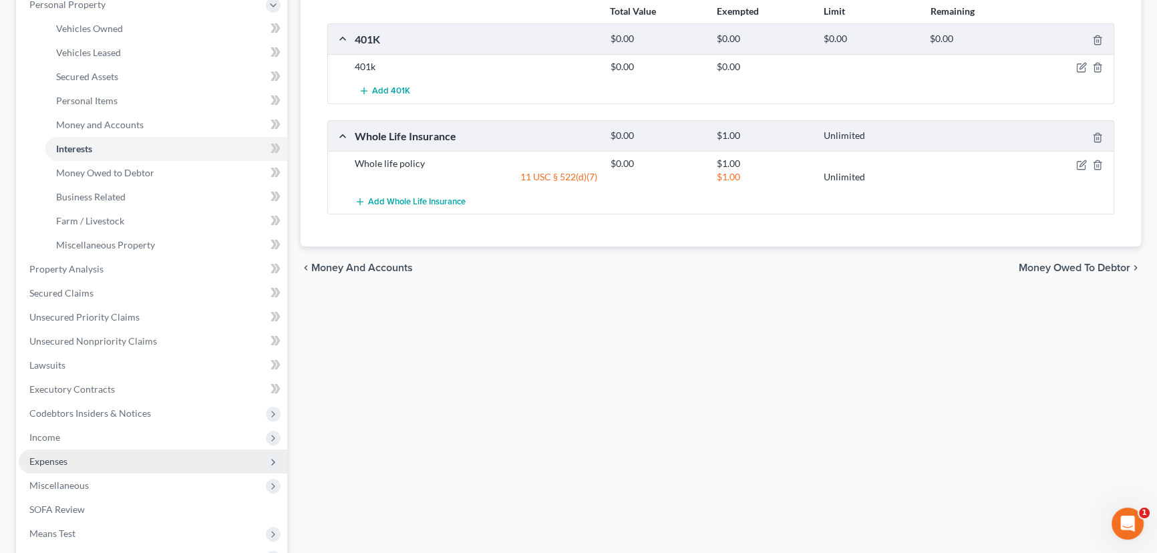
click at [60, 463] on span "Expenses" at bounding box center [48, 461] width 38 height 11
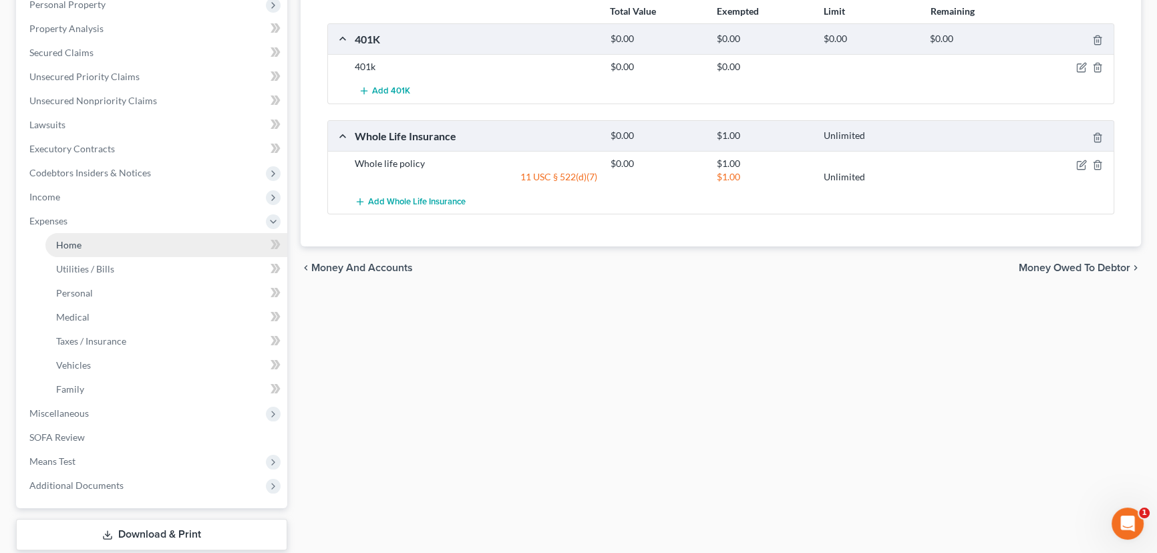
click at [84, 249] on link "Home" at bounding box center [166, 245] width 242 height 24
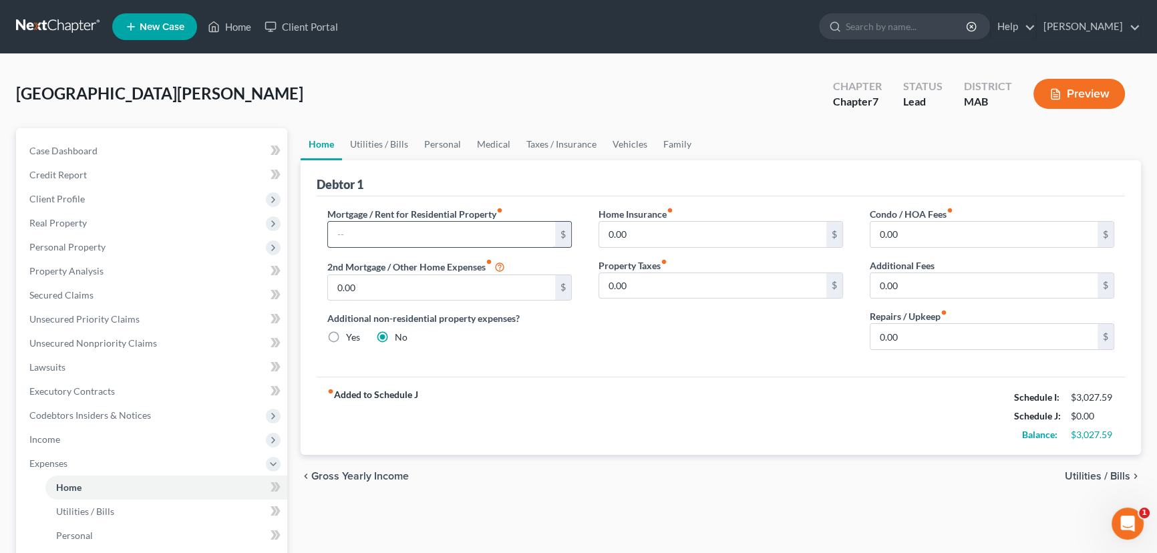
click at [341, 231] on input "text" at bounding box center [441, 234] width 227 height 25
type input "1,766.00"
drag, startPoint x: 80, startPoint y: 513, endPoint x: 113, endPoint y: 508, distance: 33.8
click at [80, 513] on span "Utilities / Bills" at bounding box center [85, 511] width 58 height 11
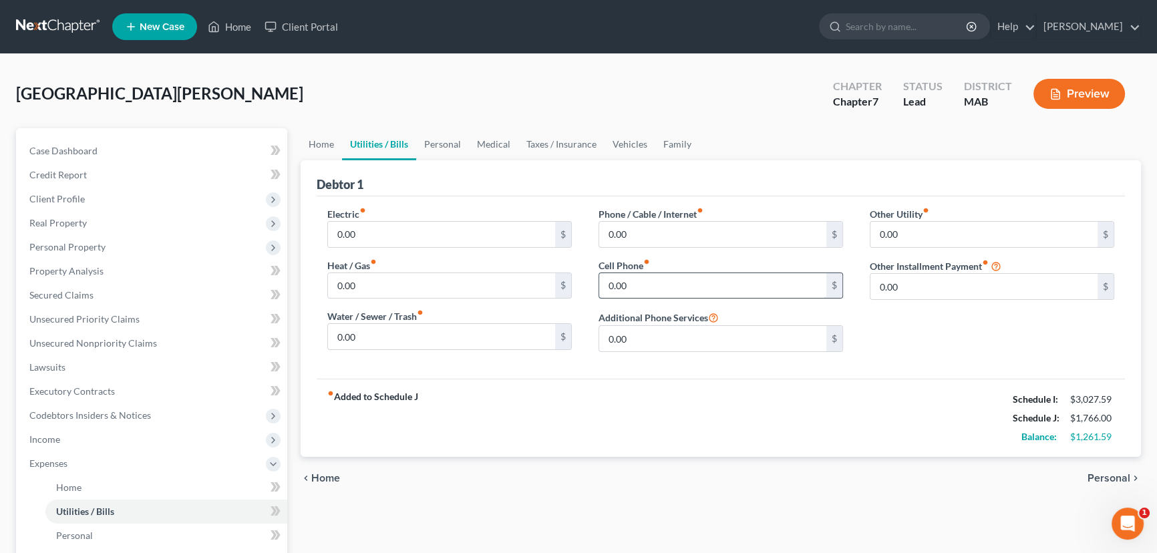
click at [619, 287] on input "0.00" at bounding box center [712, 285] width 227 height 25
type input "250.0"
click at [612, 237] on input "0.00" at bounding box center [712, 234] width 227 height 25
type input "100.00"
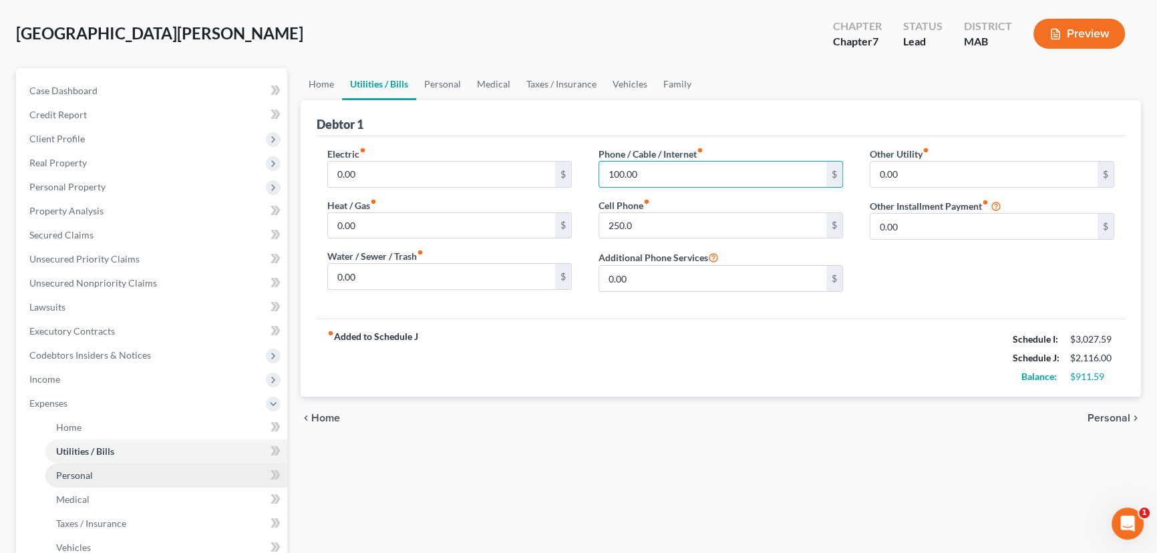
click at [81, 474] on span "Personal" at bounding box center [74, 475] width 37 height 11
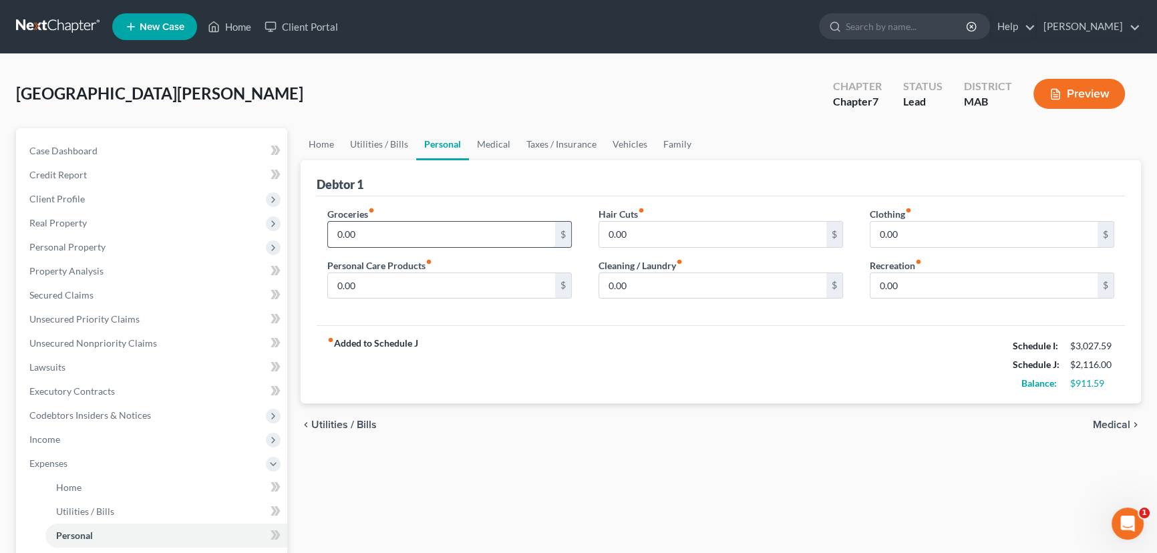
click at [409, 233] on input "0.00" at bounding box center [441, 234] width 227 height 25
type input "800.00"
click at [1109, 422] on span "Medical" at bounding box center [1111, 425] width 37 height 11
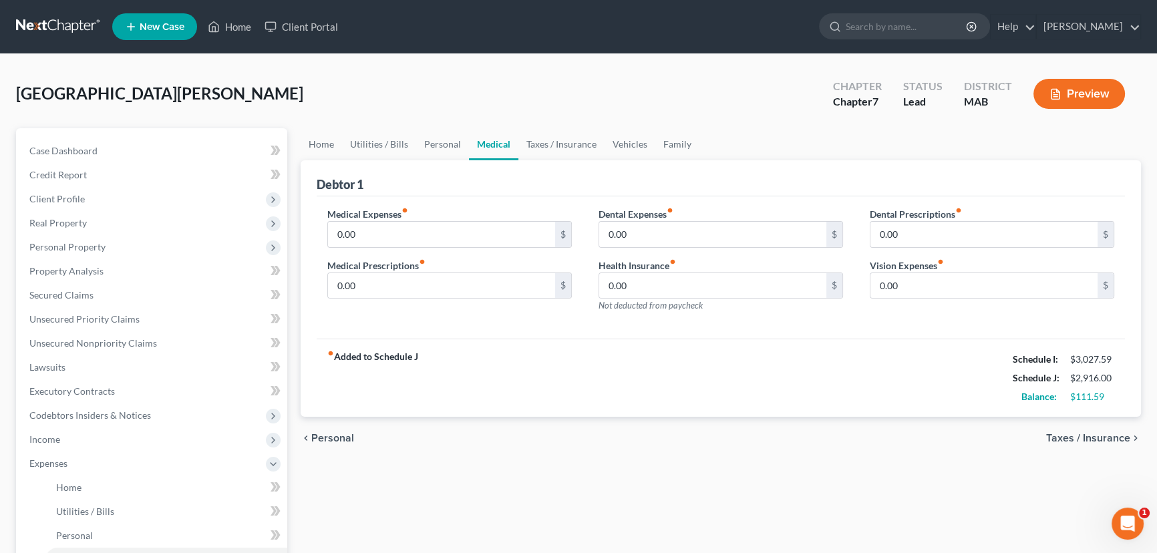
click at [312, 440] on span "Personal" at bounding box center [332, 438] width 43 height 11
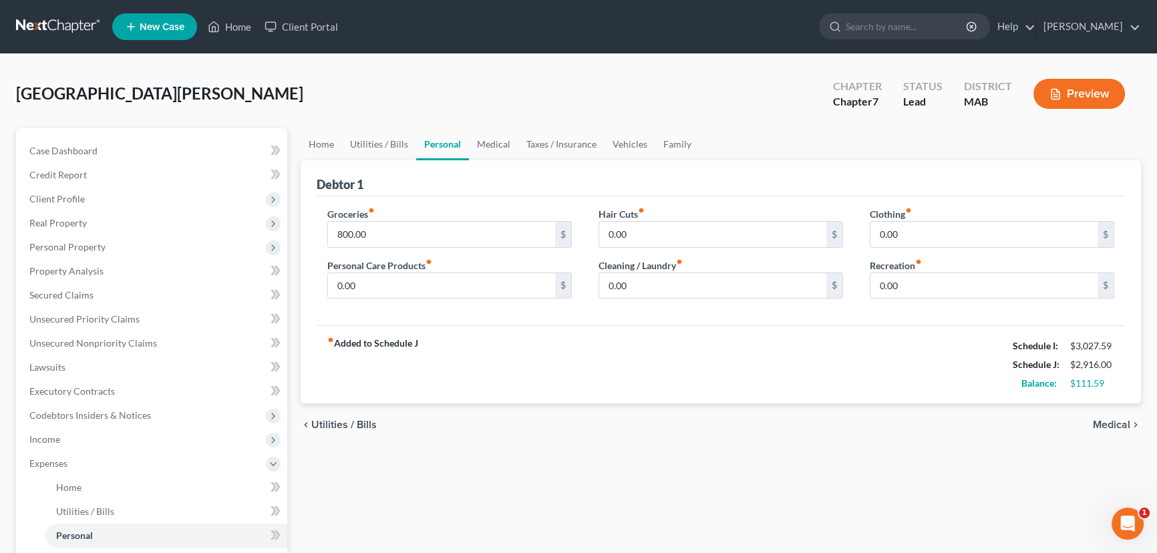
click at [331, 424] on span "Utilities / Bills" at bounding box center [343, 425] width 65 height 11
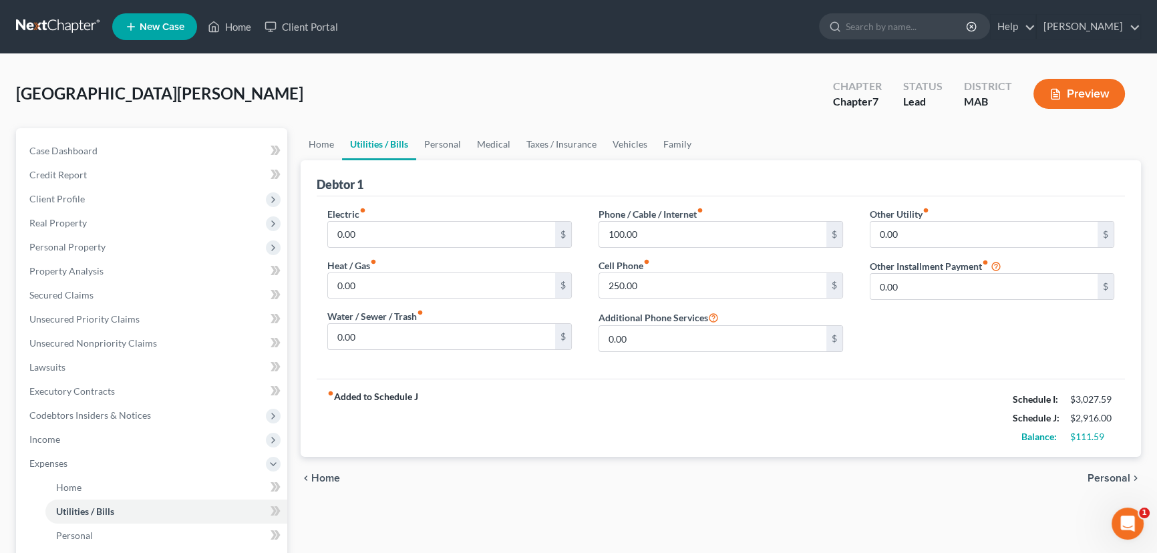
click at [1099, 469] on div "chevron_left Home Personal chevron_right" at bounding box center [721, 478] width 841 height 43
click at [1101, 478] on span "Personal" at bounding box center [1109, 478] width 43 height 11
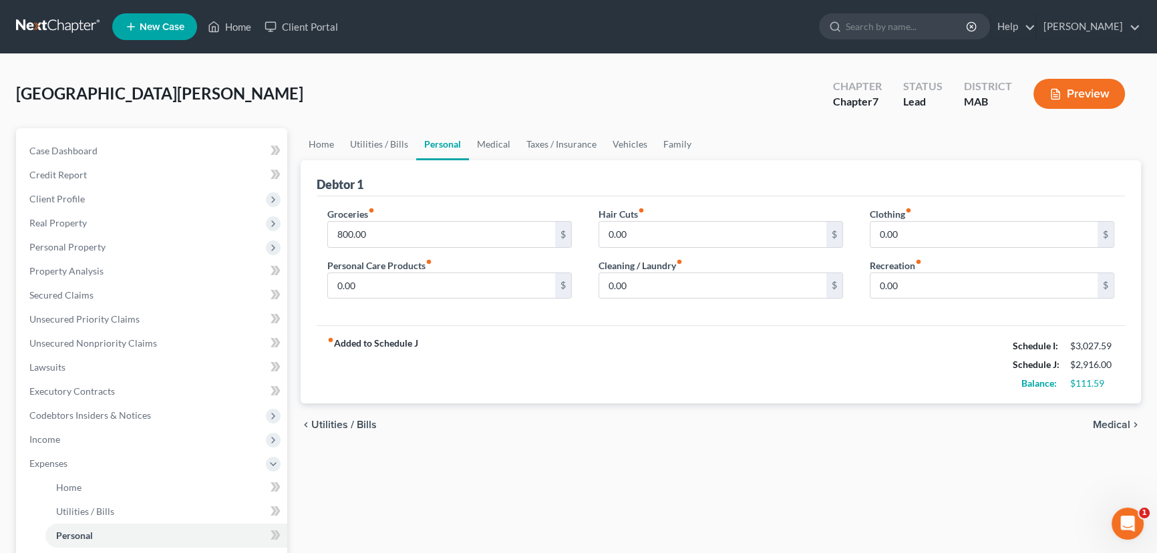
click at [1101, 478] on div "Home Utilities / Bills Personal Medical Taxes / Insurance Vehicles Family Debto…" at bounding box center [721, 478] width 854 height 700
click at [1101, 420] on span "Medical" at bounding box center [1111, 425] width 37 height 11
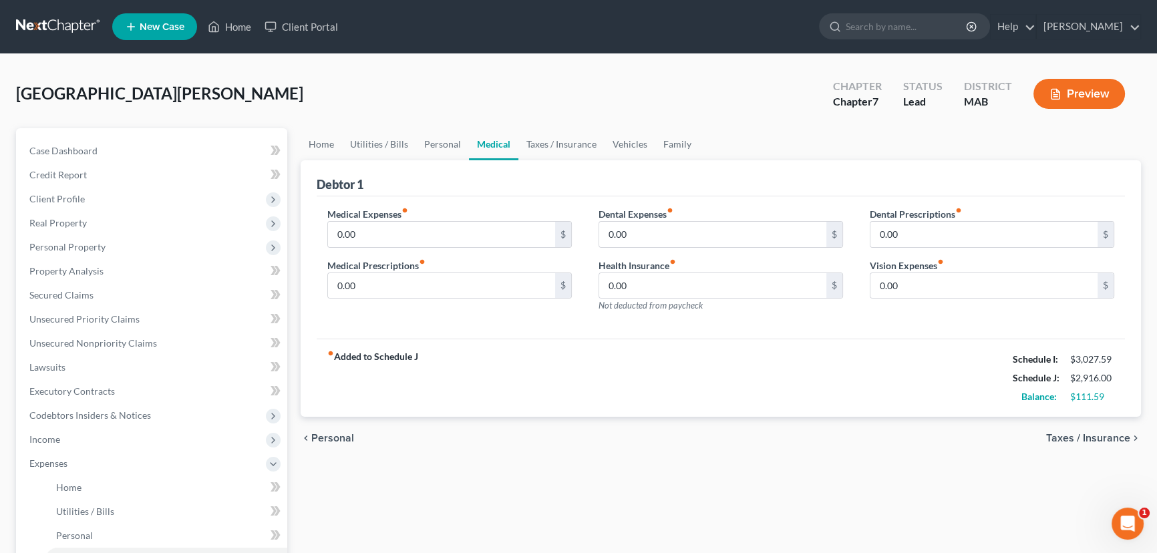
click at [1101, 419] on div "chevron_left Personal Taxes / Insurance chevron_right" at bounding box center [721, 438] width 841 height 43
click at [1083, 437] on span "Taxes / Insurance" at bounding box center [1089, 438] width 84 height 11
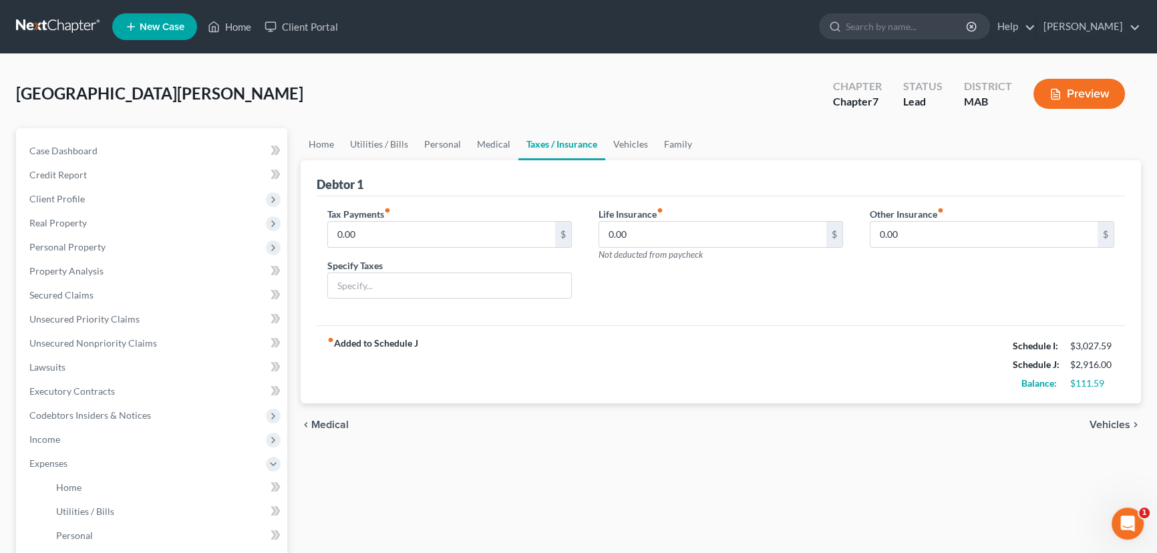
click at [1098, 422] on span "Vehicles" at bounding box center [1110, 425] width 41 height 11
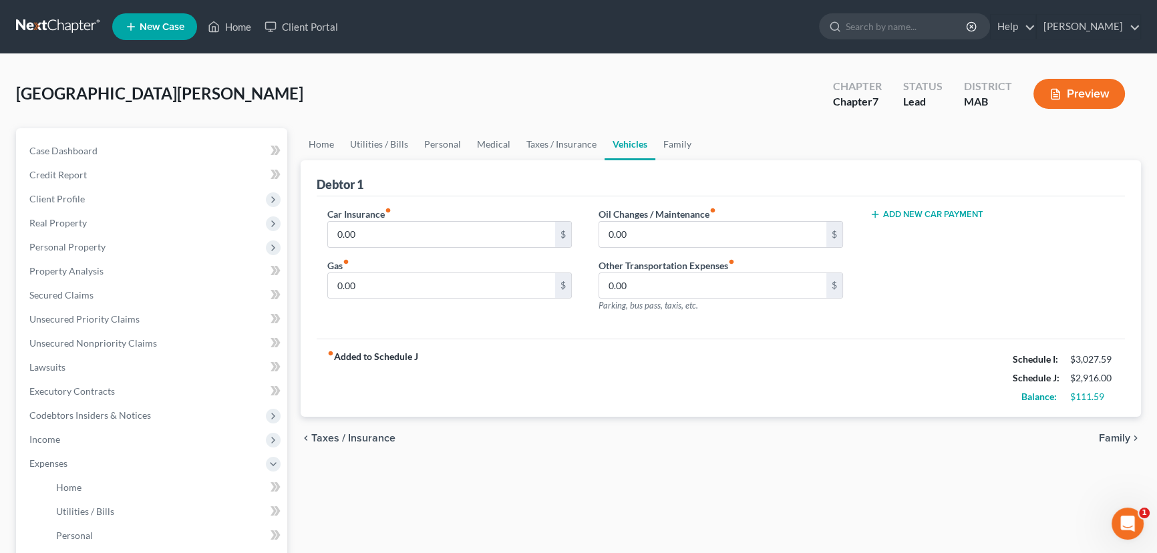
click at [1098, 422] on div "chevron_left Taxes / Insurance Family chevron_right" at bounding box center [721, 438] width 841 height 43
click at [1107, 433] on span "Family" at bounding box center [1114, 438] width 31 height 11
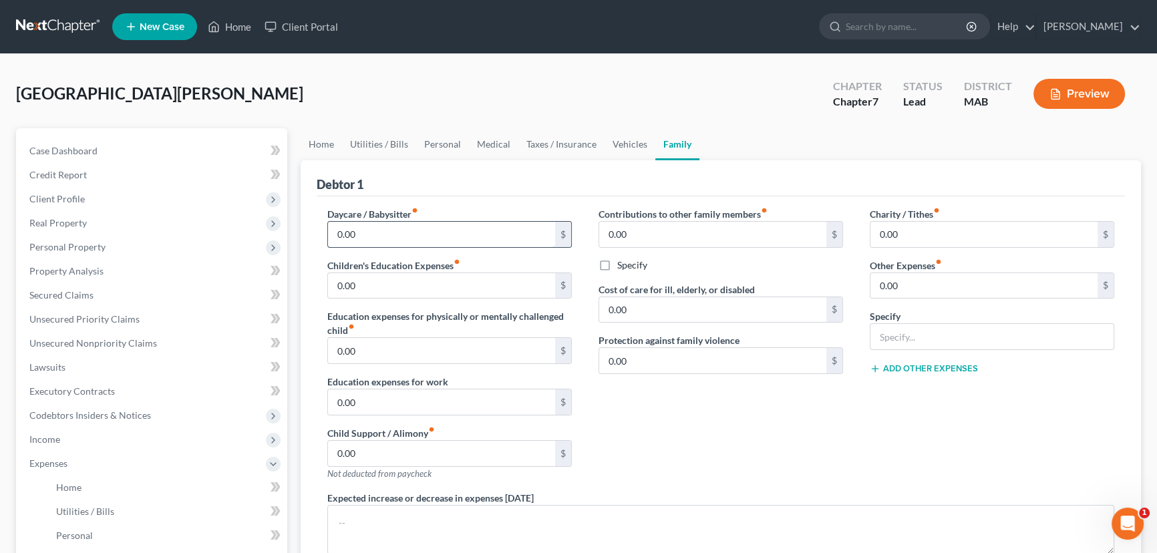
click at [340, 229] on input "0.00" at bounding box center [441, 234] width 227 height 25
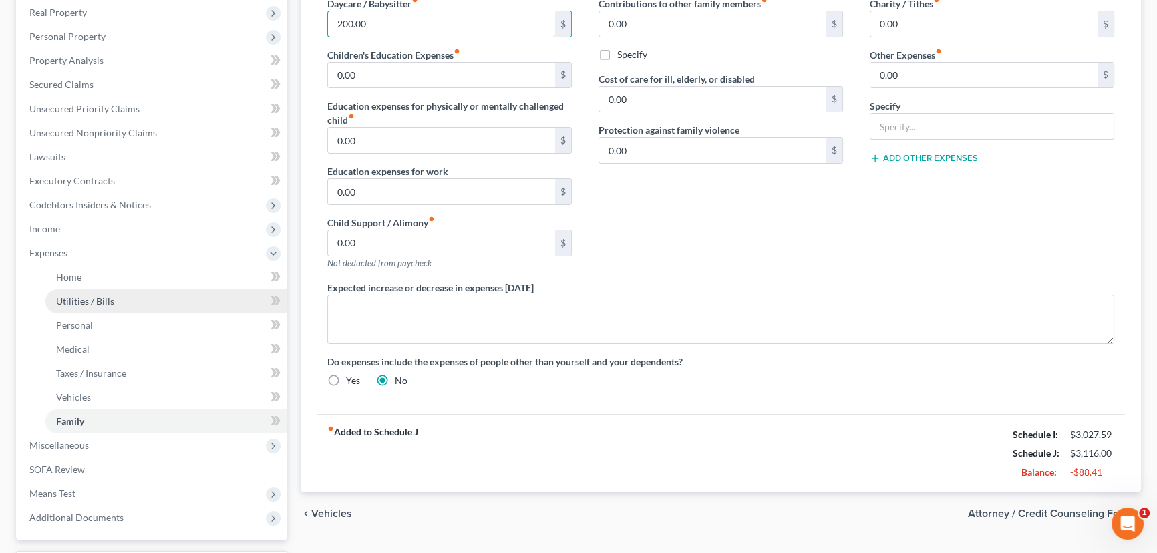
scroll to position [243, 0]
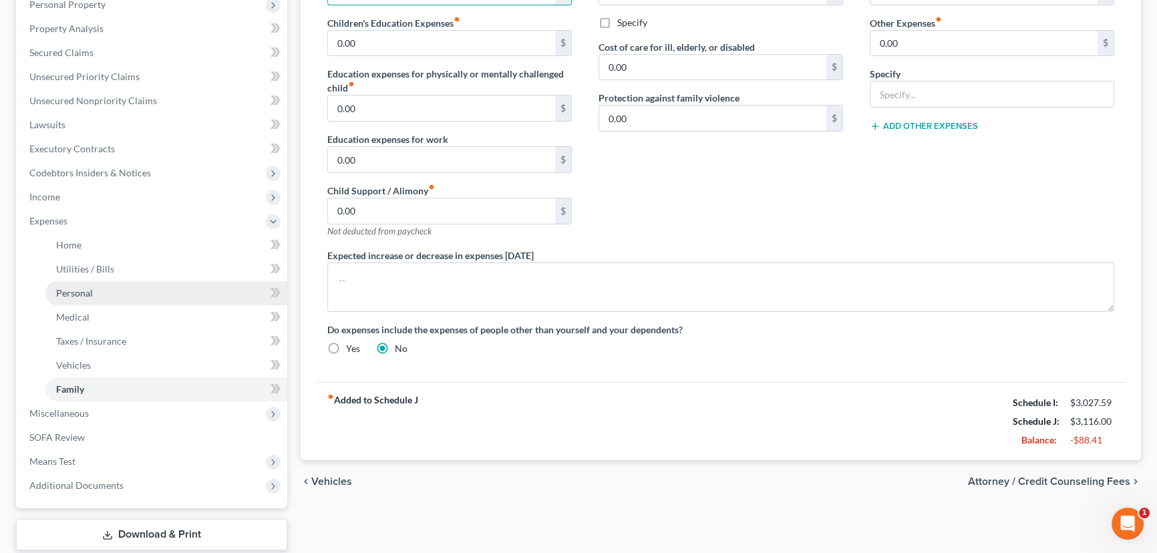
type input "200.00"
click at [71, 296] on span "Personal" at bounding box center [74, 292] width 37 height 11
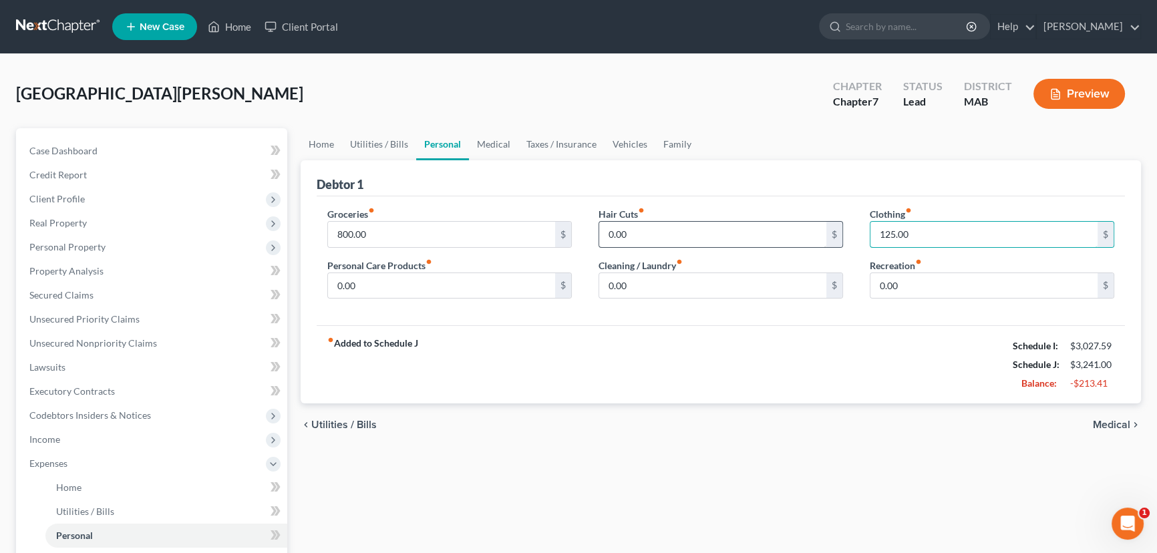
type input "125.00"
click at [628, 231] on input "0.00" at bounding box center [712, 234] width 227 height 25
type input "50.00"
click at [903, 281] on input "0.00" at bounding box center [984, 285] width 227 height 25
type input "50.00"
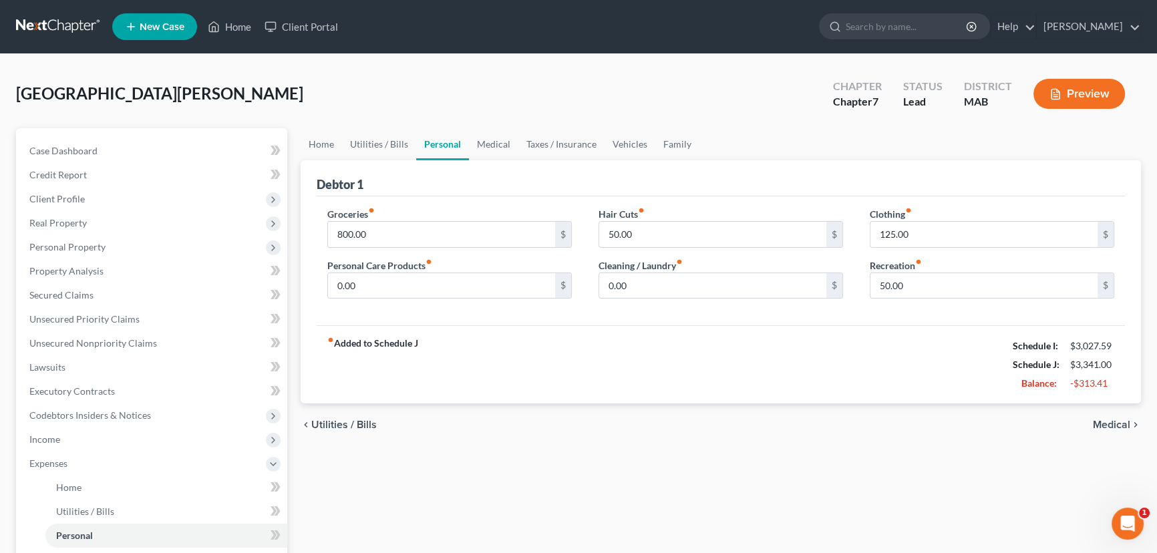
click at [1097, 420] on span "Medical" at bounding box center [1111, 425] width 37 height 11
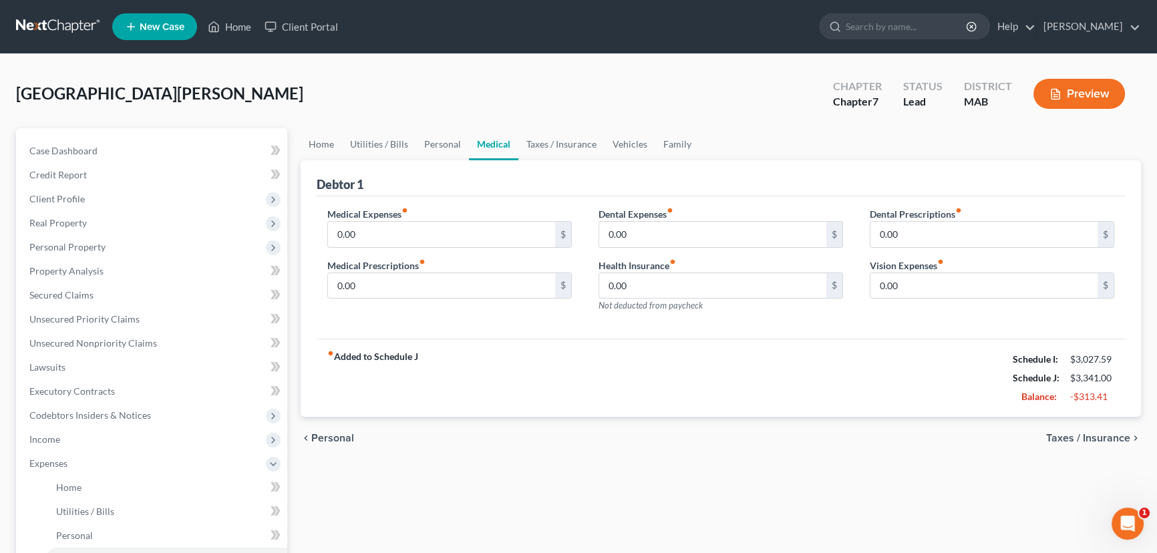
click at [1075, 436] on span "Taxes / Insurance" at bounding box center [1089, 438] width 84 height 11
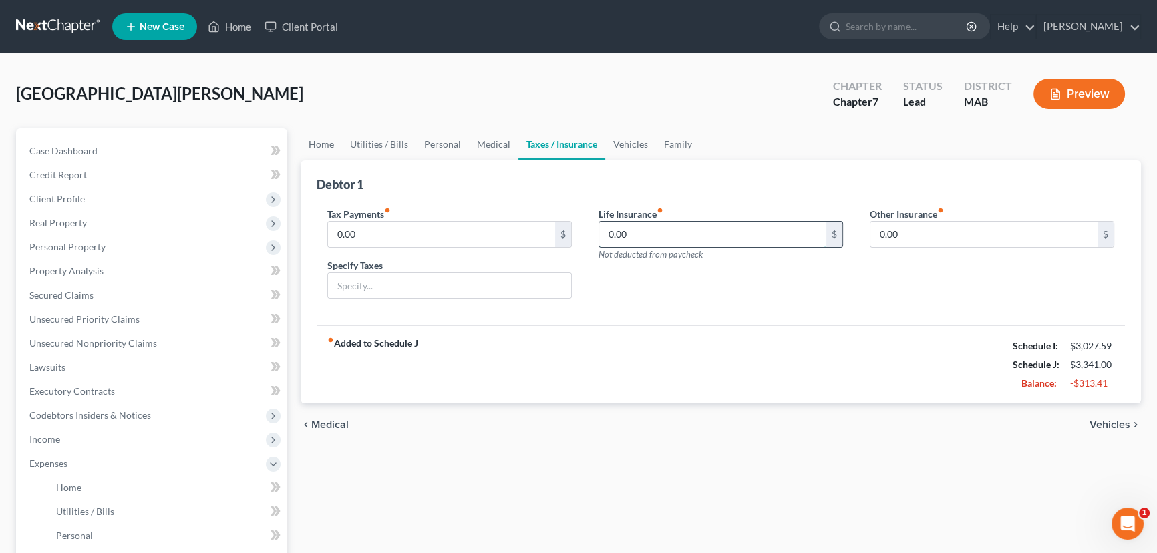
click at [646, 234] on input "0.00" at bounding box center [712, 234] width 227 height 25
type input "84.00"
click at [1099, 420] on span "Vehicles" at bounding box center [1110, 425] width 41 height 11
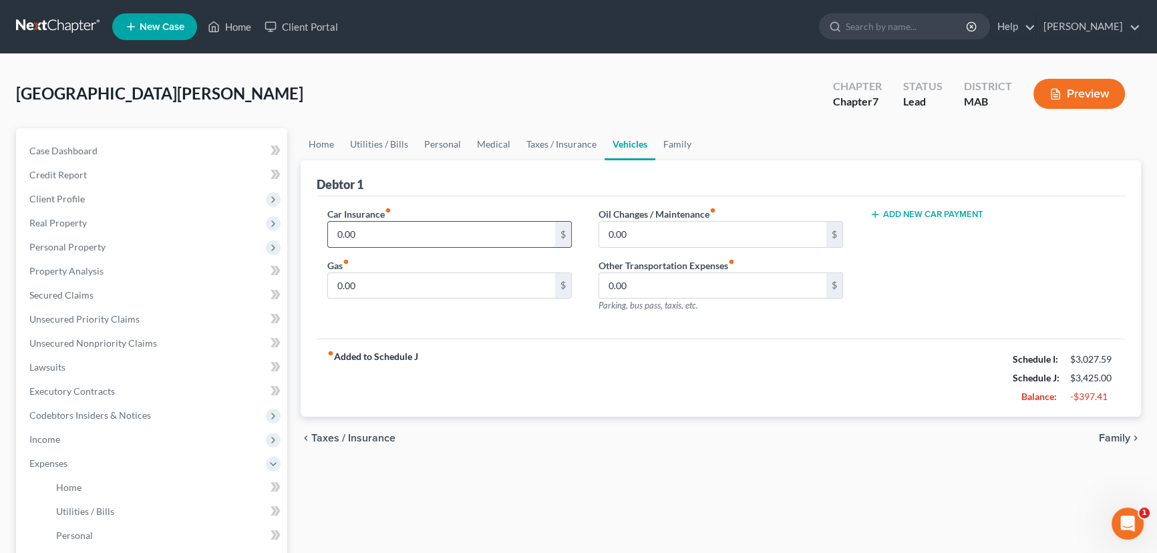
click at [359, 227] on input "0.00" at bounding box center [441, 234] width 227 height 25
type input "1"
type input "240.00"
click at [365, 287] on input "0.00" at bounding box center [441, 285] width 227 height 25
type input "80.00"
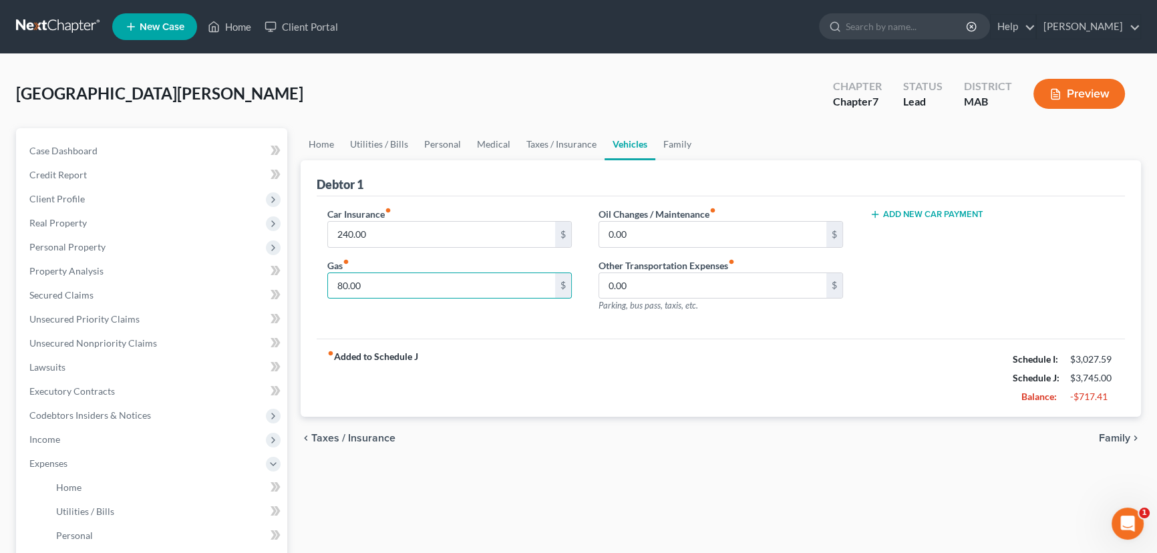
click at [1104, 438] on span "Family" at bounding box center [1114, 438] width 31 height 11
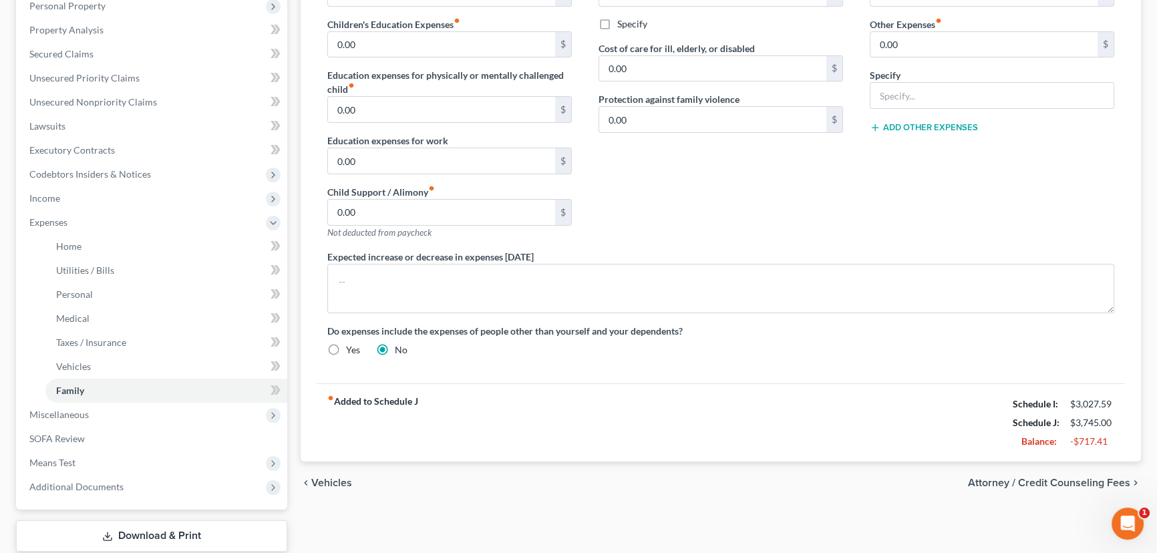
scroll to position [243, 0]
click at [316, 481] on span "Vehicles" at bounding box center [331, 481] width 41 height 11
